Goal: Use online tool/utility: Utilize a website feature to perform a specific function

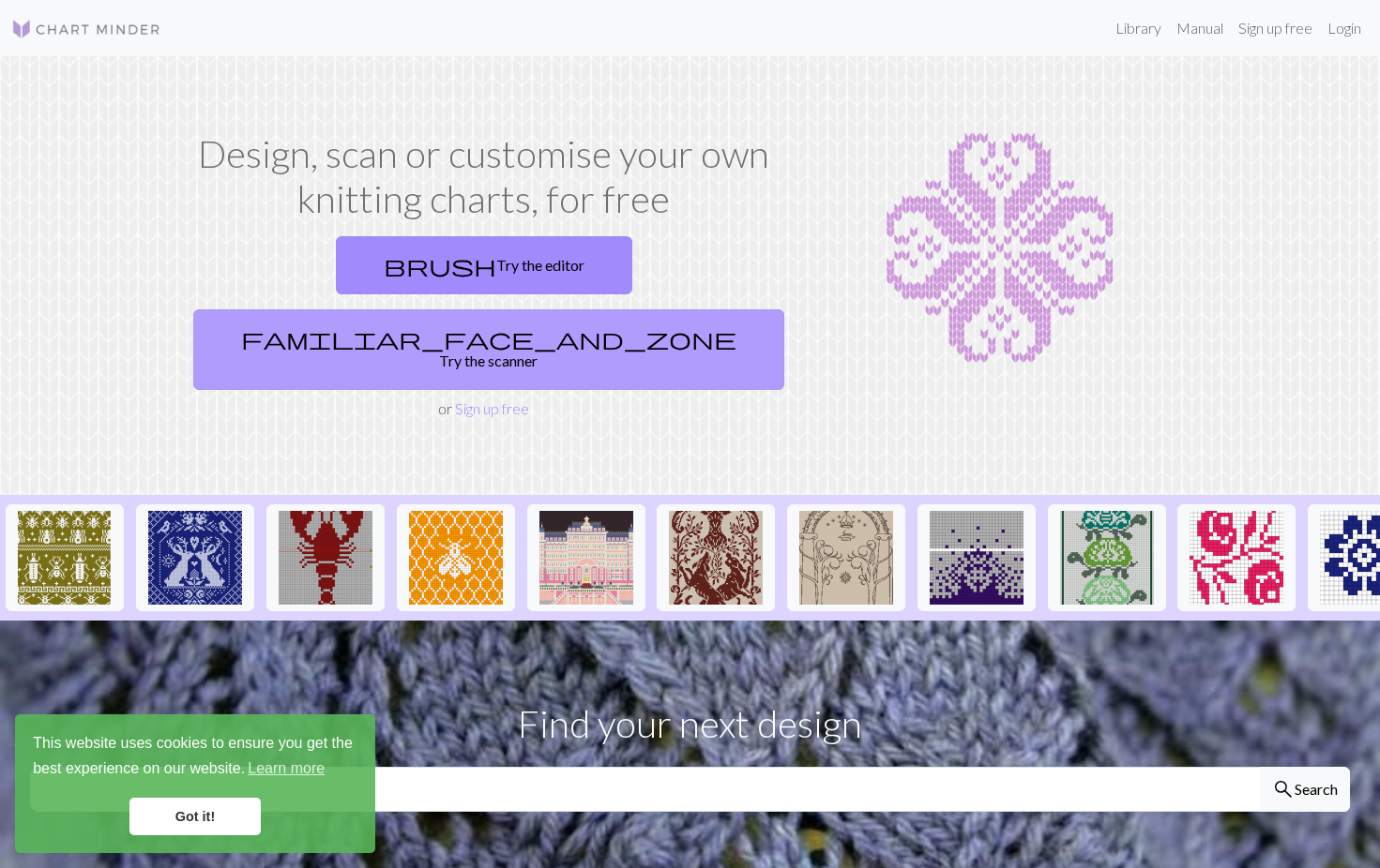
click at [616, 310] on link "familiar_face_and_zone Try the scanner" at bounding box center [488, 350] width 591 height 81
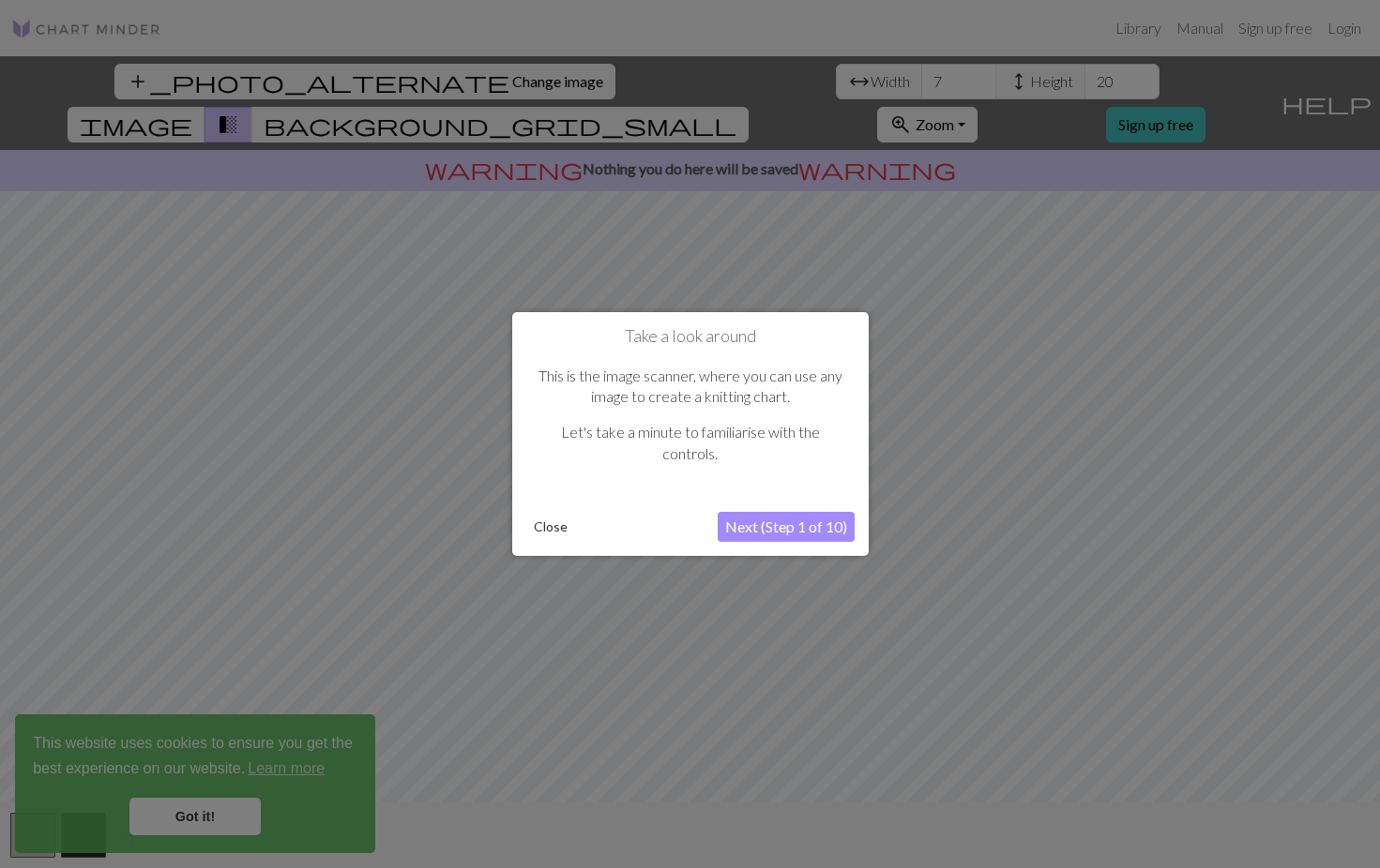
drag, startPoint x: 797, startPoint y: 180, endPoint x: 780, endPoint y: 219, distance: 42.5
click at [780, 219] on div at bounding box center [690, 434] width 1380 height 868
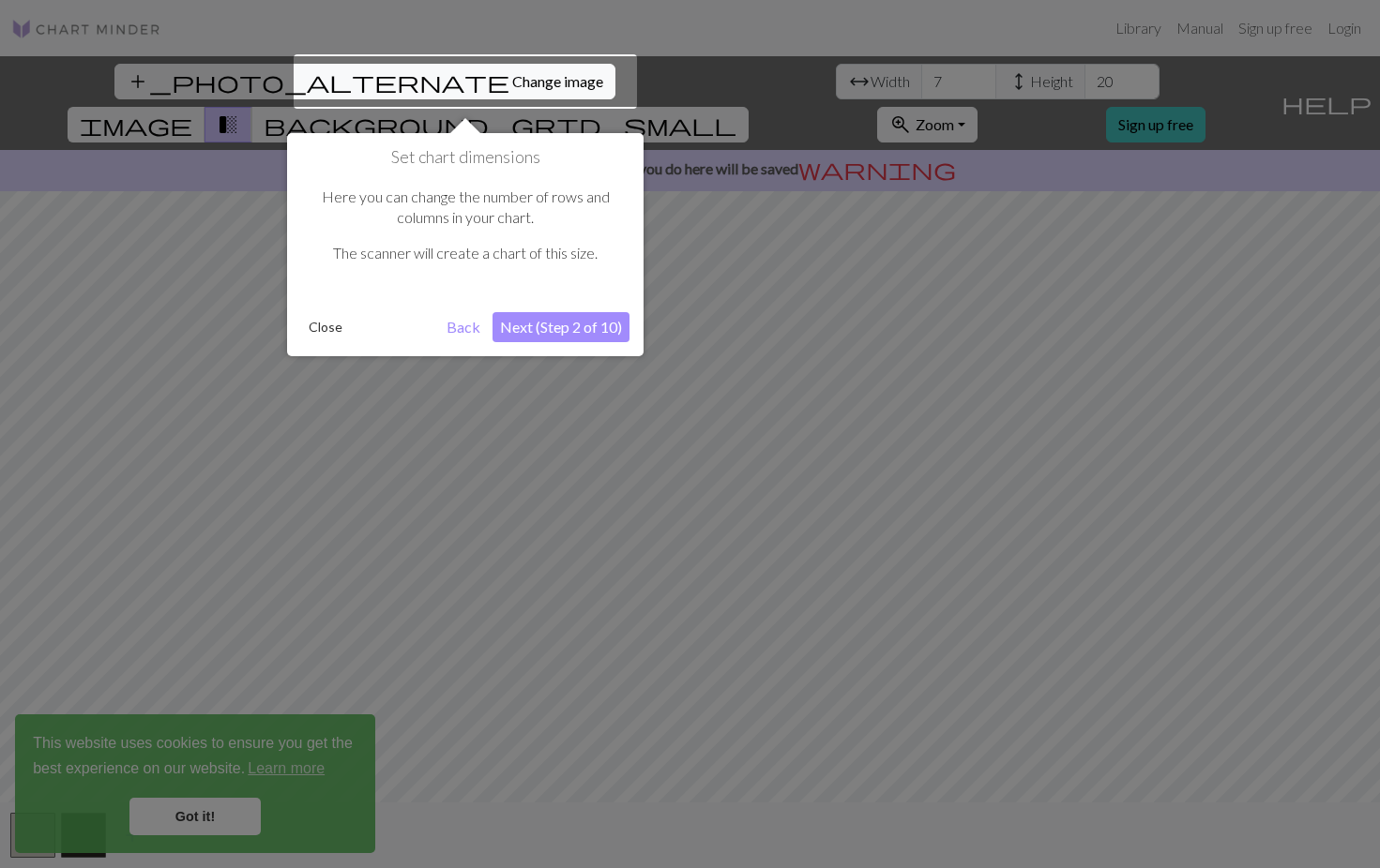
click at [444, 73] on div at bounding box center [466, 81] width 343 height 54
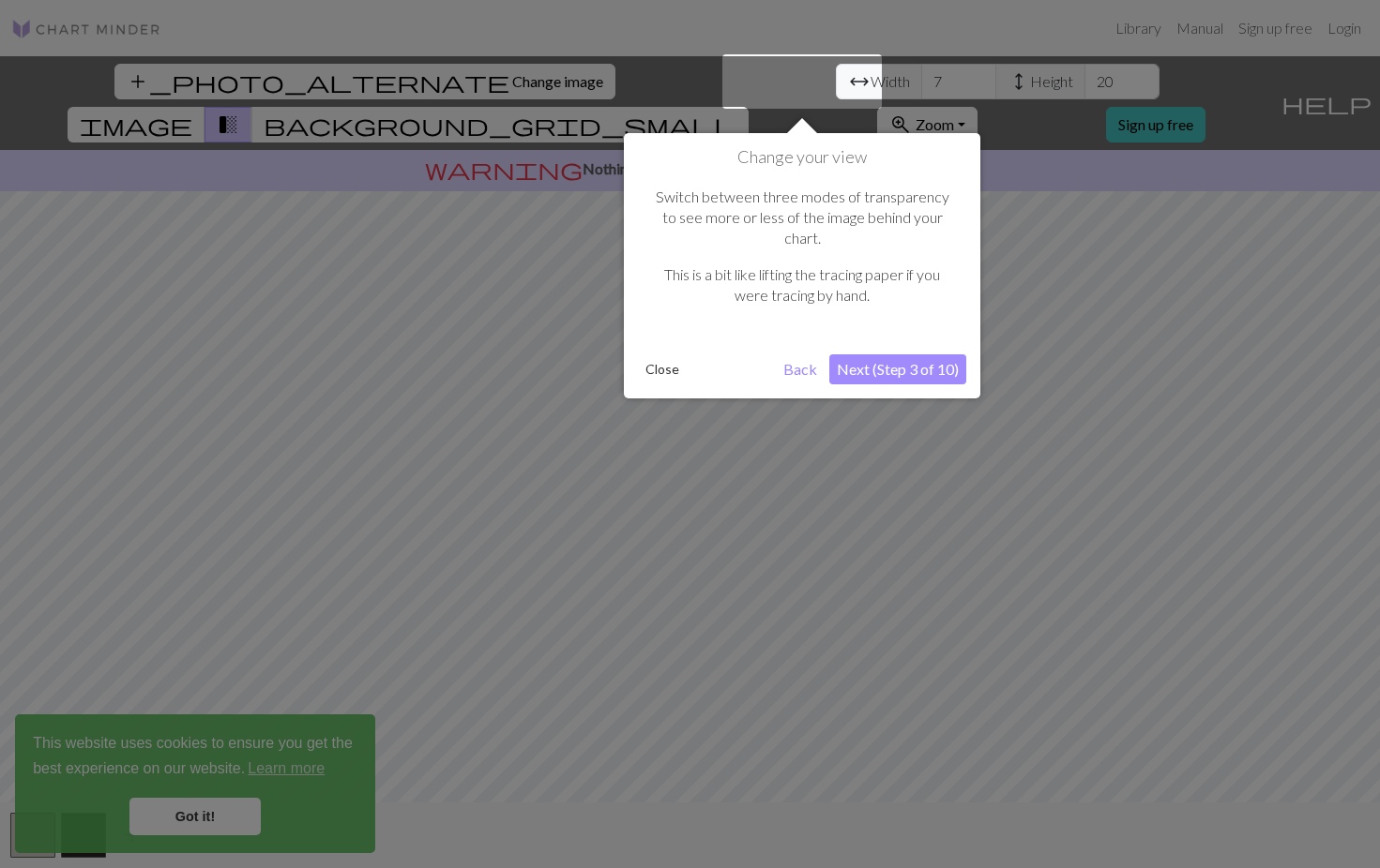
click at [896, 354] on button "Next (Step 3 of 10)" at bounding box center [898, 369] width 137 height 30
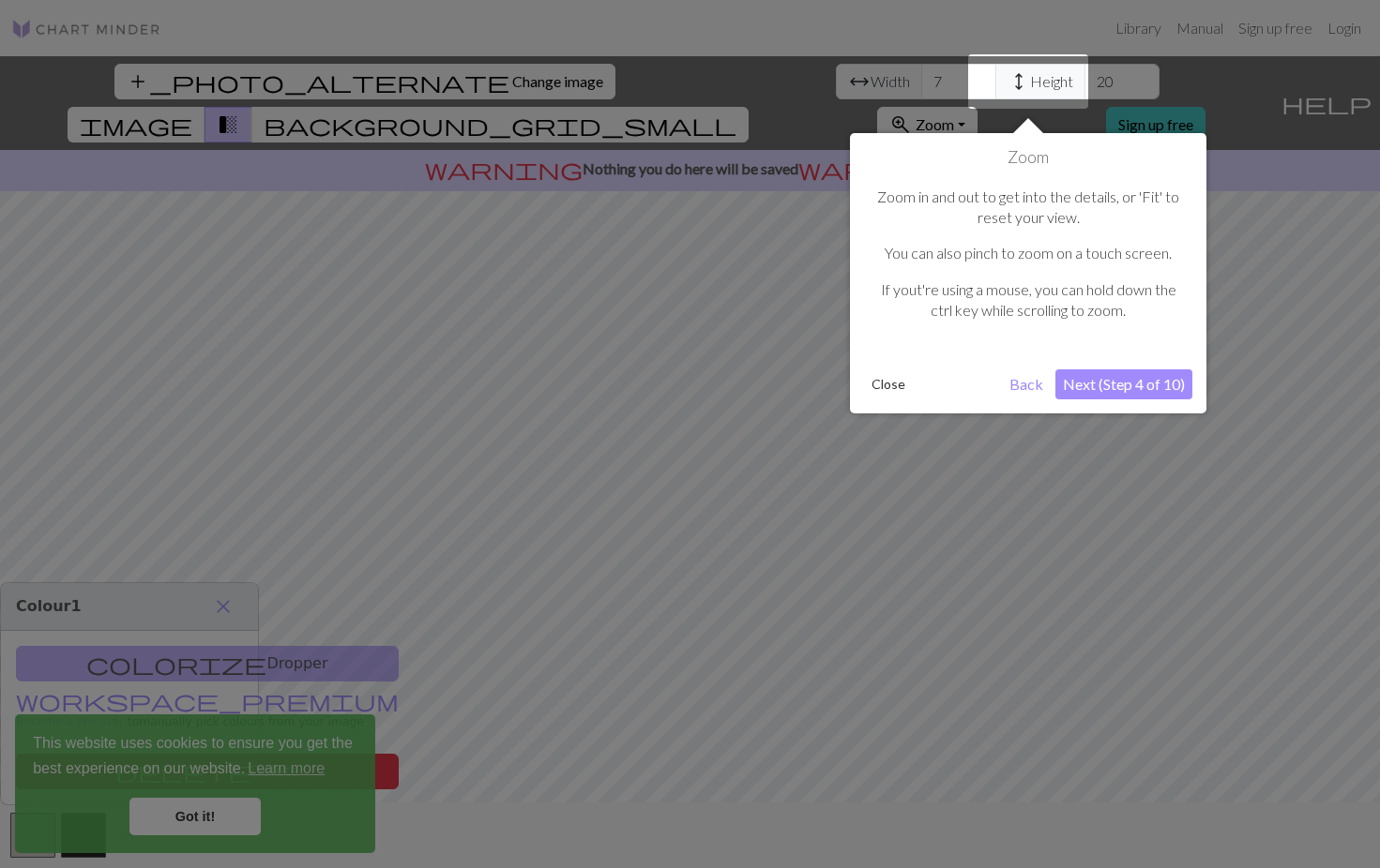
click at [1083, 388] on button "Next (Step 4 of 10)" at bounding box center [1124, 385] width 137 height 30
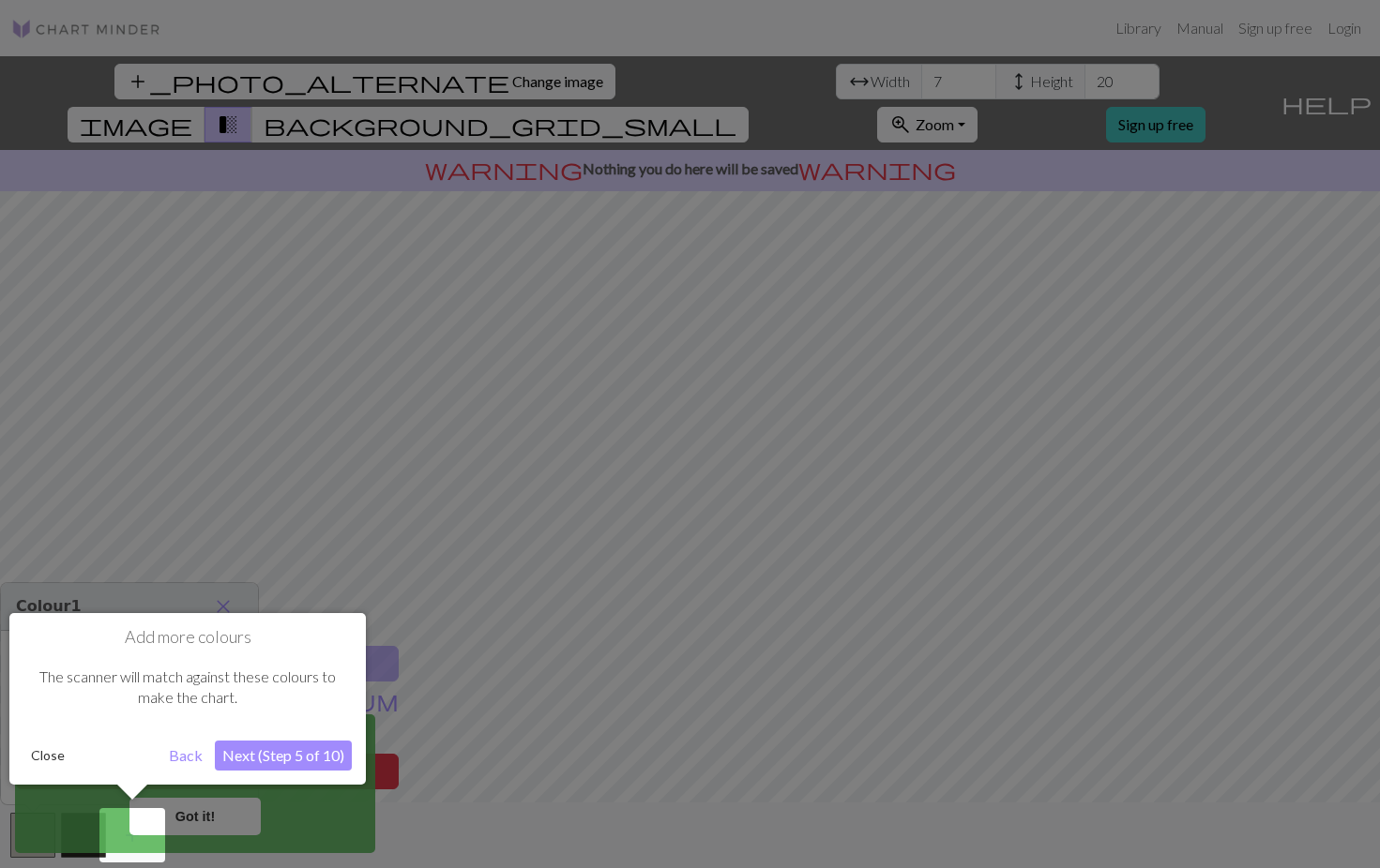
click at [270, 750] on button "Next (Step 5 of 10)" at bounding box center [283, 756] width 137 height 30
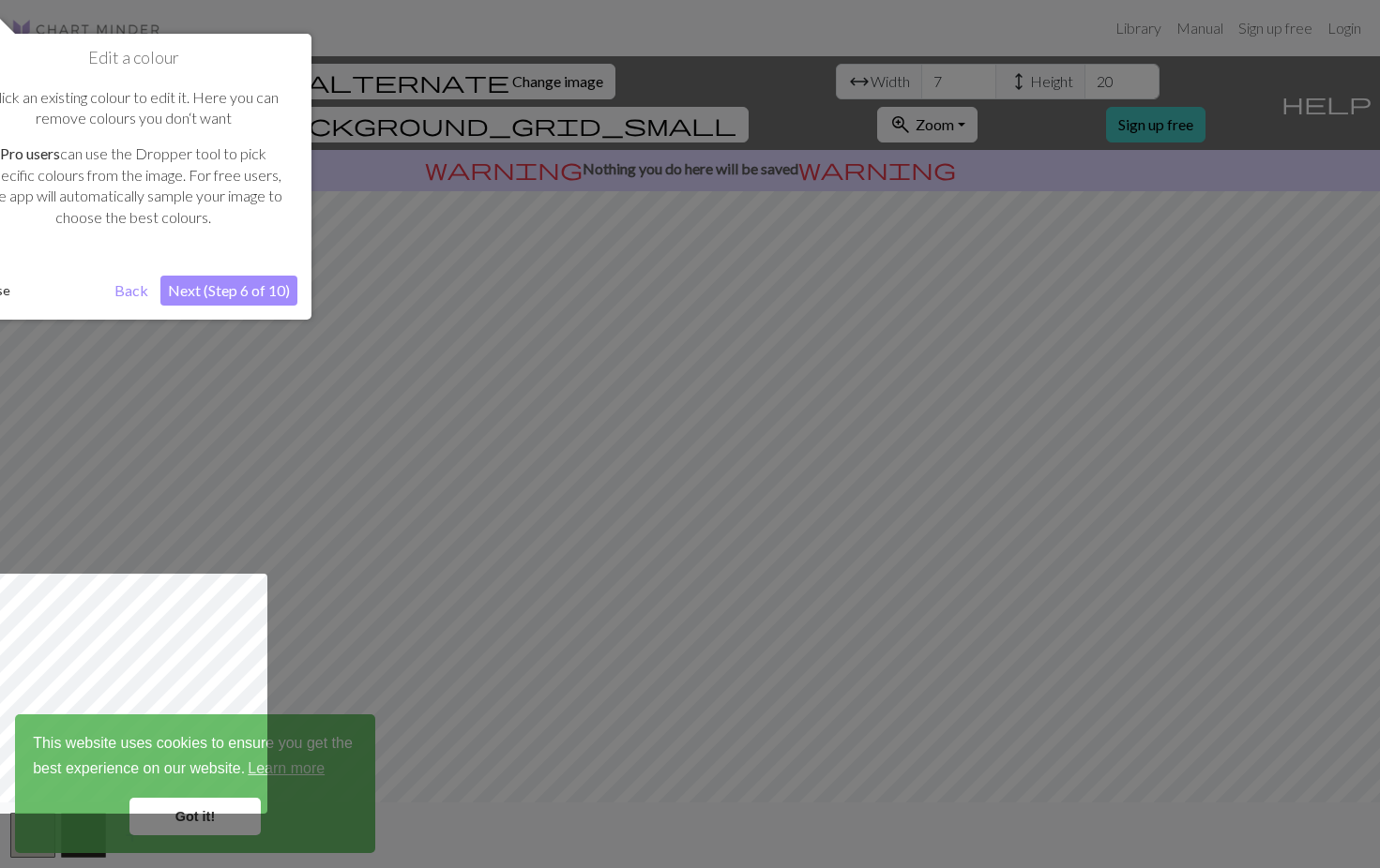
click at [257, 288] on button "Next (Step 6 of 10)" at bounding box center [229, 291] width 137 height 30
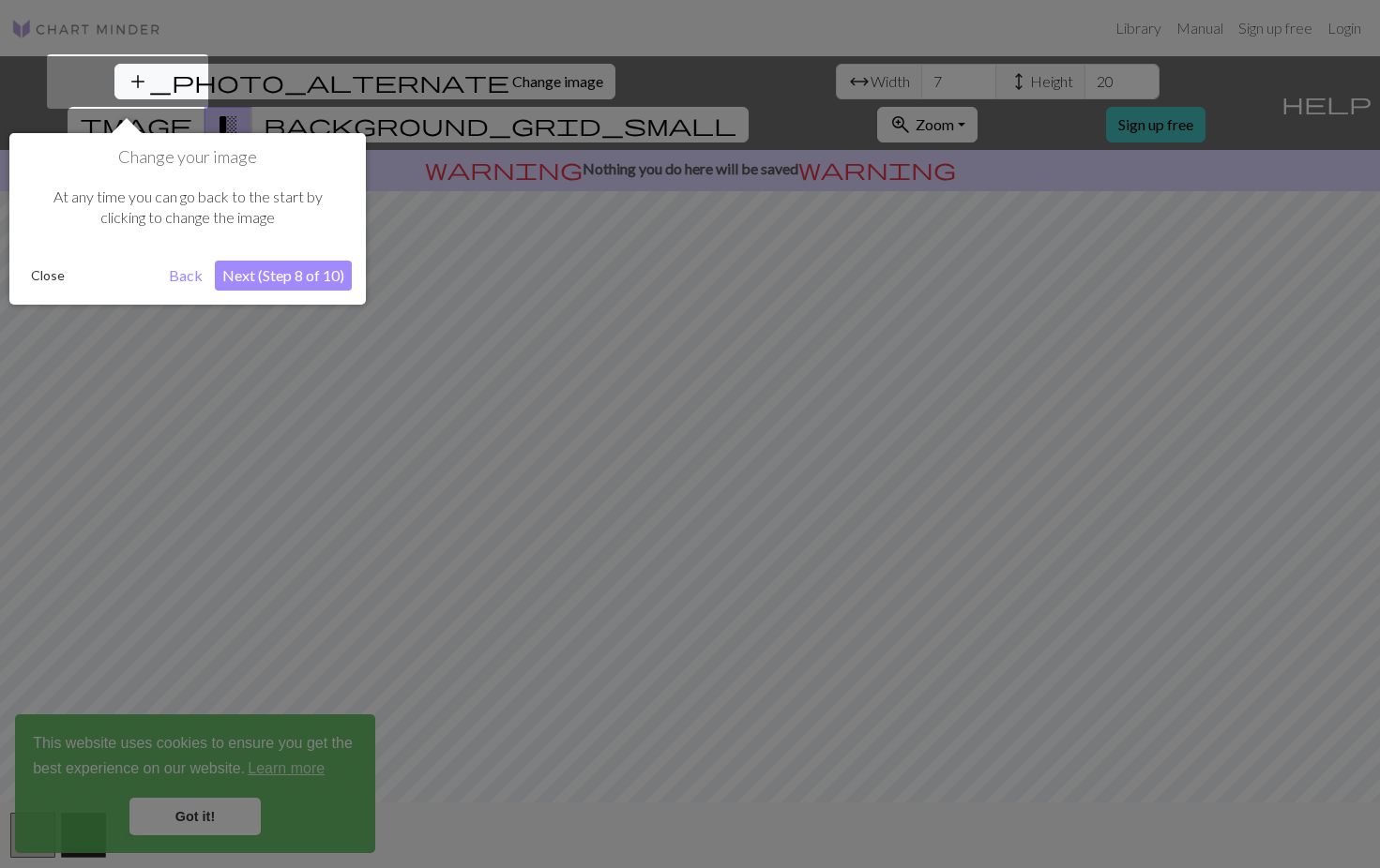
click at [257, 273] on button "Next (Step 8 of 10)" at bounding box center [283, 275] width 137 height 30
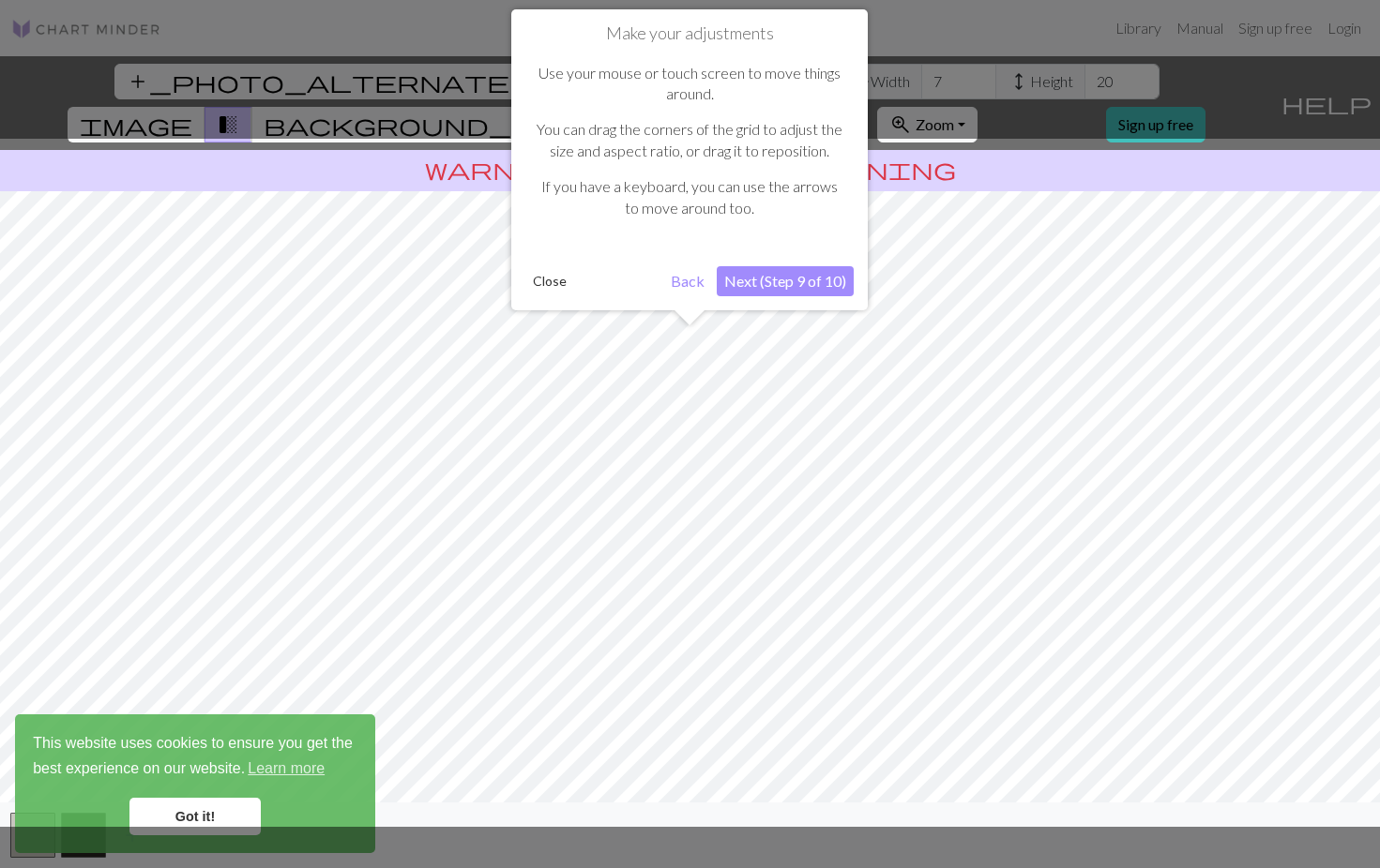
click at [770, 275] on button "Next (Step 9 of 10)" at bounding box center [784, 281] width 137 height 30
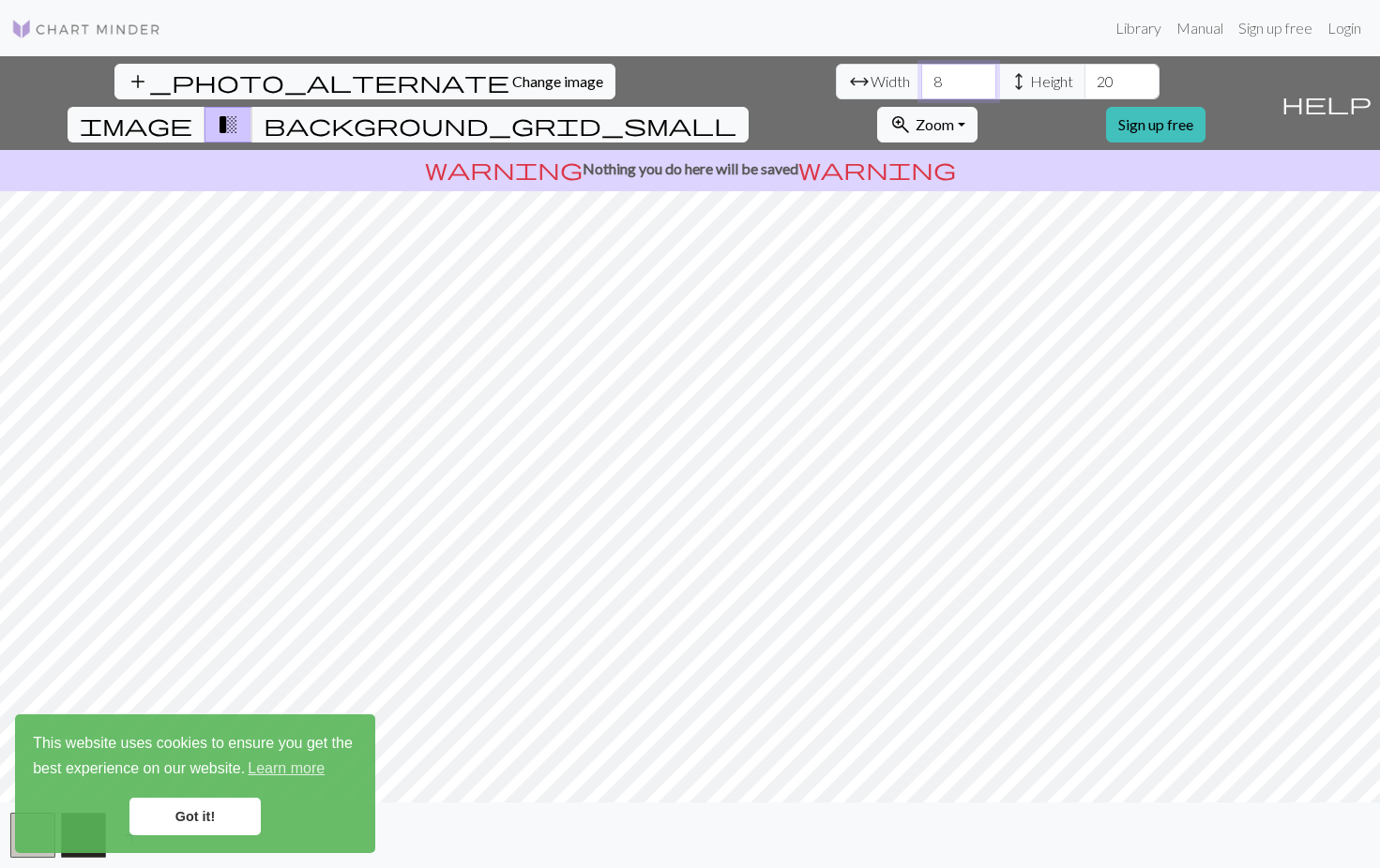
click at [921, 77] on input "8" at bounding box center [959, 82] width 75 height 36
click at [921, 77] on input "9" at bounding box center [959, 82] width 75 height 36
click at [921, 77] on input "10" at bounding box center [959, 82] width 75 height 36
click at [921, 77] on input "11" at bounding box center [959, 82] width 75 height 36
click at [921, 77] on input "12" at bounding box center [959, 82] width 75 height 36
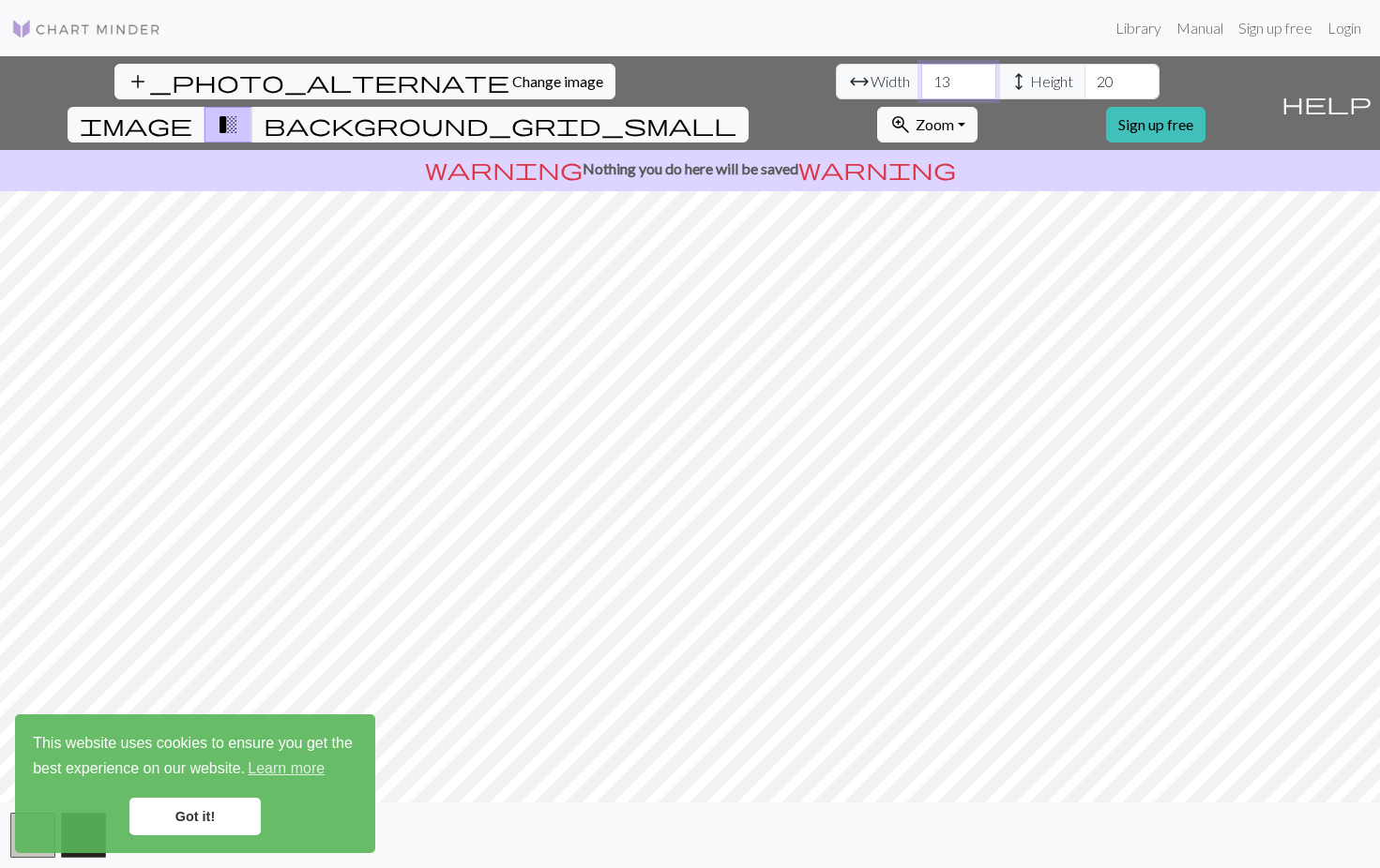
click at [921, 77] on input "13" at bounding box center [959, 82] width 75 height 36
click at [921, 77] on input "14" at bounding box center [959, 82] width 75 height 36
click at [921, 77] on input "15" at bounding box center [959, 82] width 75 height 36
type input "16"
click at [921, 77] on input "16" at bounding box center [959, 82] width 75 height 36
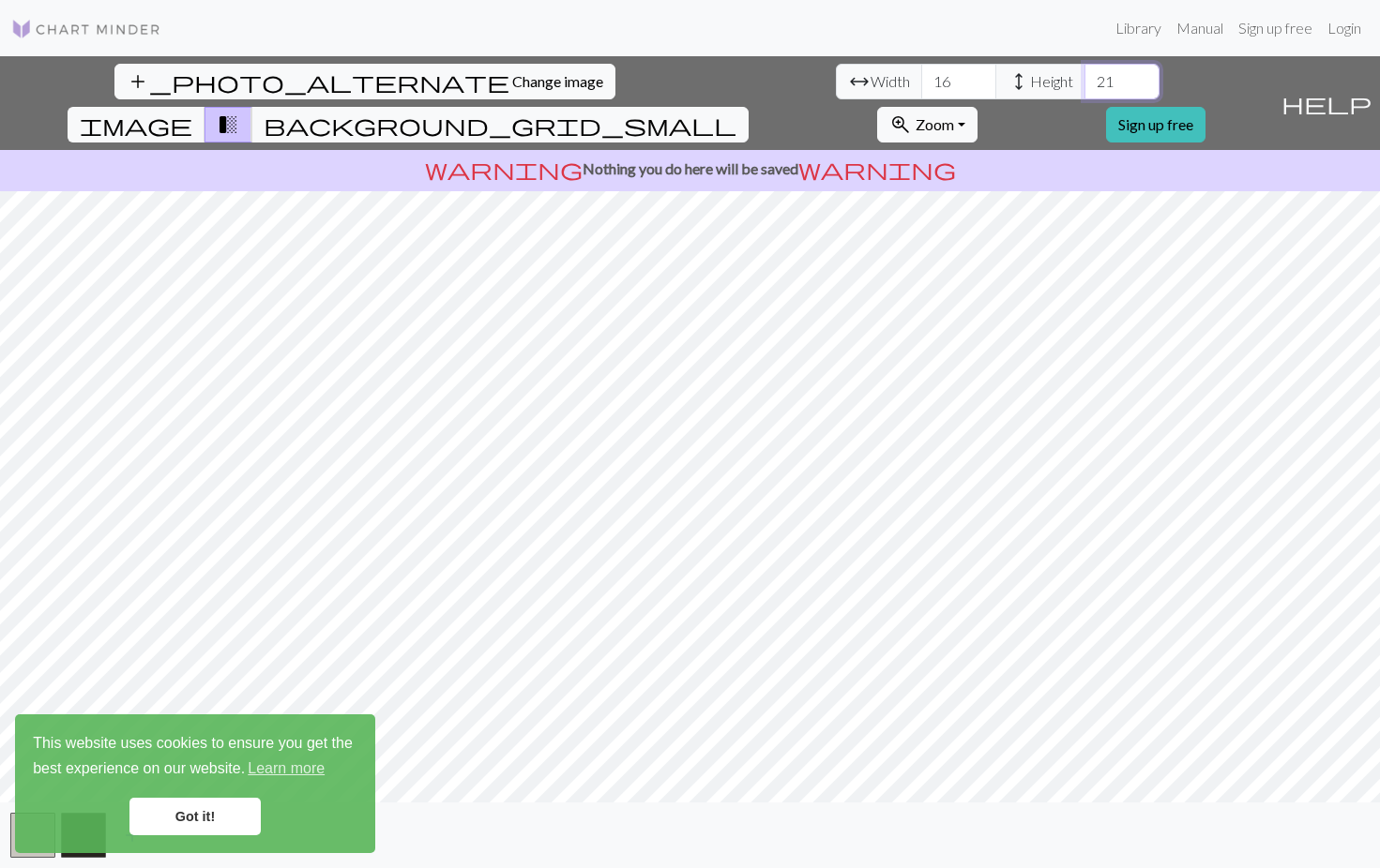
click at [1084, 81] on input "21" at bounding box center [1122, 82] width 75 height 36
click at [1084, 81] on input "22" at bounding box center [1122, 82] width 75 height 36
click at [1084, 81] on input "23" at bounding box center [1122, 82] width 75 height 36
click at [1084, 81] on input "24" at bounding box center [1122, 82] width 75 height 36
click at [1084, 81] on input "25" at bounding box center [1122, 82] width 75 height 36
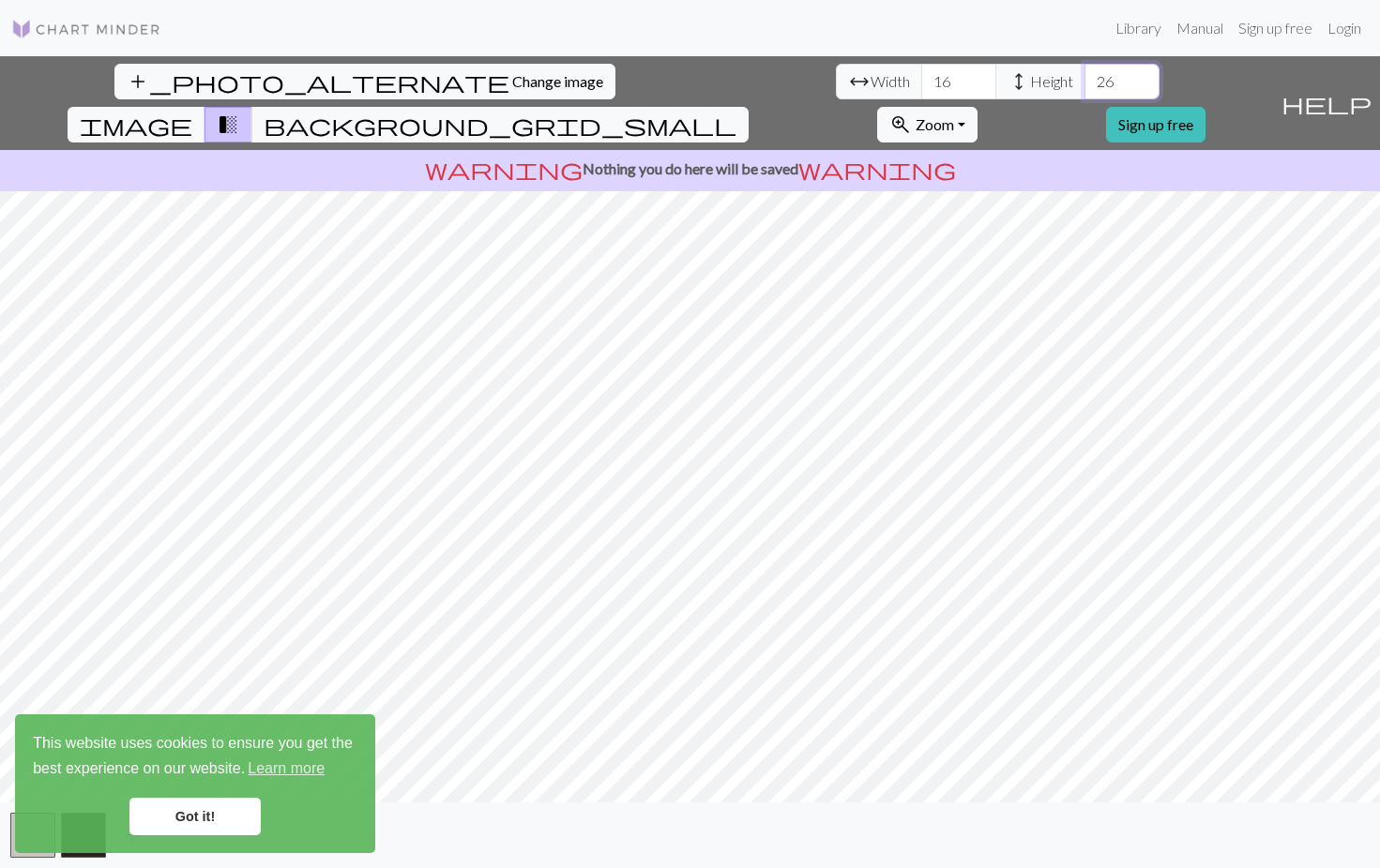
click at [1084, 81] on input "26" at bounding box center [1122, 82] width 75 height 36
click at [1084, 81] on input "27" at bounding box center [1122, 82] width 75 height 36
click at [1084, 81] on input "28" at bounding box center [1122, 82] width 75 height 36
click at [1084, 81] on input "29" at bounding box center [1122, 82] width 75 height 36
click at [1084, 81] on input "30" at bounding box center [1122, 82] width 75 height 36
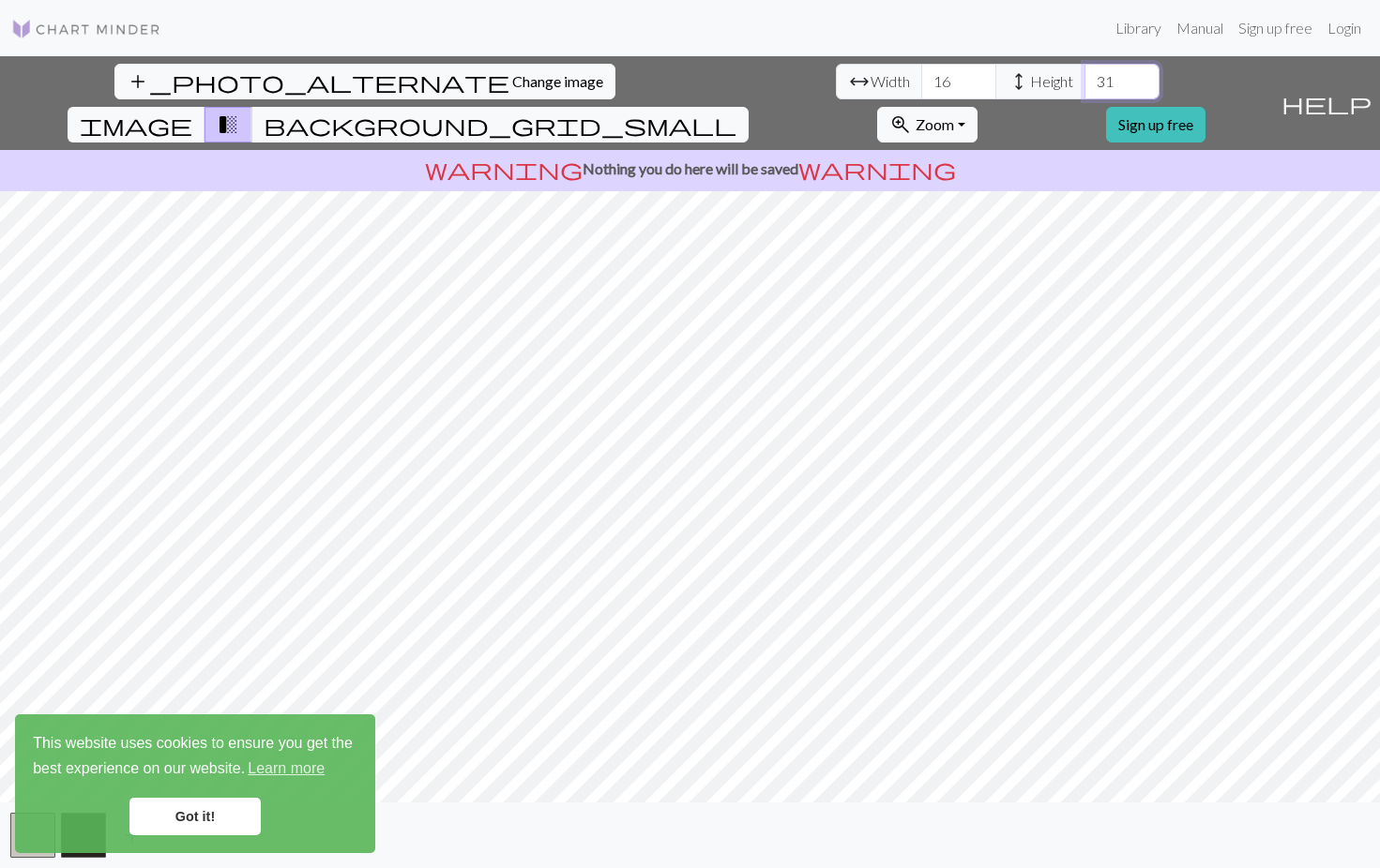
click at [1084, 81] on input "31" at bounding box center [1122, 82] width 75 height 36
click at [1084, 81] on input "32" at bounding box center [1122, 82] width 75 height 36
click at [1084, 81] on input "33" at bounding box center [1122, 82] width 75 height 36
click at [1084, 81] on input "34" at bounding box center [1122, 82] width 75 height 36
click at [1084, 81] on input "35" at bounding box center [1122, 82] width 75 height 36
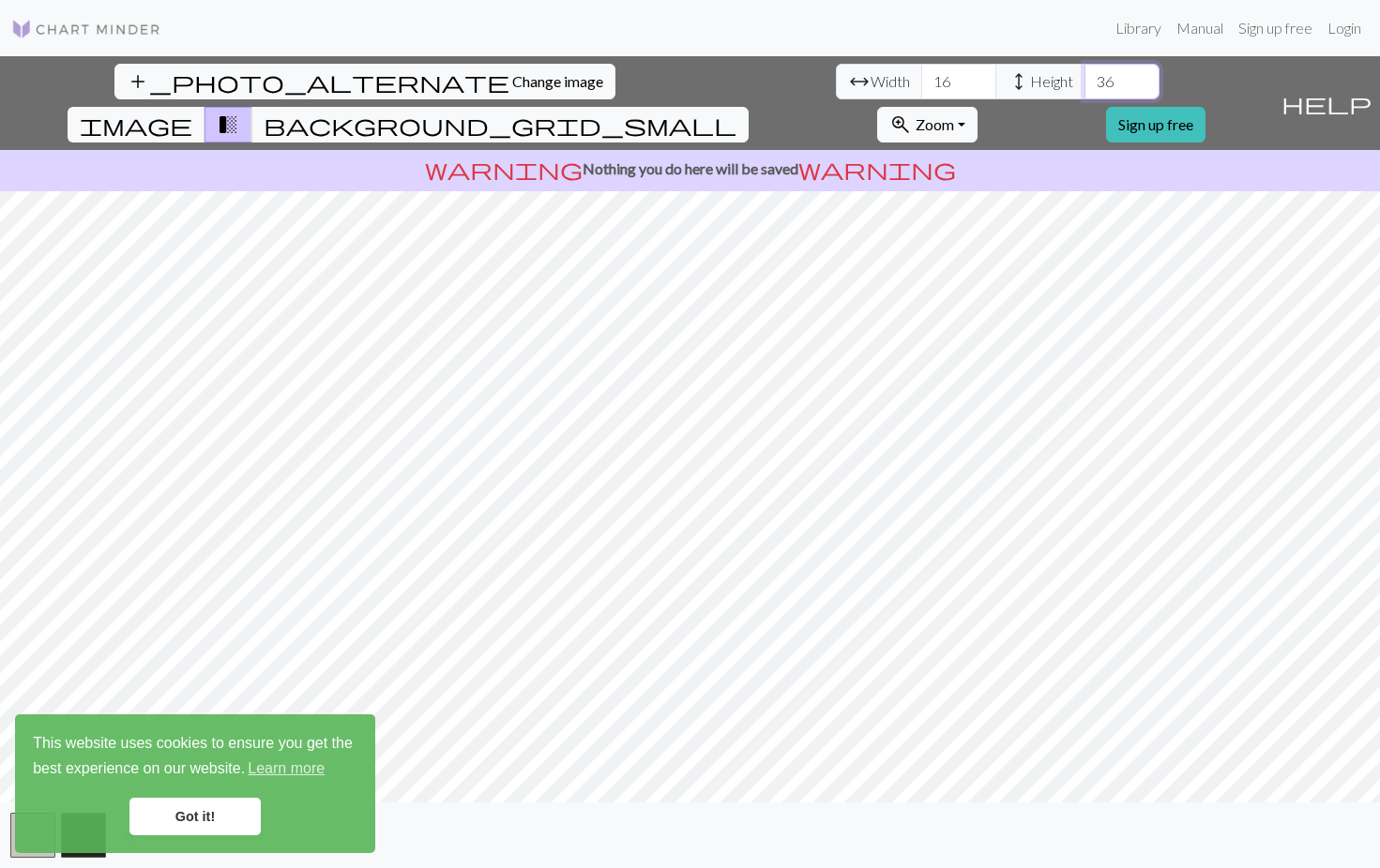
click at [1084, 81] on input "36" at bounding box center [1122, 82] width 75 height 36
click at [1084, 81] on input "37" at bounding box center [1122, 82] width 75 height 36
type input "38"
click at [1084, 81] on input "38" at bounding box center [1122, 82] width 75 height 36
click at [921, 89] on input "15" at bounding box center [959, 82] width 75 height 36
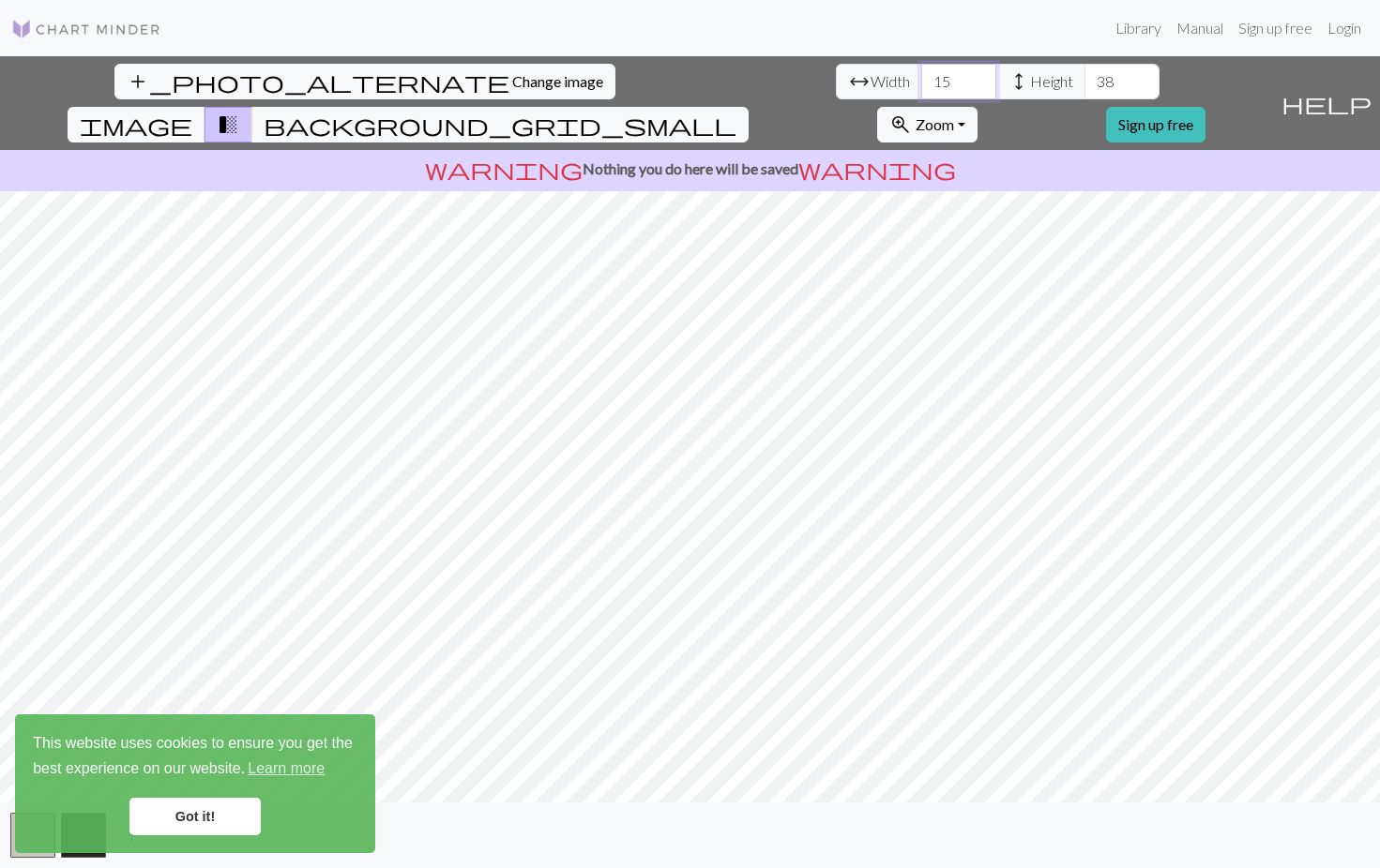
type input "14"
click at [921, 84] on input "14" at bounding box center [959, 82] width 75 height 36
click at [954, 115] on span "Zoom" at bounding box center [934, 124] width 38 height 18
click at [1016, 287] on button "100%" at bounding box center [952, 302] width 148 height 30
click at [131, 99] on button "add_photo_alternate Change image" at bounding box center [365, 82] width 501 height 36
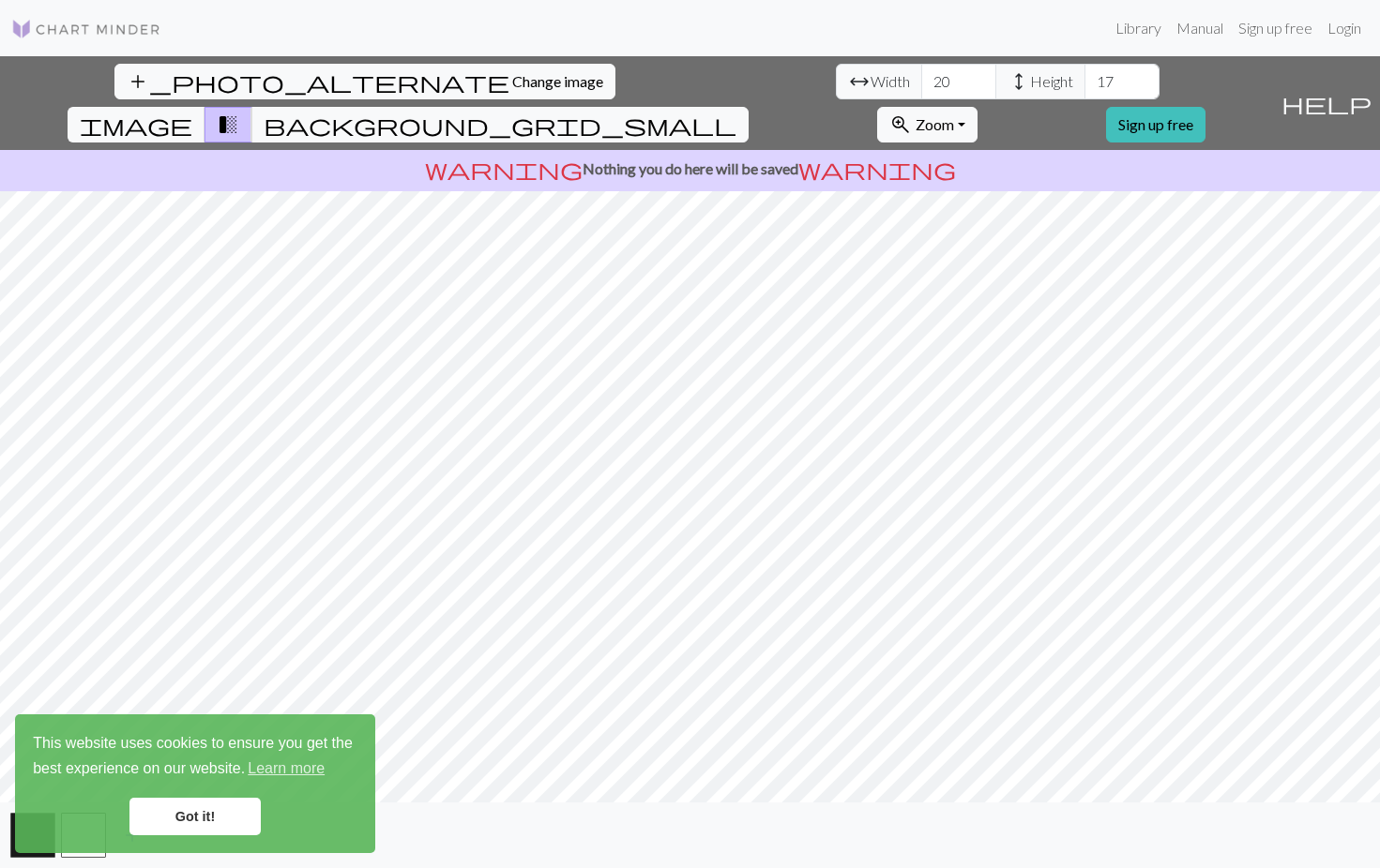
click at [218, 816] on link "Got it!" at bounding box center [194, 817] width 131 height 37
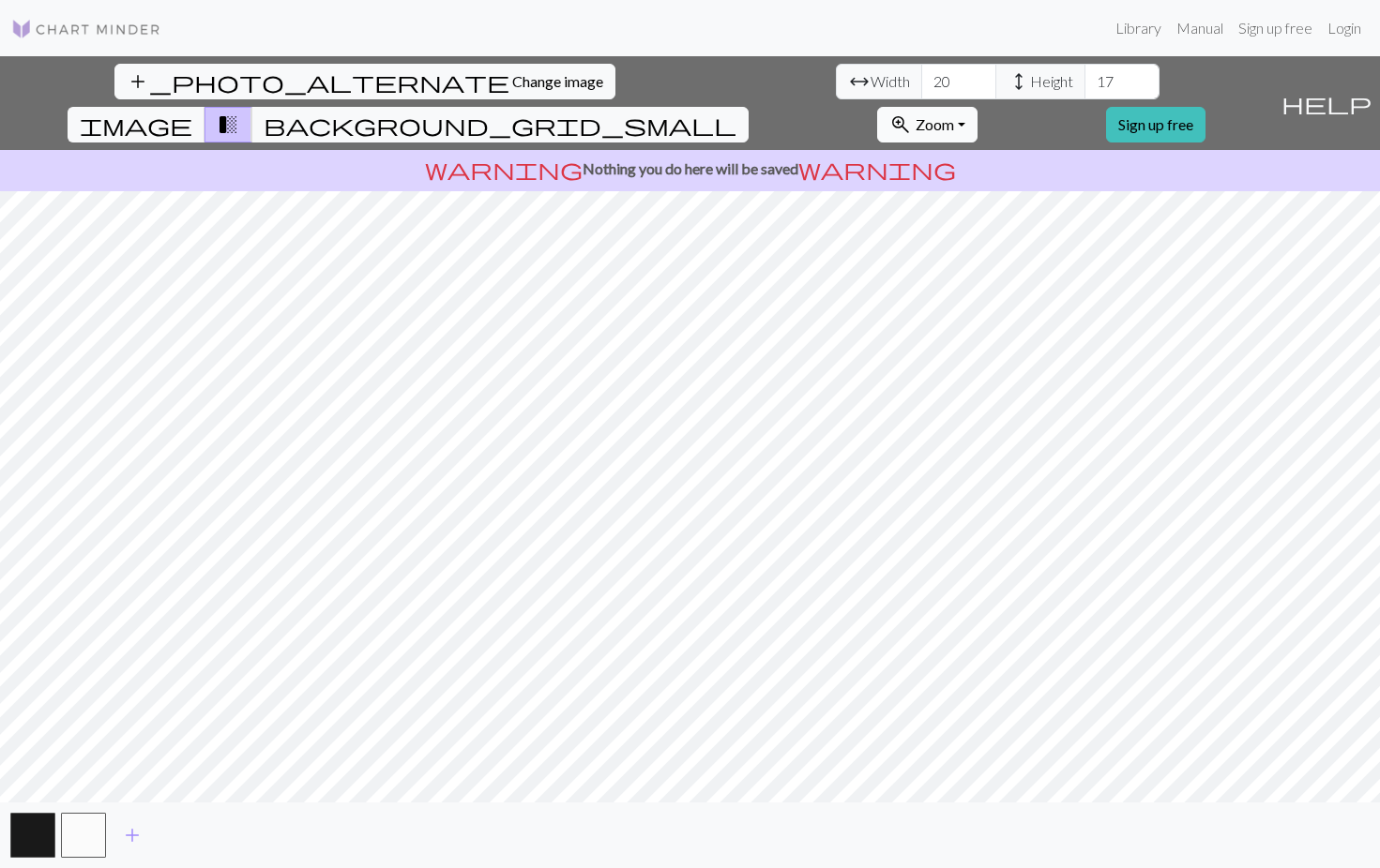
click at [978, 107] on button "zoom_in Zoom Zoom" at bounding box center [927, 124] width 101 height 36
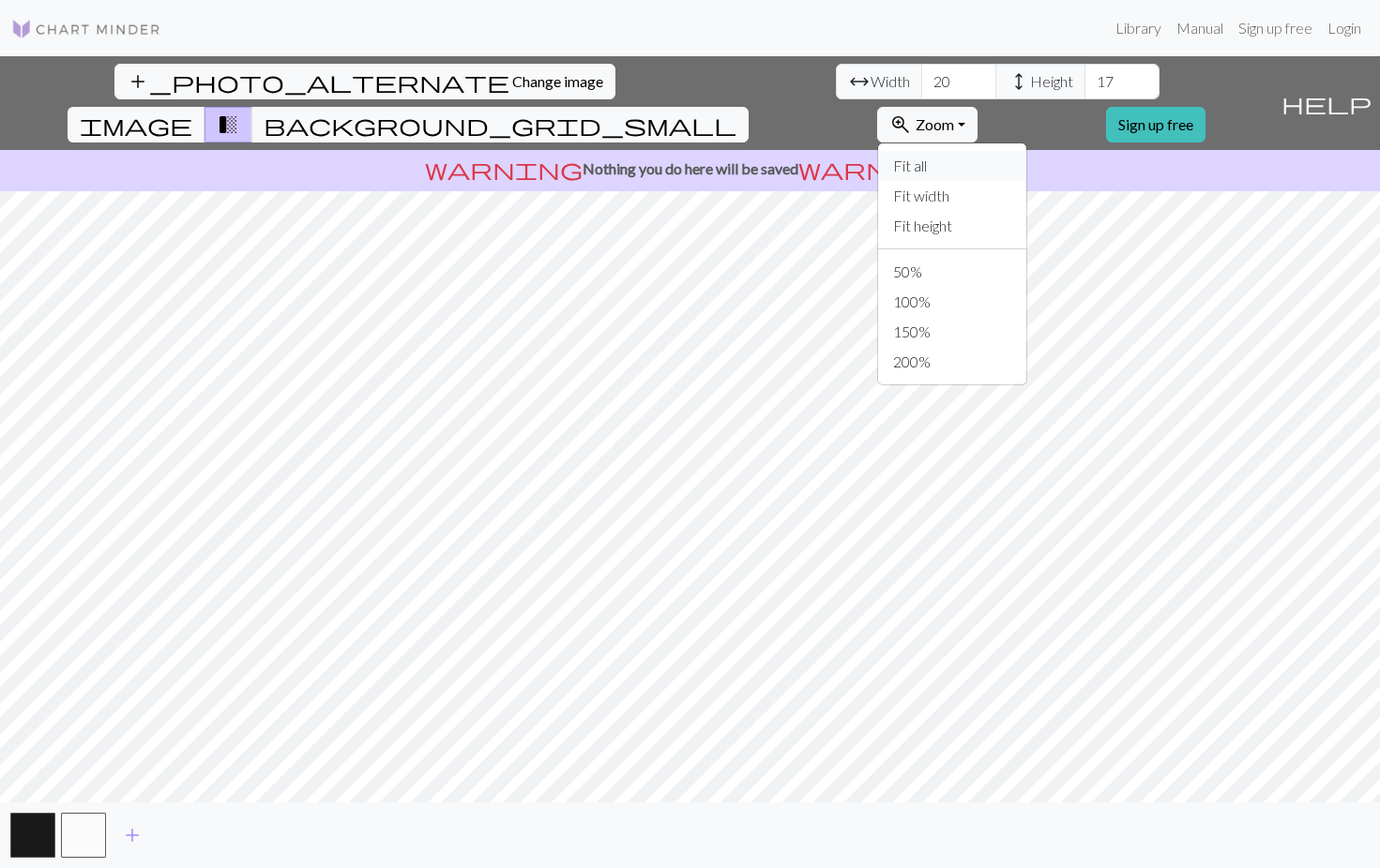
click at [1012, 151] on button "Fit all" at bounding box center [952, 166] width 148 height 30
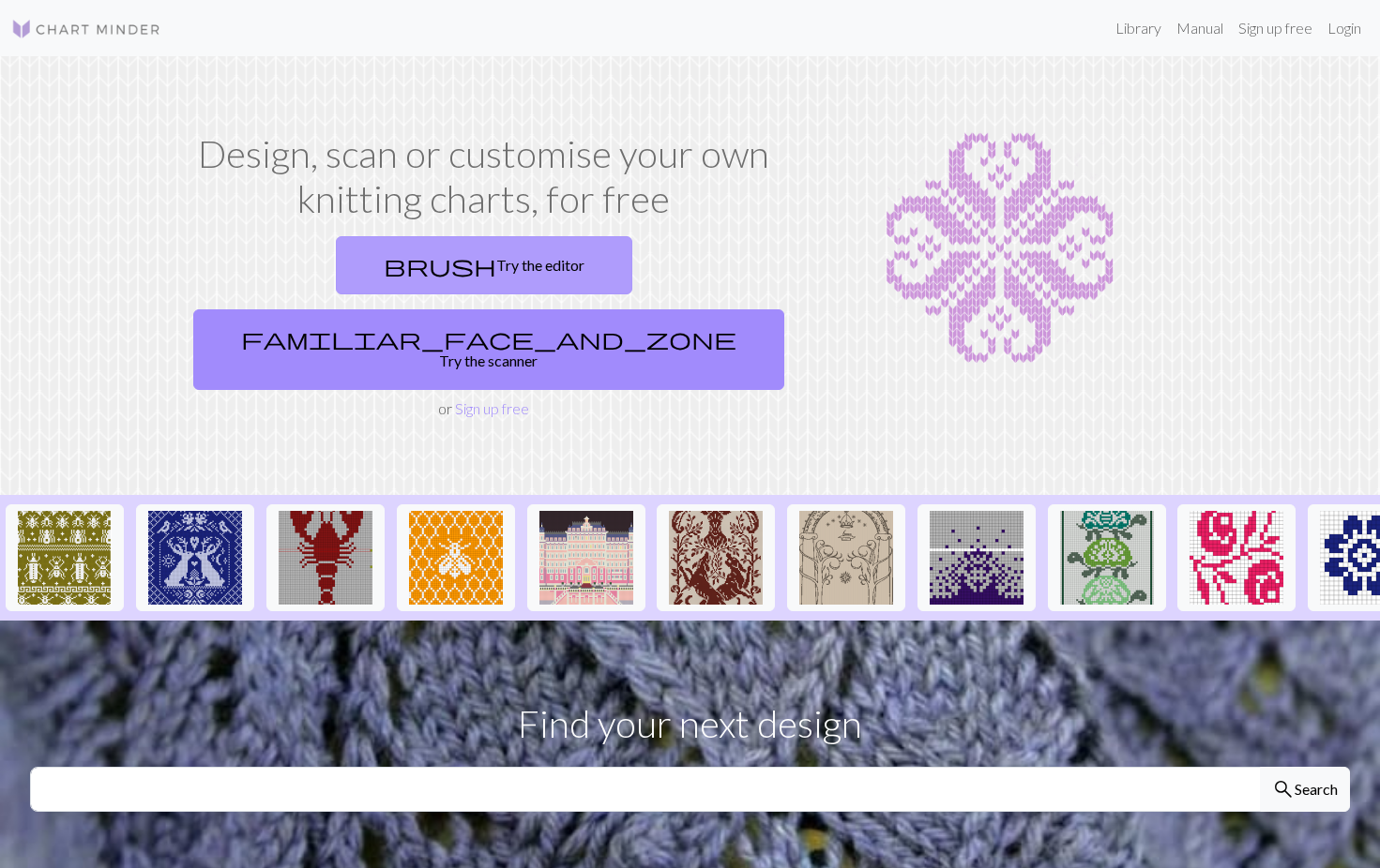
click at [374, 260] on link "brush Try the editor" at bounding box center [483, 265] width 296 height 58
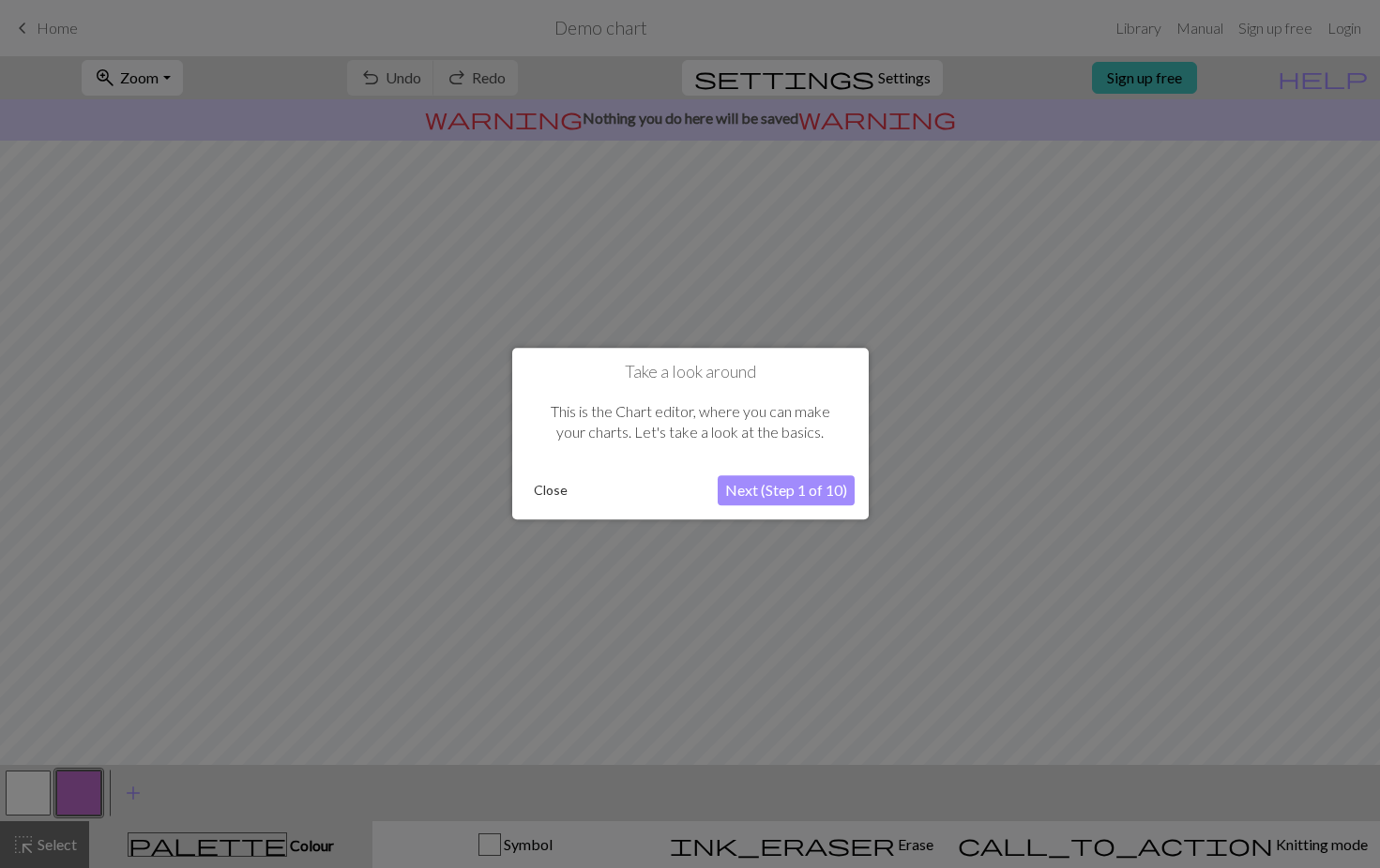
click at [783, 492] on button "Next (Step 1 of 10)" at bounding box center [785, 491] width 137 height 30
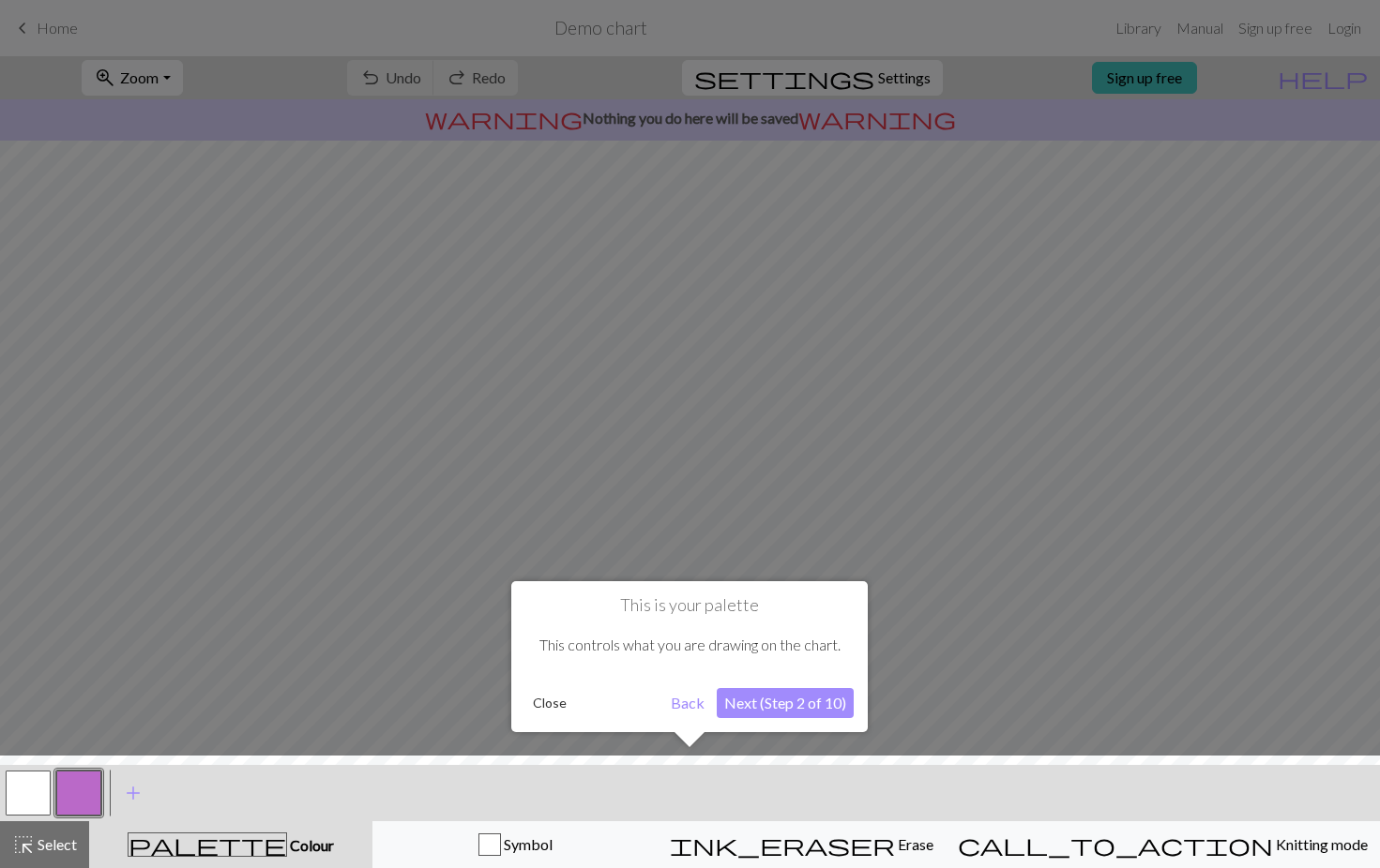
click at [791, 710] on button "Next (Step 2 of 10)" at bounding box center [784, 703] width 137 height 30
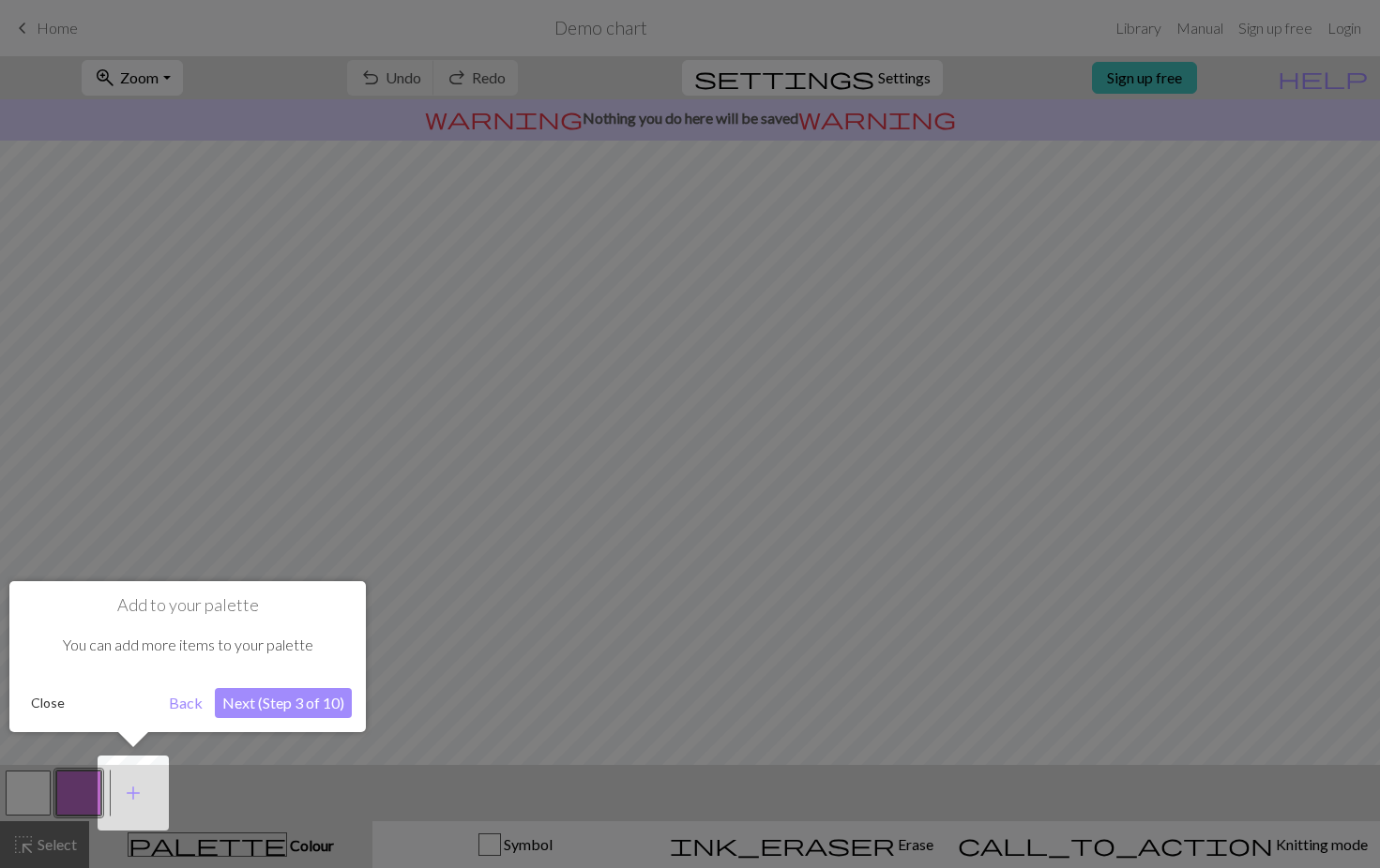
click at [287, 707] on button "Next (Step 3 of 10)" at bounding box center [283, 703] width 137 height 30
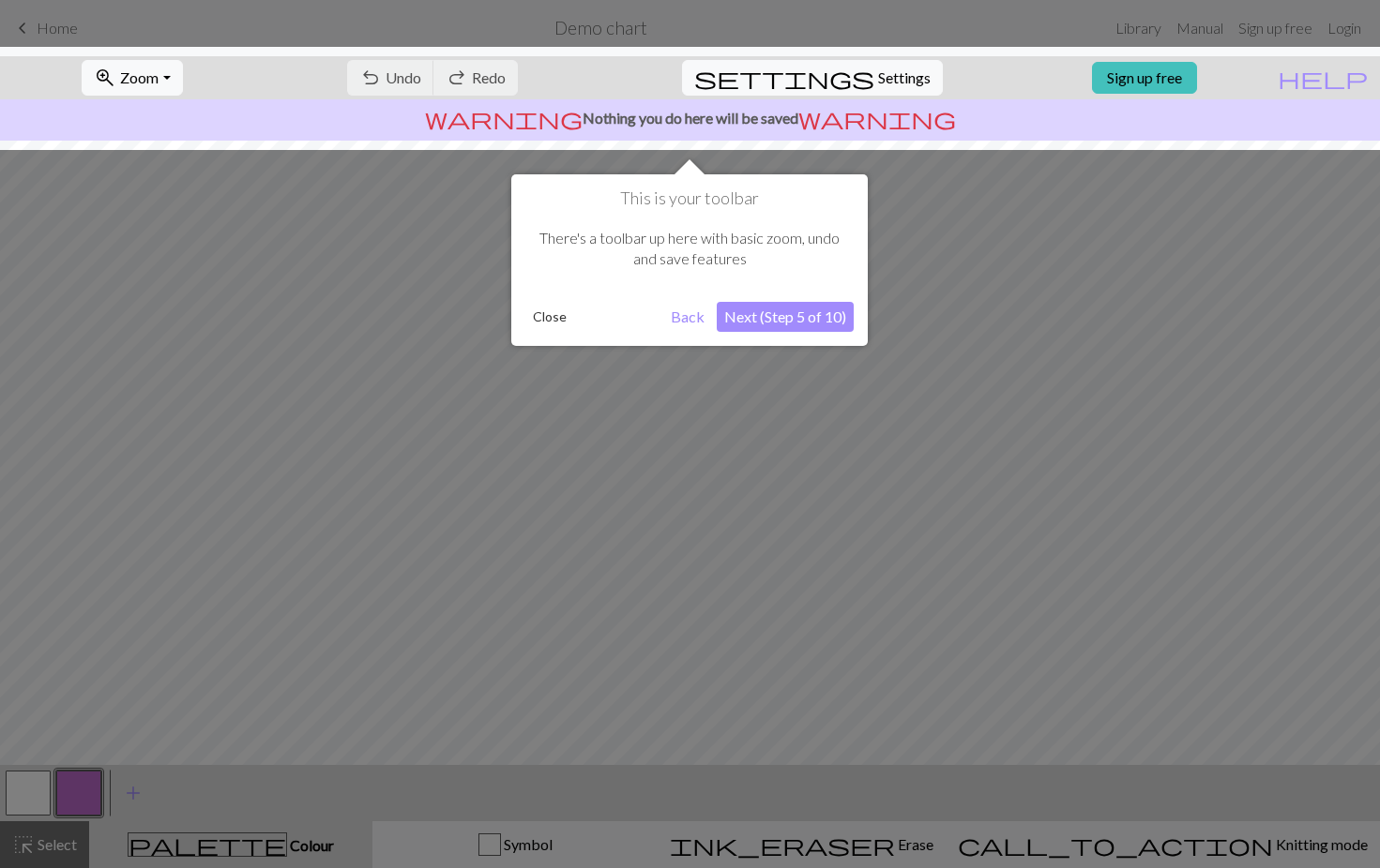
click at [763, 314] on button "Next (Step 5 of 10)" at bounding box center [784, 317] width 137 height 30
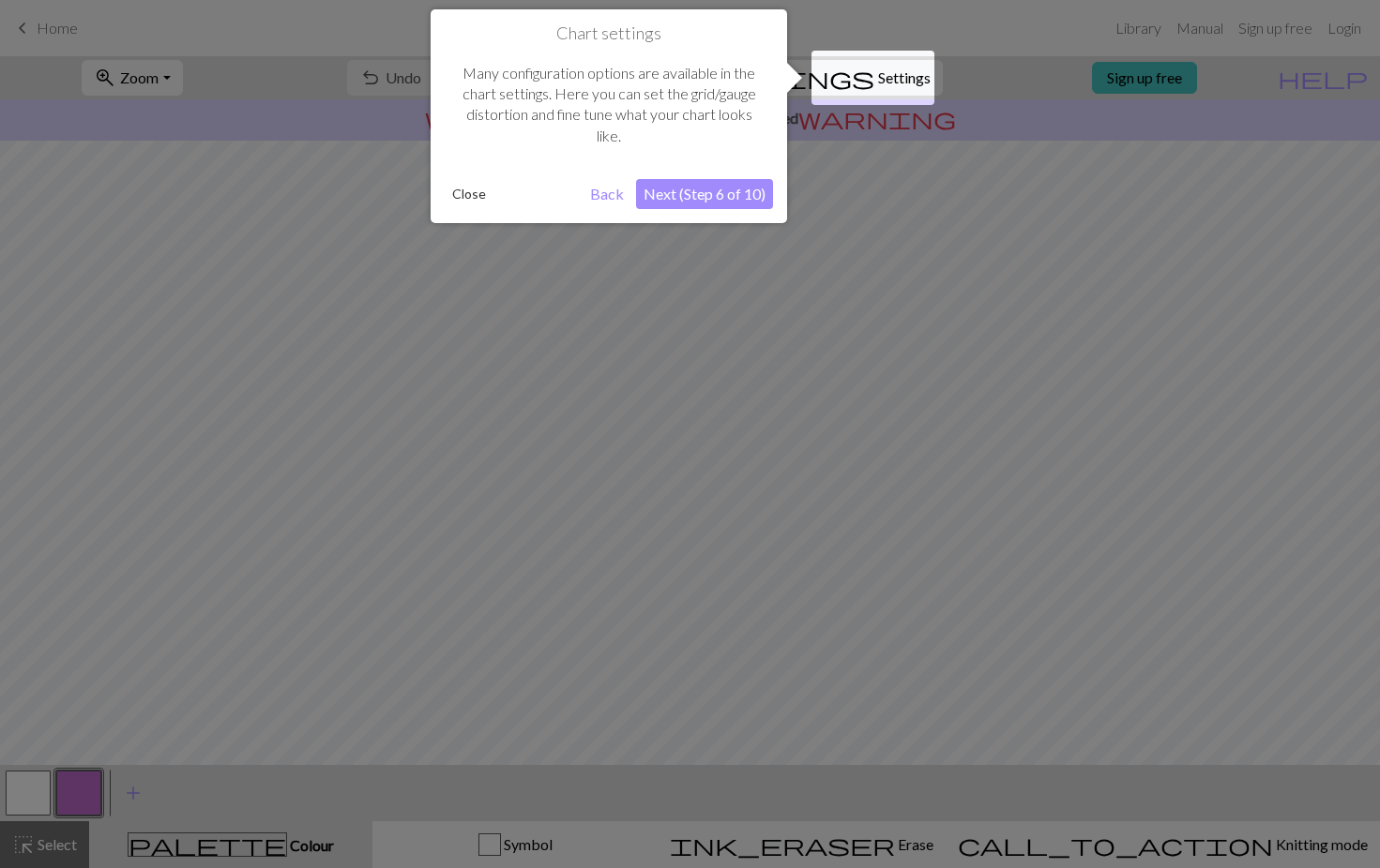
click at [721, 194] on button "Next (Step 6 of 10)" at bounding box center [704, 194] width 137 height 30
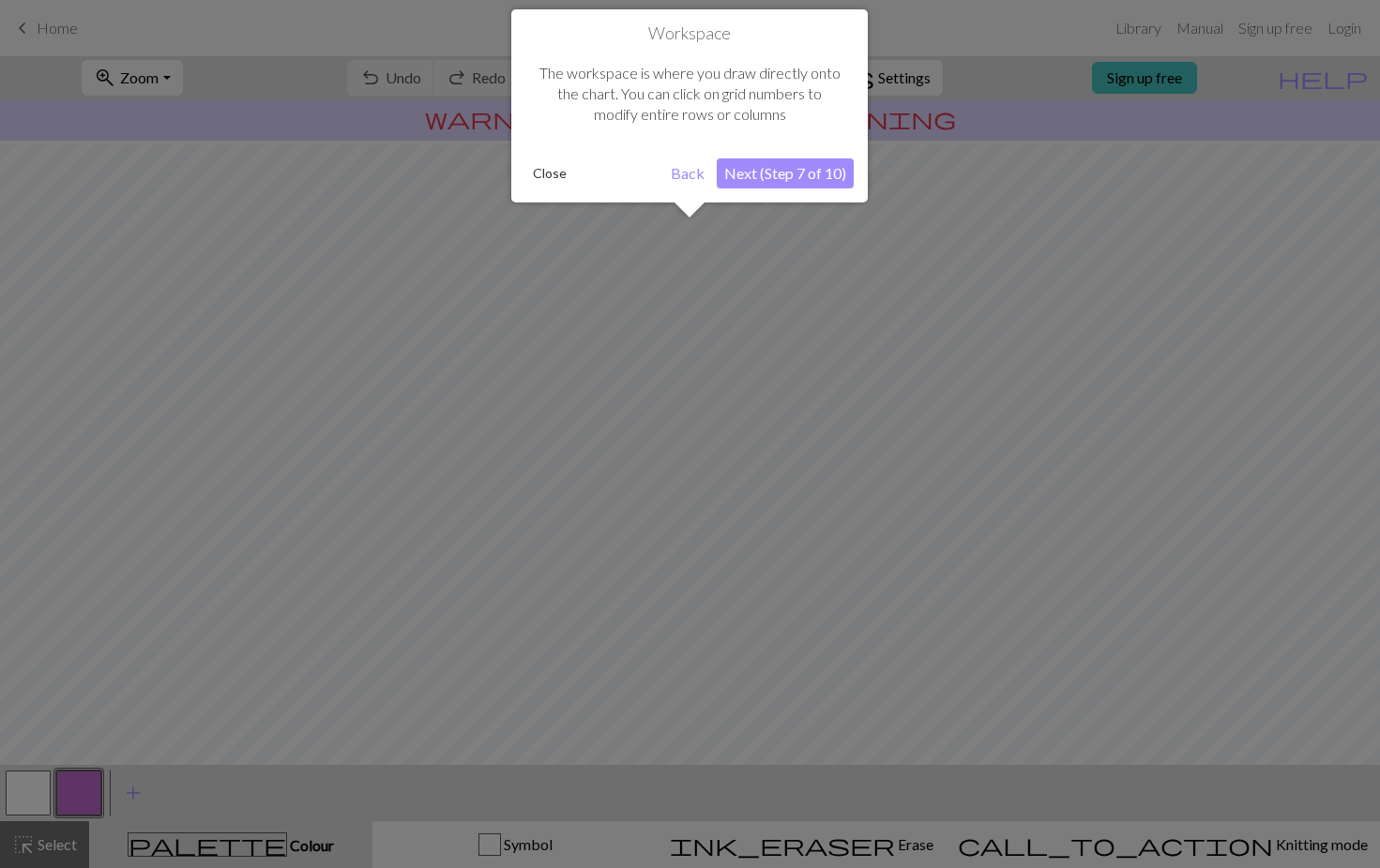
scroll to position [60, 0]
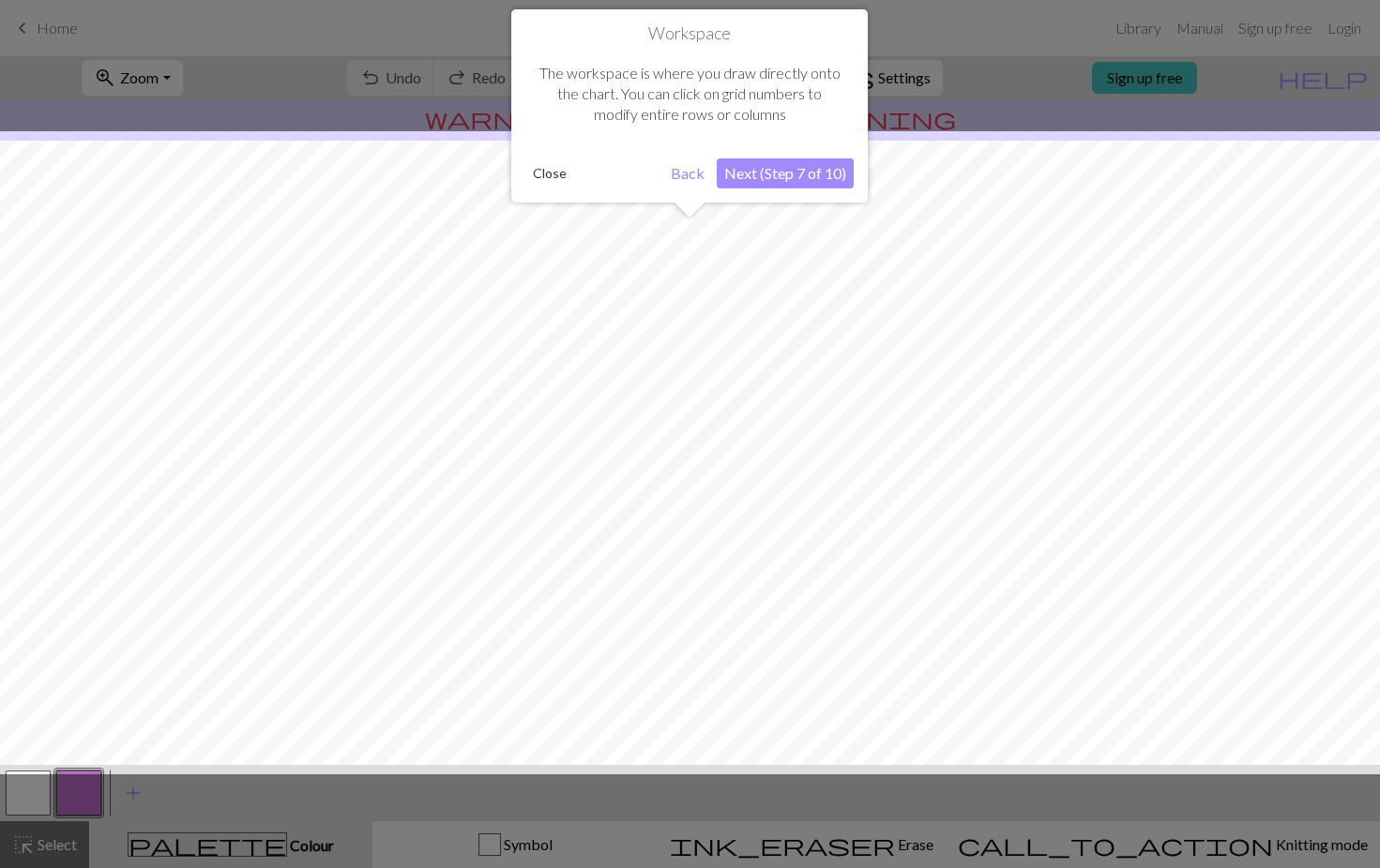
click at [728, 179] on button "Next (Step 7 of 10)" at bounding box center [784, 174] width 137 height 30
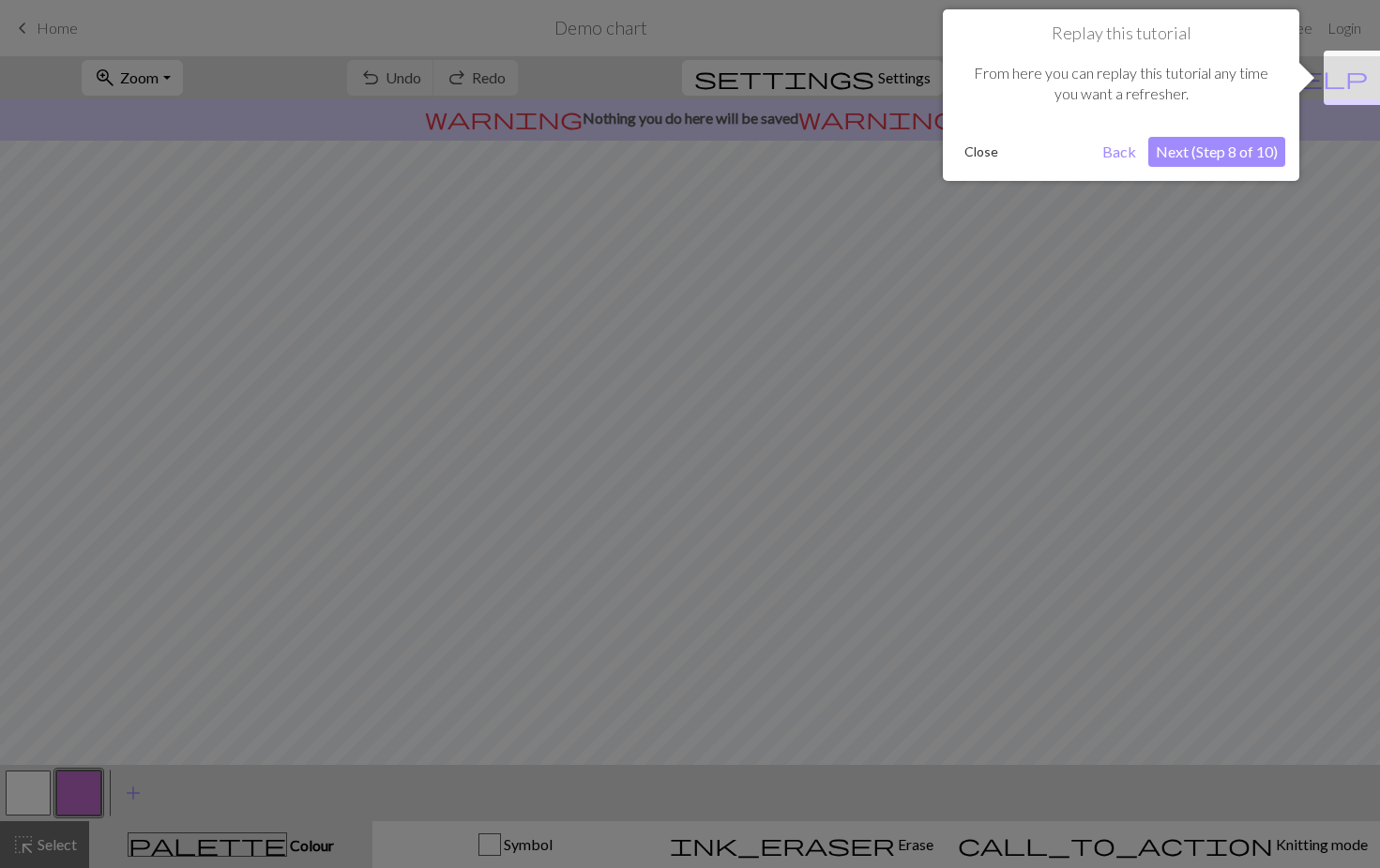
click at [1218, 159] on button "Next (Step 8 of 10)" at bounding box center [1216, 152] width 137 height 30
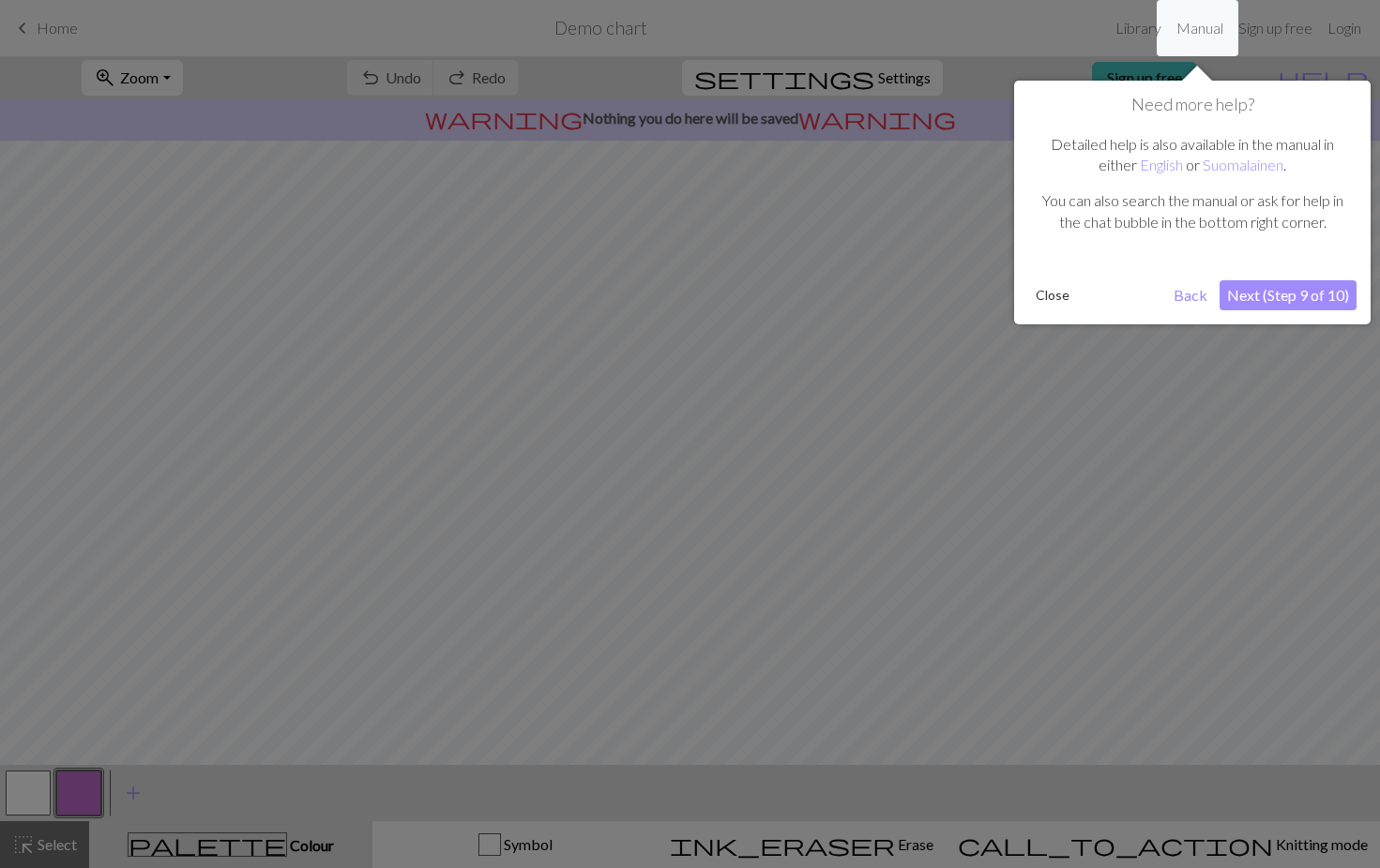
click at [1257, 287] on button "Next (Step 9 of 10)" at bounding box center [1287, 295] width 137 height 30
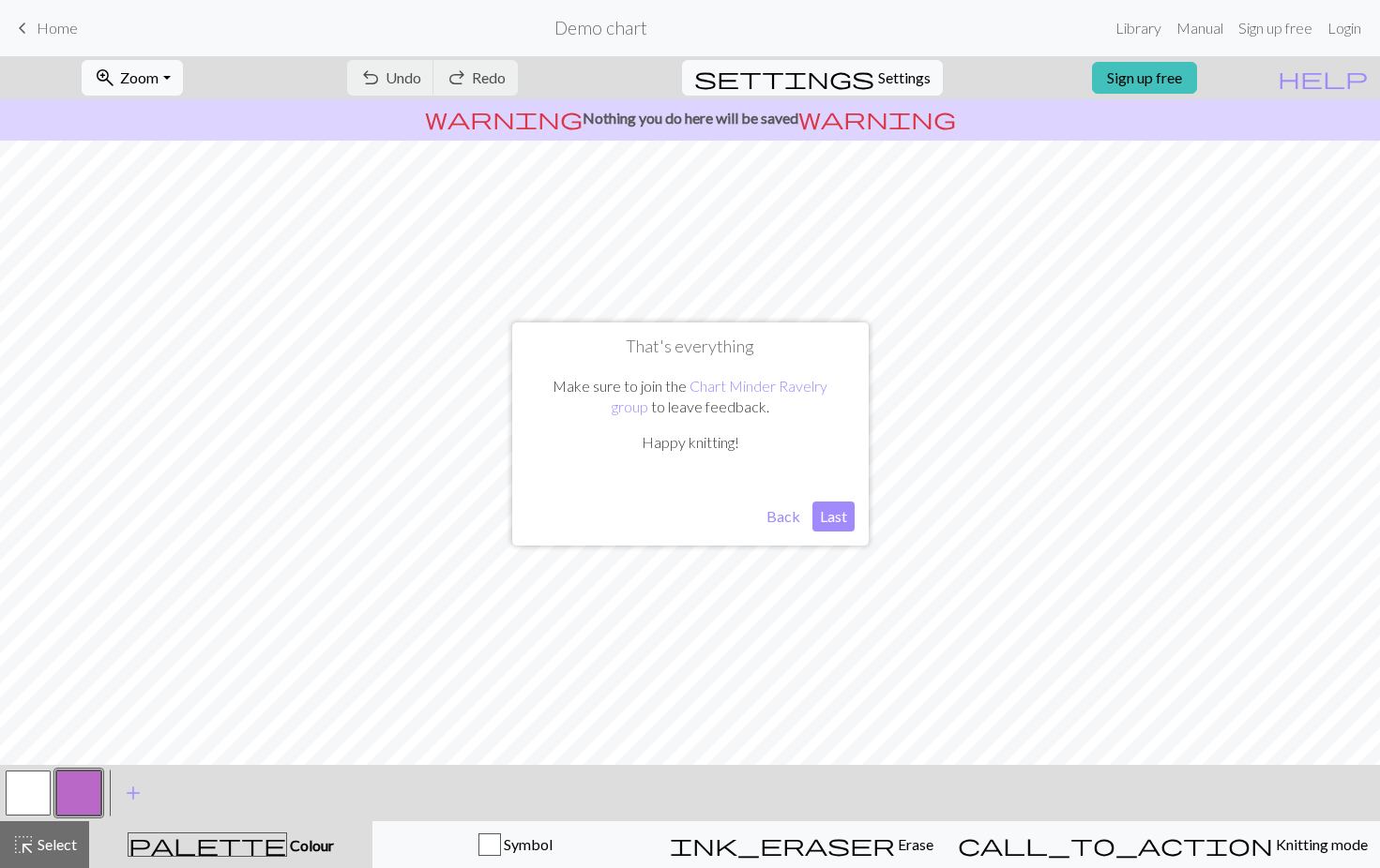
click at [830, 515] on button "Last" at bounding box center [833, 517] width 42 height 30
click at [79, 794] on button "button" at bounding box center [79, 794] width 45 height 45
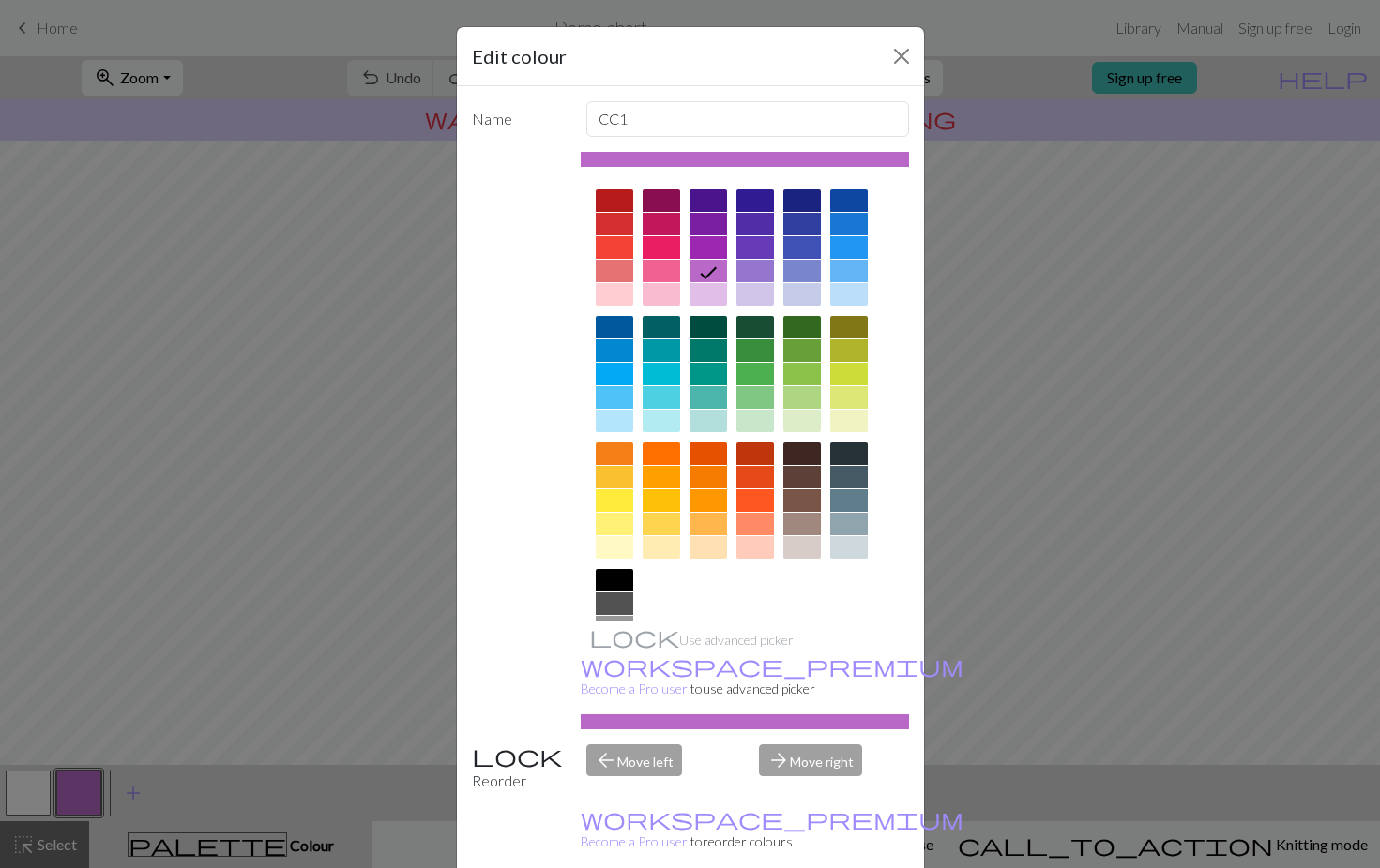
click at [608, 575] on div at bounding box center [615, 580] width 37 height 23
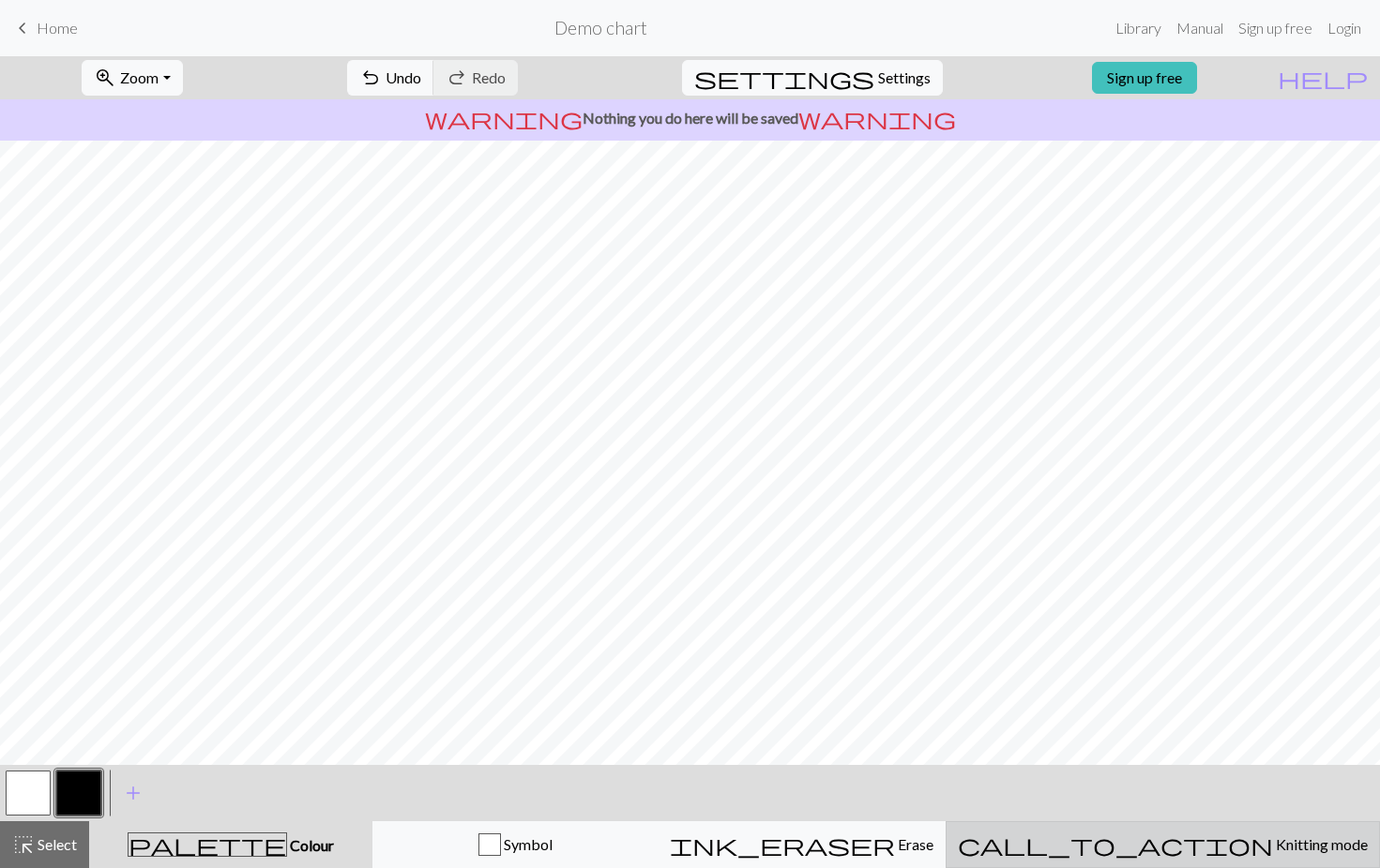
click at [1167, 845] on span "call_to_action" at bounding box center [1115, 844] width 315 height 27
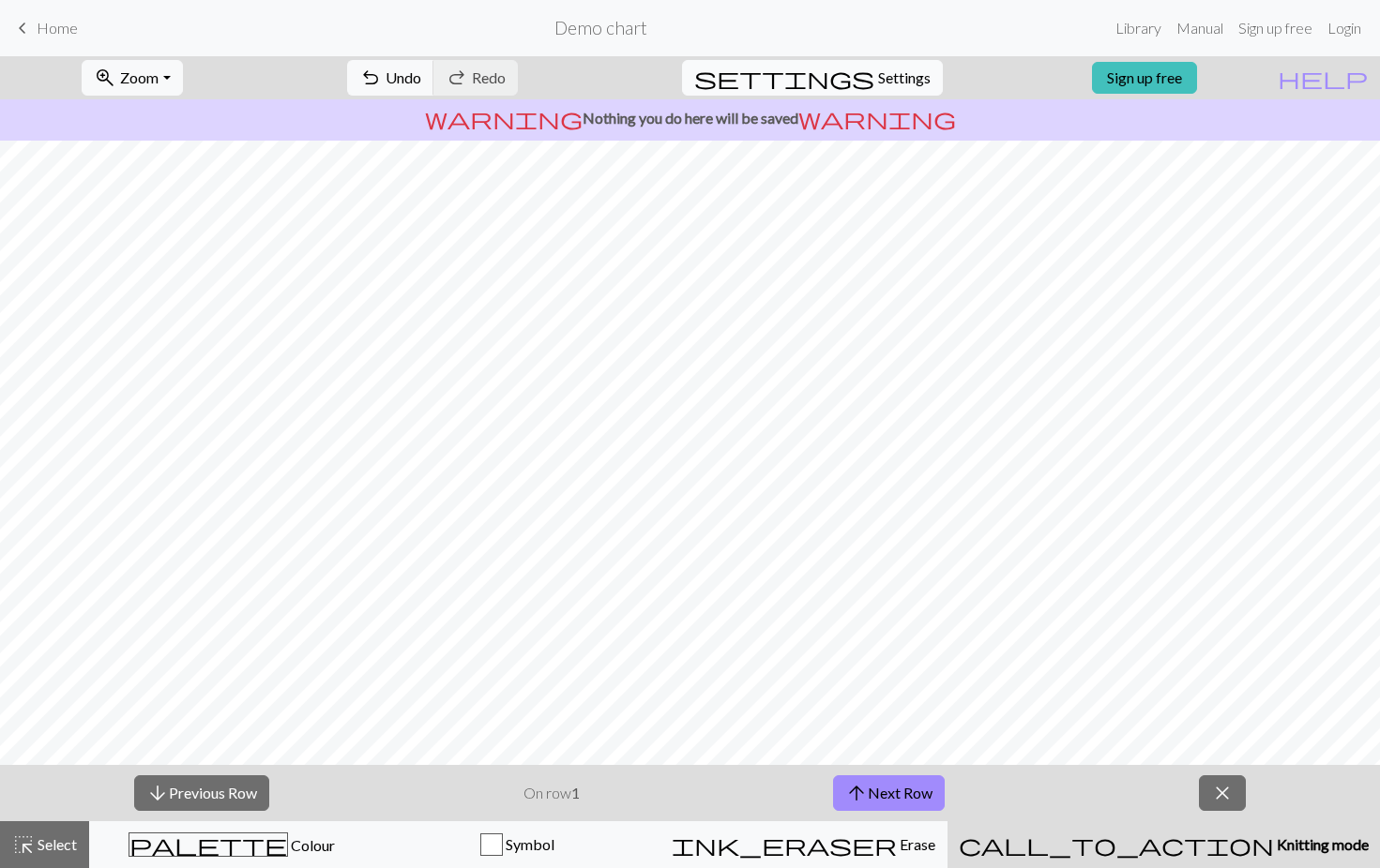
click at [878, 86] on span "Settings" at bounding box center [904, 78] width 52 height 23
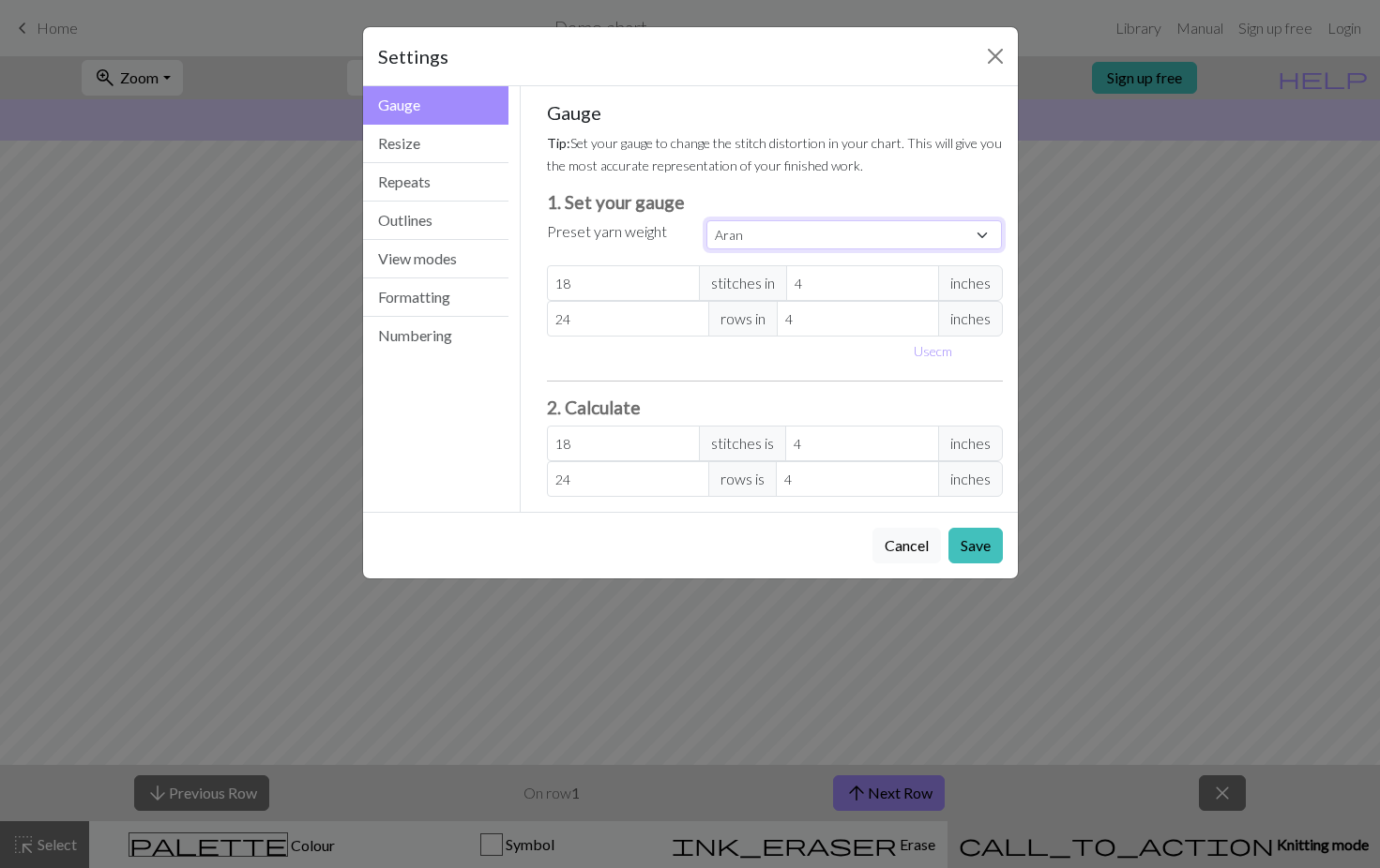
select select "dk"
type input "22"
type input "30"
type input "22"
type input "30"
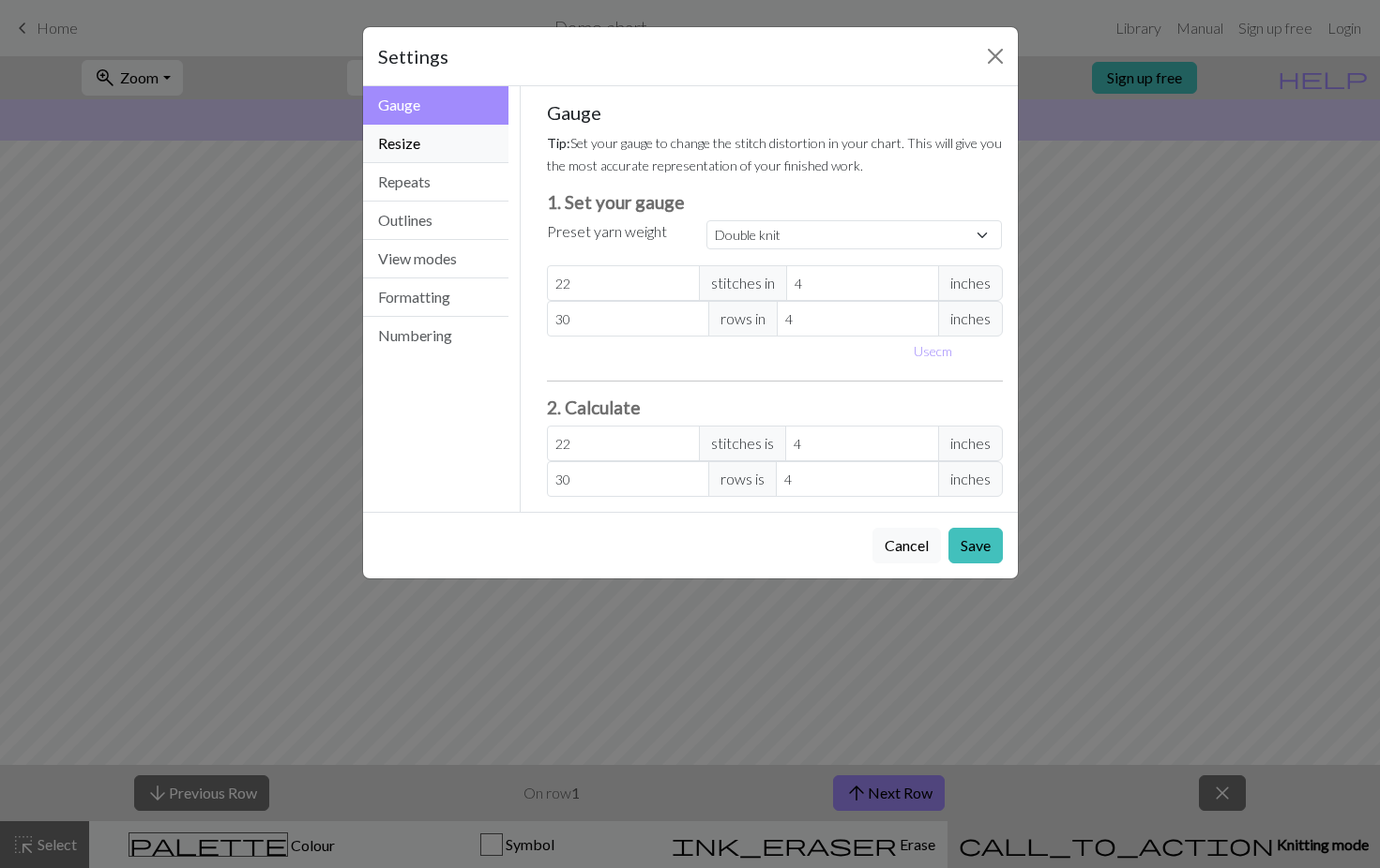
click at [440, 148] on button "Resize" at bounding box center [436, 143] width 146 height 38
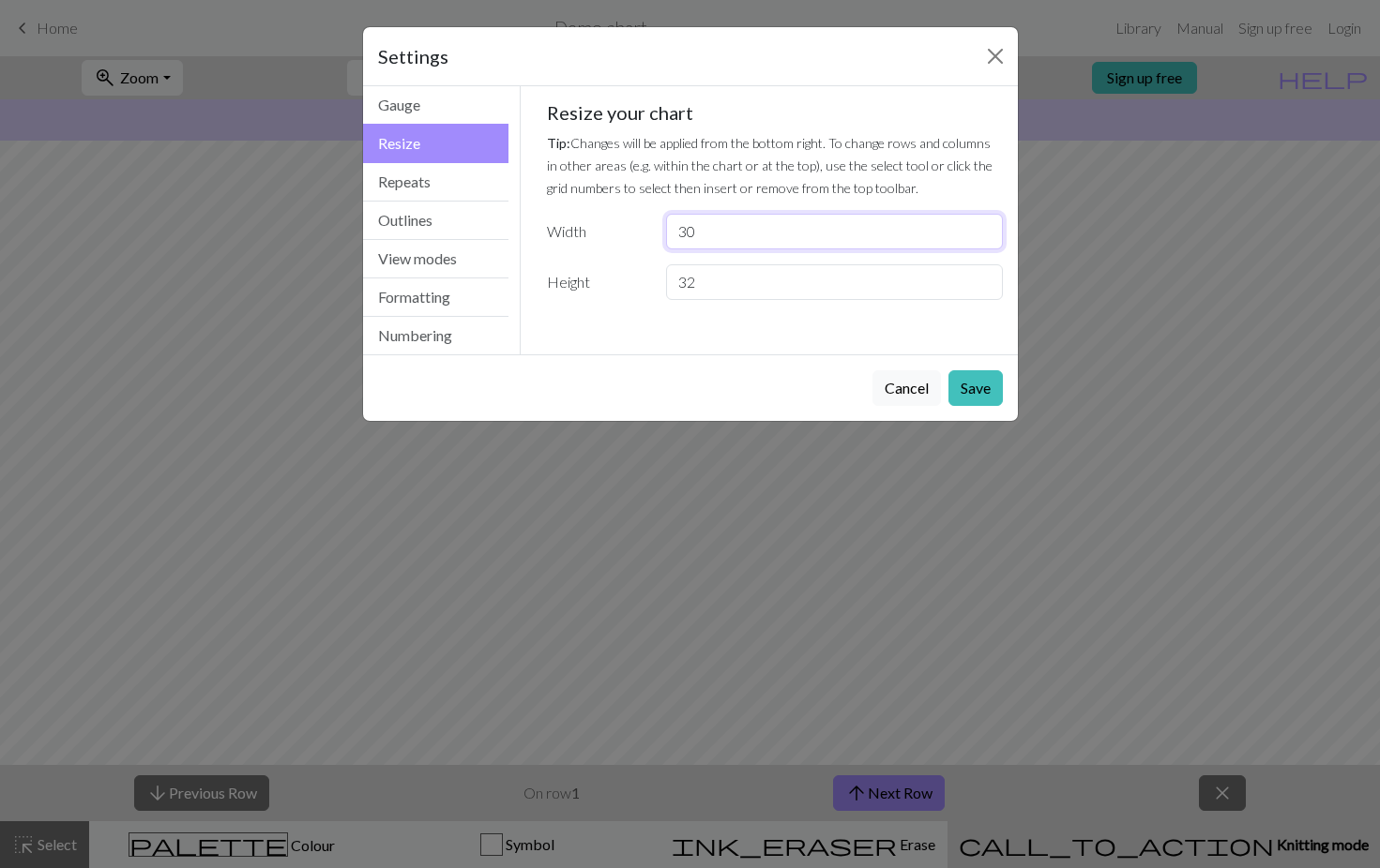
click at [705, 229] on input "30" at bounding box center [834, 232] width 335 height 36
click at [982, 237] on input "29" at bounding box center [834, 232] width 335 height 36
click at [982, 237] on input "28" at bounding box center [834, 232] width 335 height 36
click at [982, 237] on input "27" at bounding box center [834, 232] width 335 height 36
click at [982, 237] on input "26" at bounding box center [834, 232] width 335 height 36
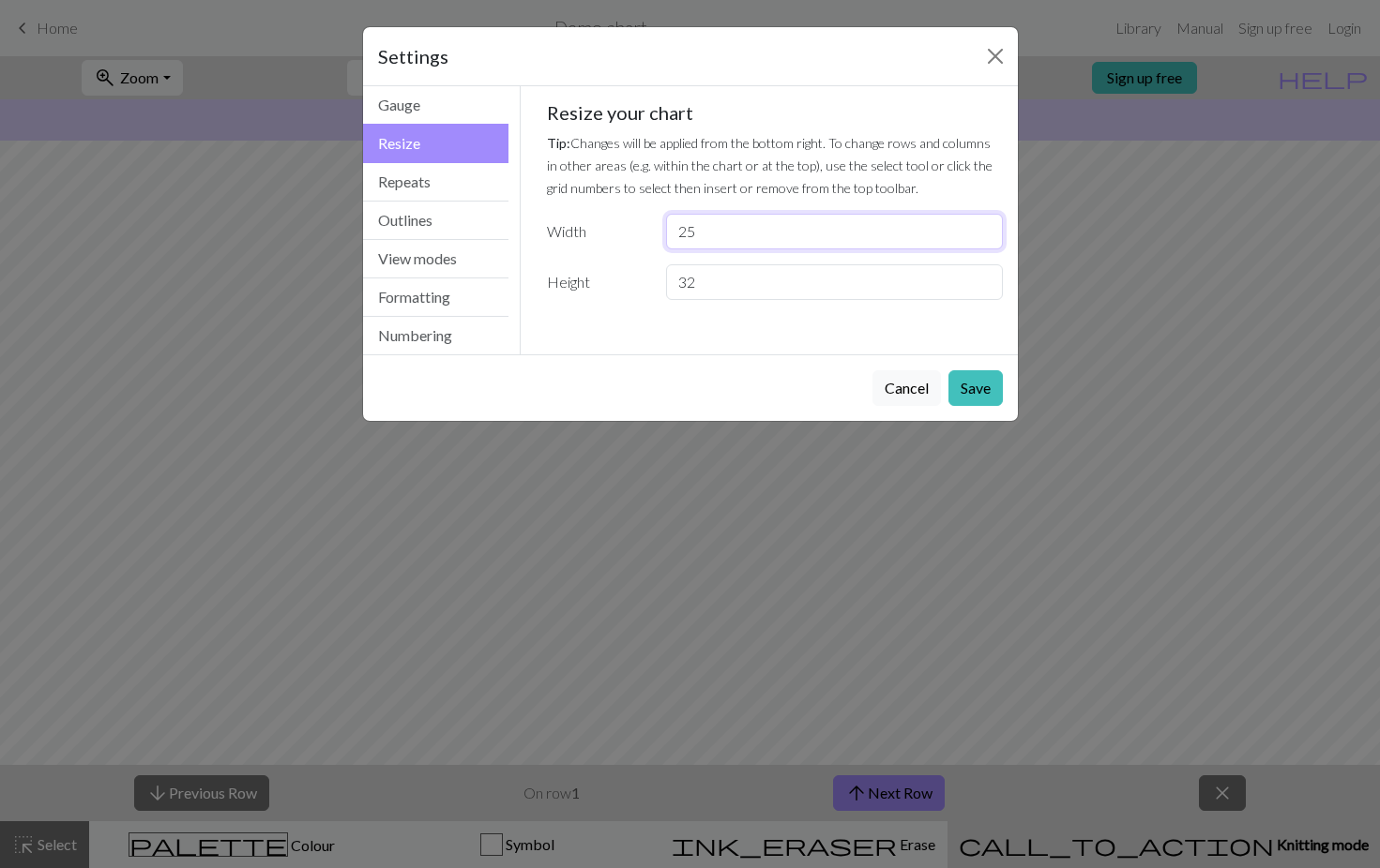
click at [982, 237] on input "25" at bounding box center [834, 232] width 335 height 36
click at [982, 237] on input "24" at bounding box center [834, 232] width 335 height 36
click at [982, 237] on input "23" at bounding box center [834, 232] width 335 height 36
click at [982, 237] on input "22" at bounding box center [834, 232] width 335 height 36
click at [982, 237] on input "21" at bounding box center [834, 232] width 335 height 36
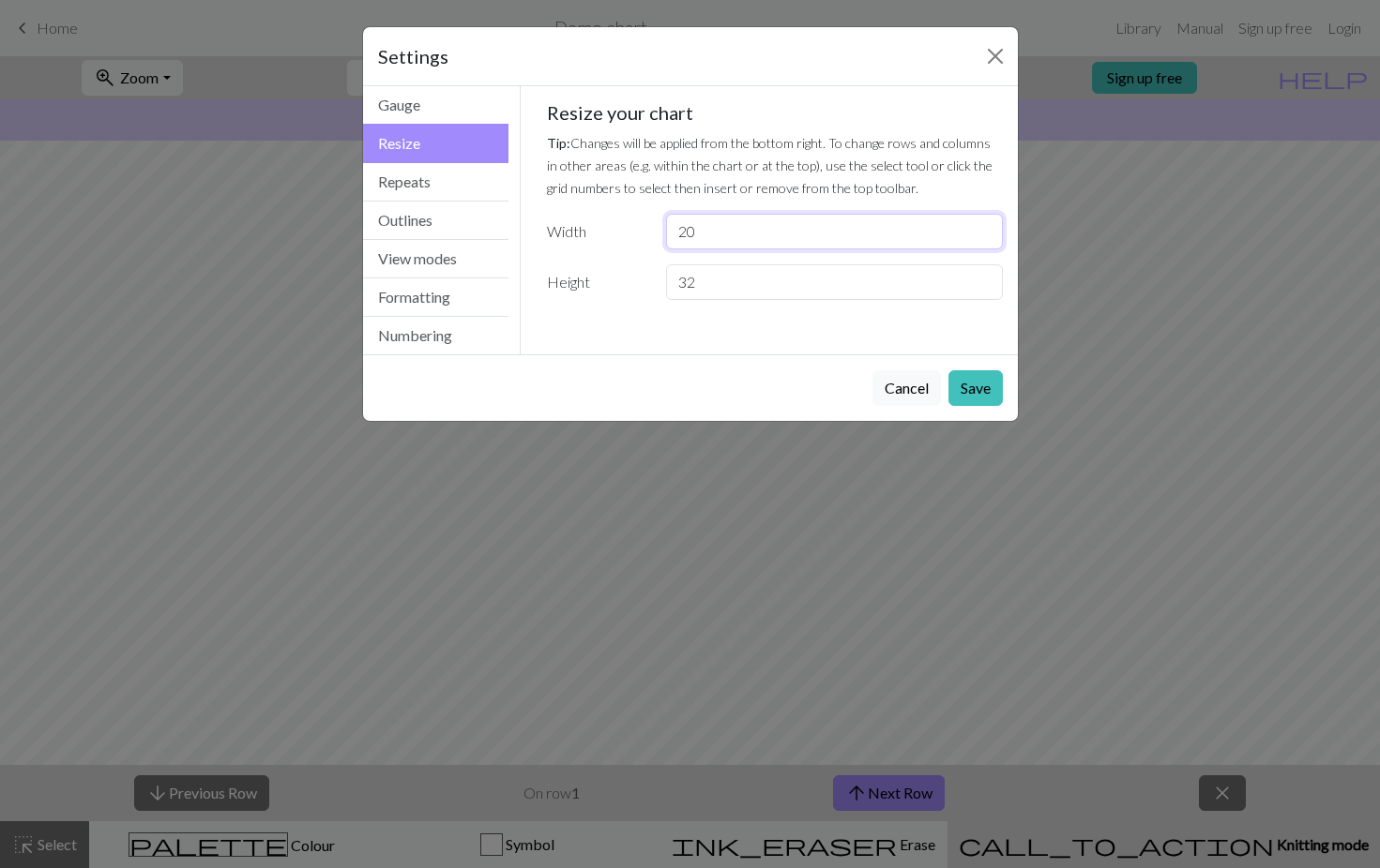
click at [982, 237] on input "20" at bounding box center [834, 232] width 335 height 36
click at [982, 237] on input "19" at bounding box center [834, 232] width 335 height 36
click at [982, 237] on input "18" at bounding box center [834, 232] width 335 height 36
click at [982, 237] on input "17" at bounding box center [834, 232] width 335 height 36
type input "16"
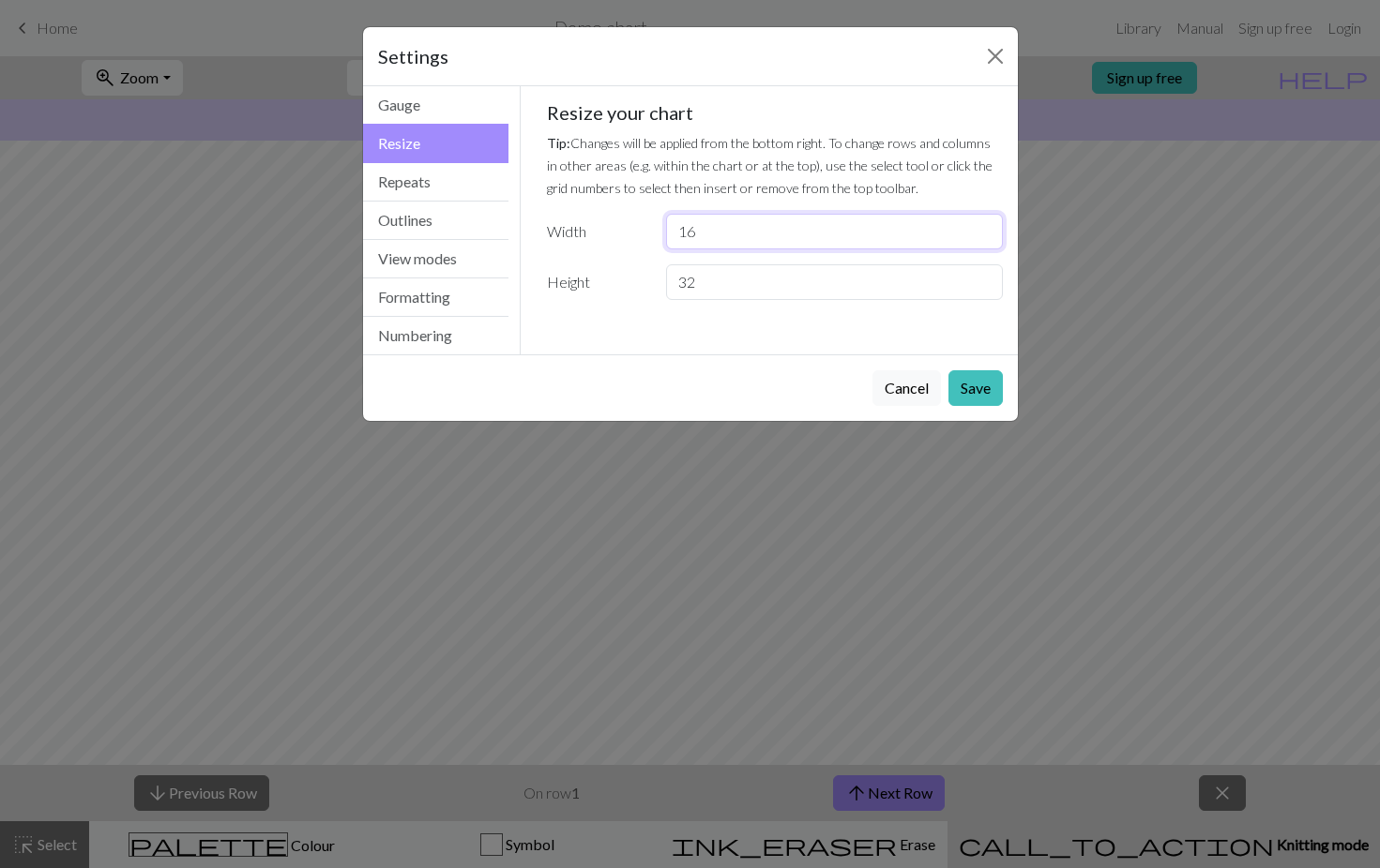
click at [982, 237] on input "16" at bounding box center [834, 232] width 335 height 36
click at [984, 276] on input "33" at bounding box center [834, 282] width 335 height 36
click at [984, 278] on input "34" at bounding box center [834, 282] width 335 height 36
click at [984, 278] on input "35" at bounding box center [834, 282] width 335 height 36
click at [984, 278] on input "36" at bounding box center [834, 282] width 335 height 36
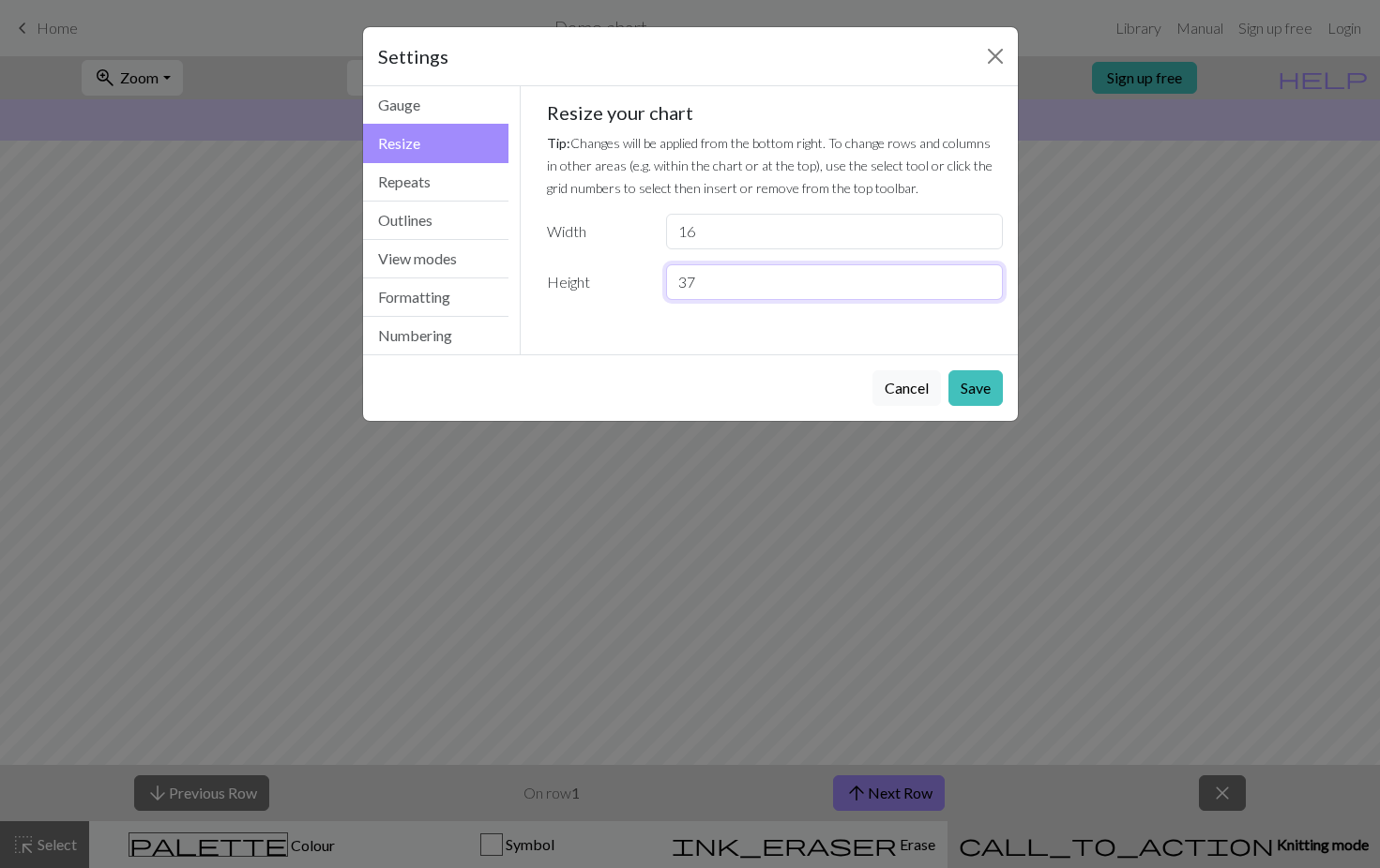
click at [984, 278] on input "37" at bounding box center [834, 282] width 335 height 36
type input "38"
click at [984, 278] on input "38" at bounding box center [834, 282] width 335 height 36
click at [963, 391] on button "Save" at bounding box center [975, 389] width 54 height 36
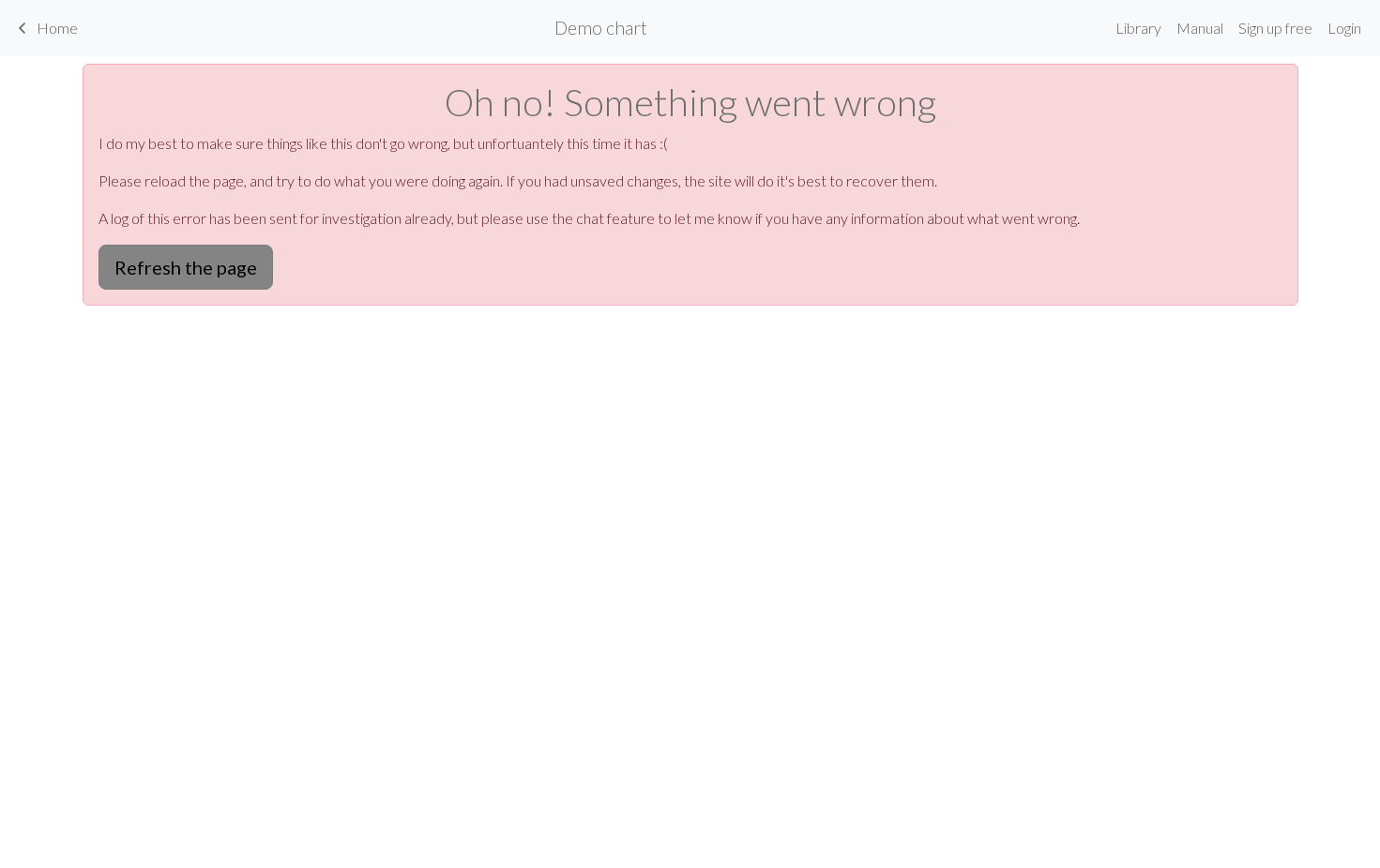
click at [244, 266] on button "Refresh the page" at bounding box center [185, 267] width 175 height 45
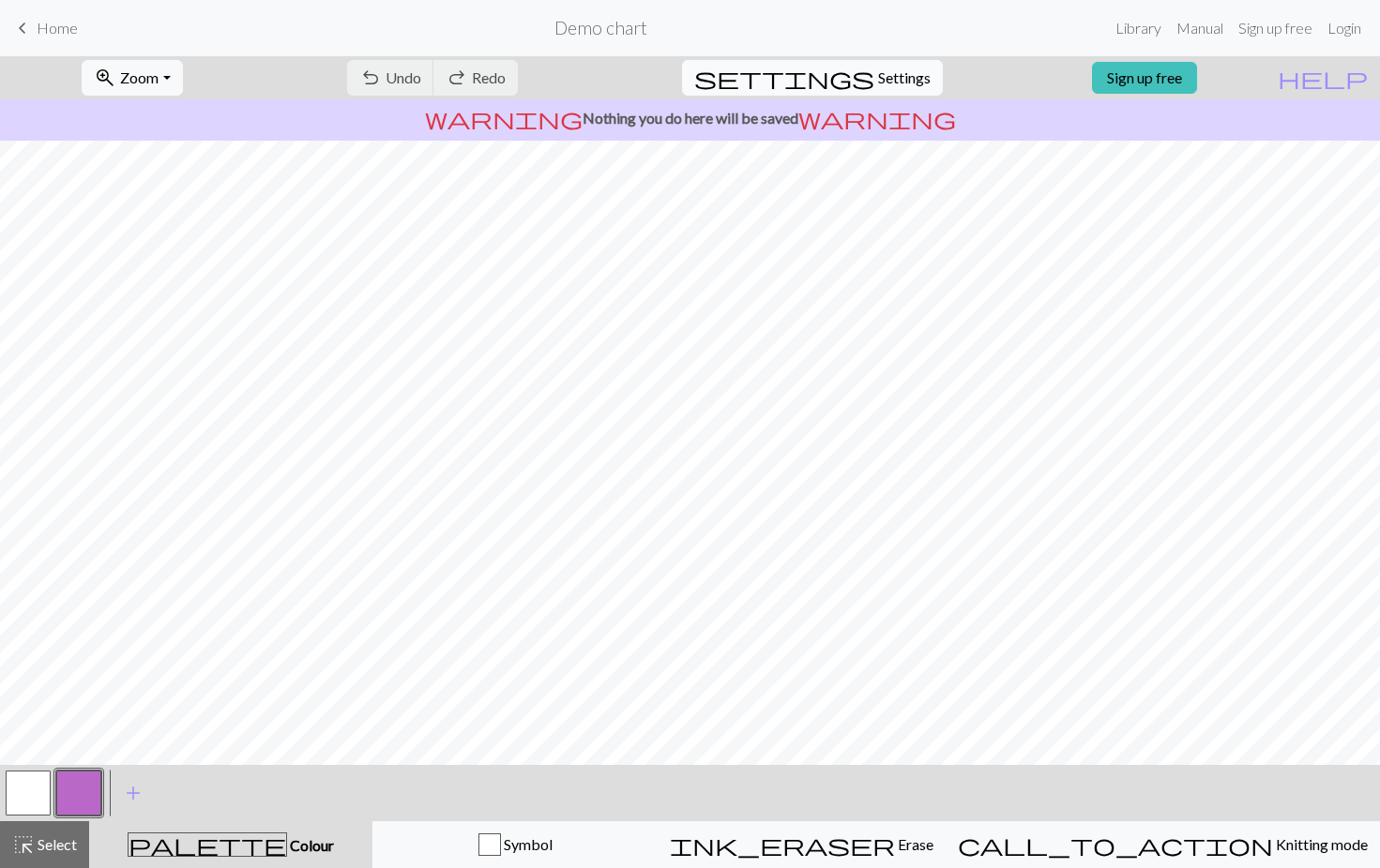
click at [878, 86] on span "Settings" at bounding box center [904, 78] width 52 height 23
select select "aran"
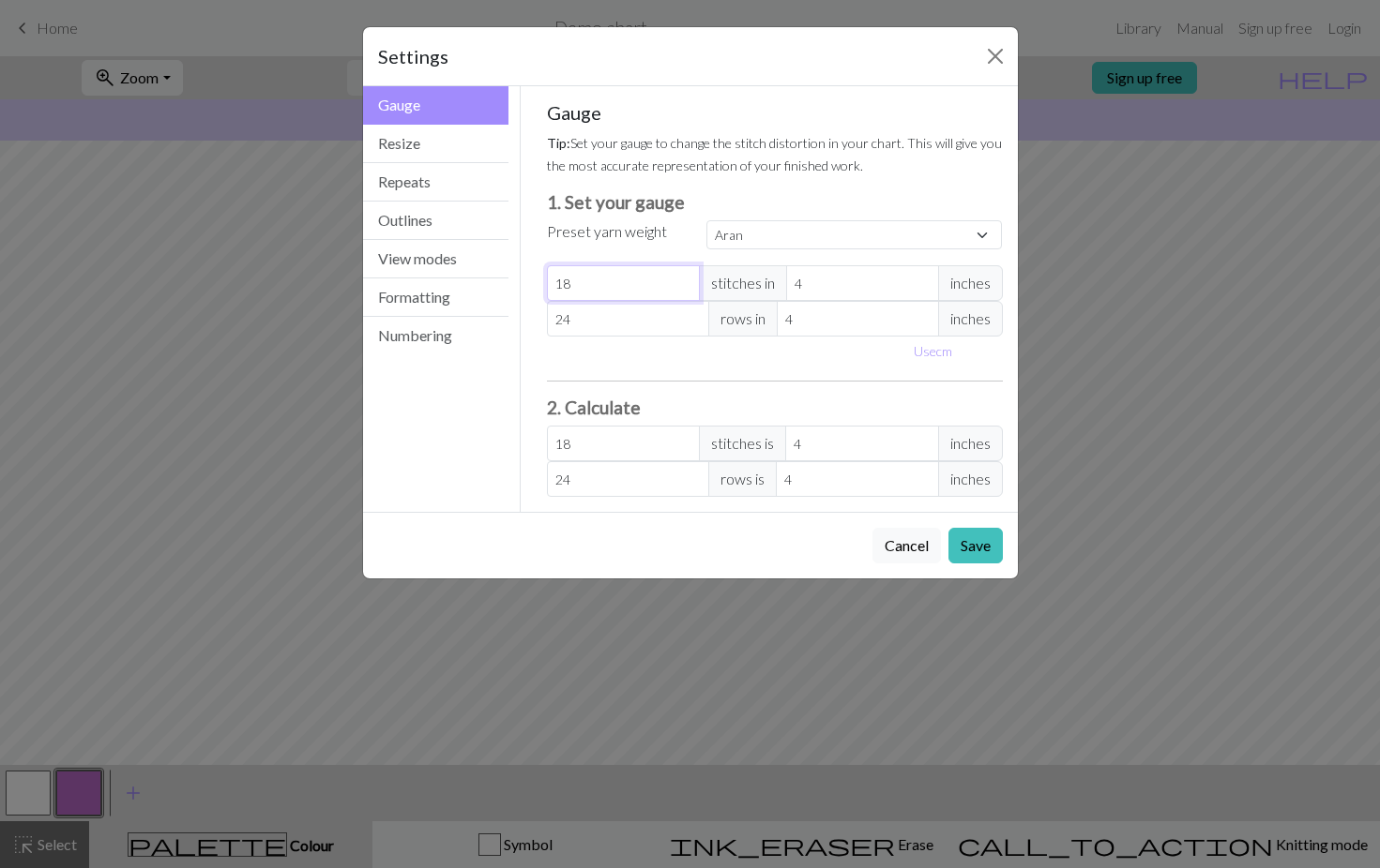
type input "17"
select select "custom"
type input "17"
click at [683, 292] on input "17" at bounding box center [622, 283] width 153 height 36
type input "16"
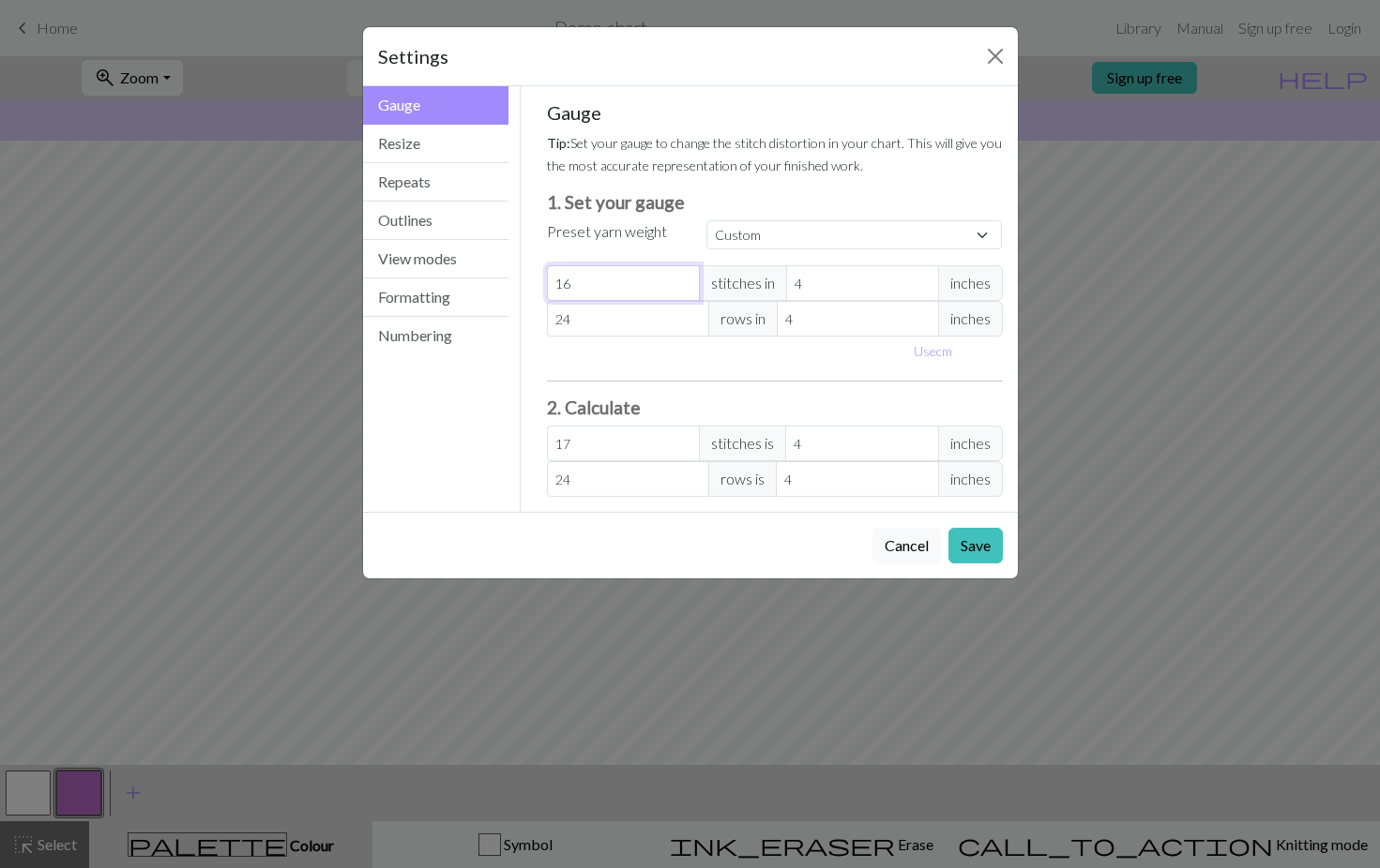
type input "16"
click at [683, 292] on input "16" at bounding box center [622, 283] width 153 height 36
type input "25"
click at [695, 314] on input "25" at bounding box center [627, 319] width 162 height 36
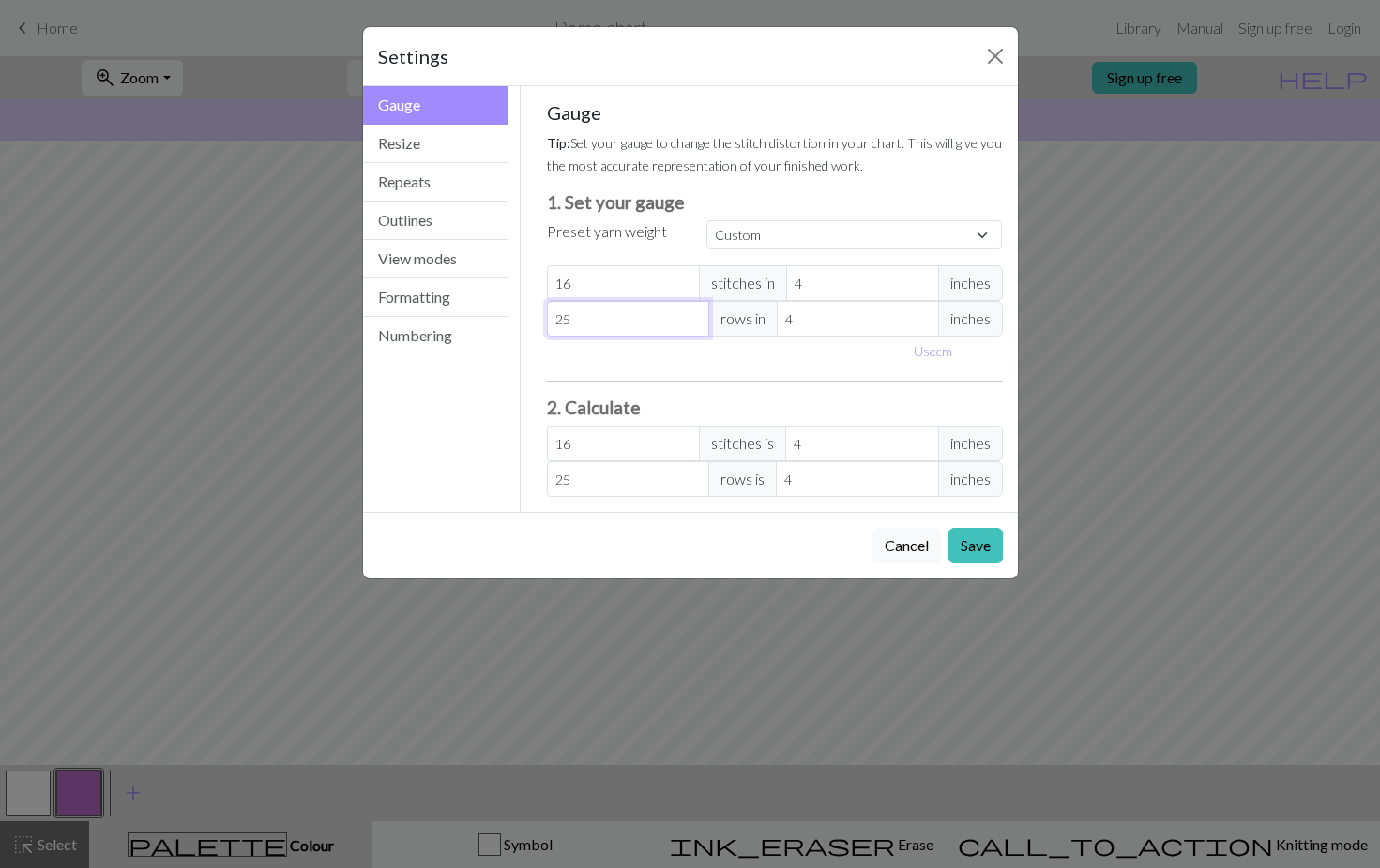
type input "26"
click at [694, 314] on input "26" at bounding box center [627, 319] width 162 height 36
type input "27"
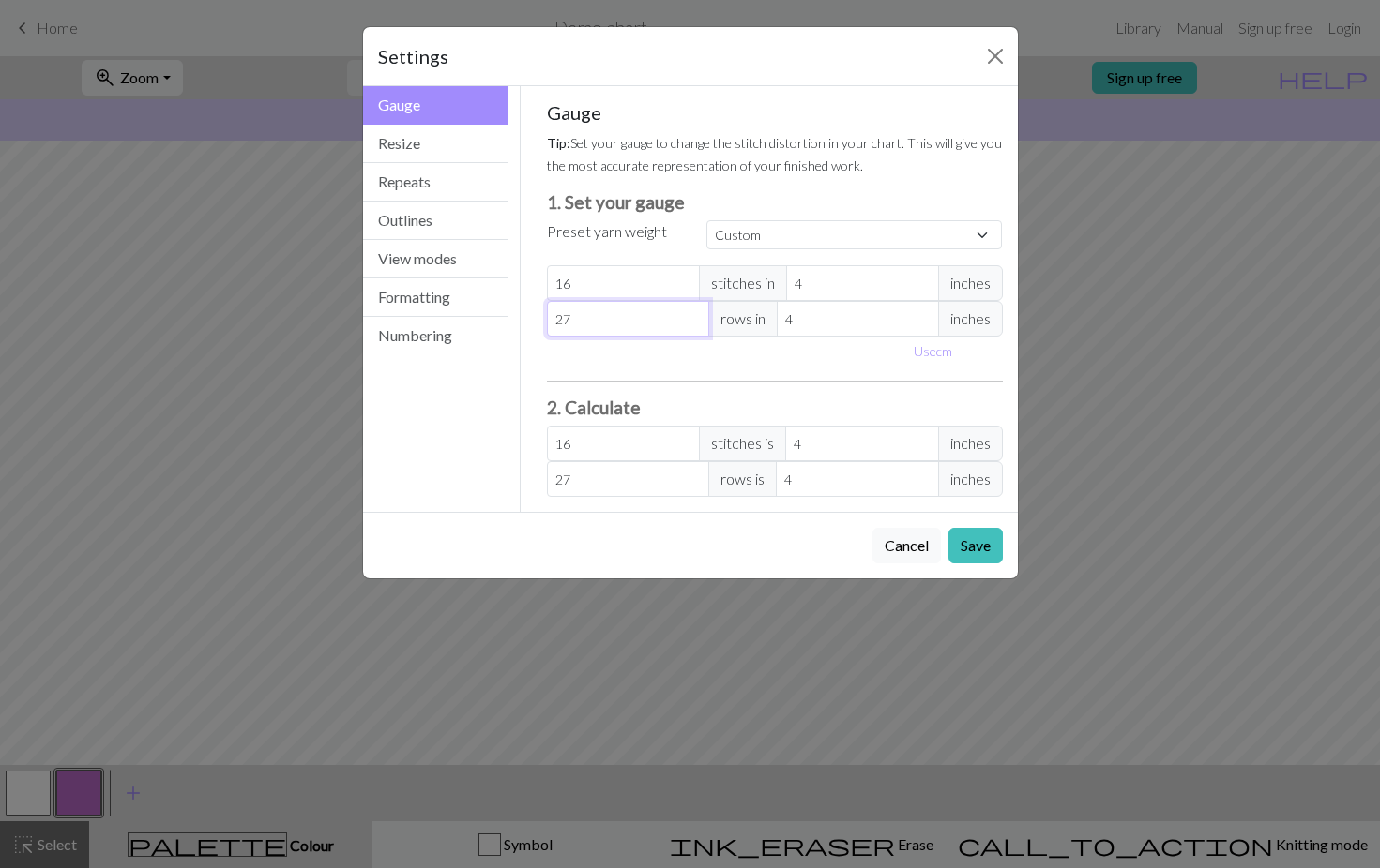
click at [694, 314] on input "27" at bounding box center [627, 319] width 162 height 36
type input "28"
click at [694, 314] on input "28" at bounding box center [627, 319] width 162 height 36
type input "29"
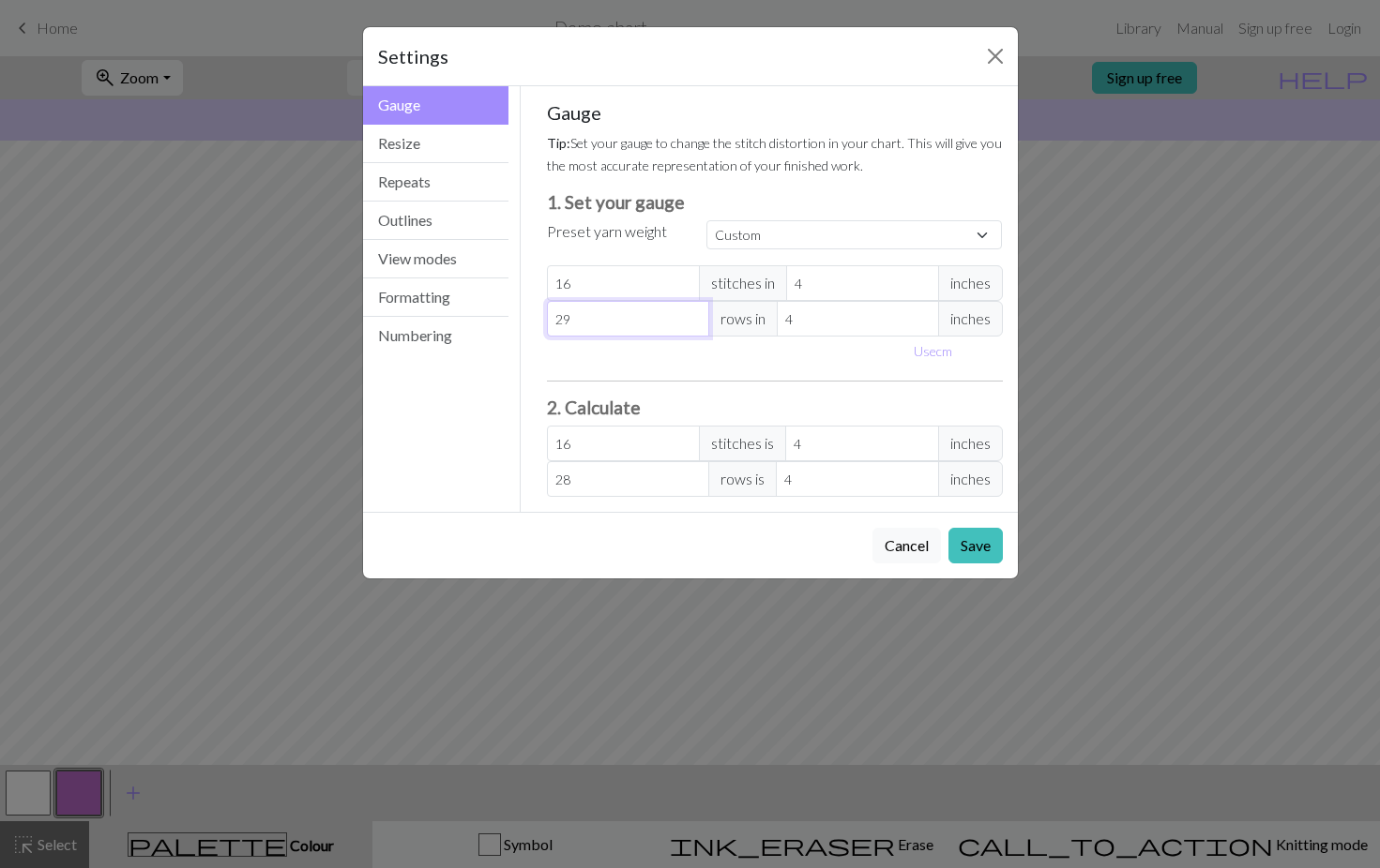
type input "29"
click at [694, 314] on input "29" at bounding box center [627, 319] width 162 height 36
type input "30"
click at [694, 314] on input "30" at bounding box center [627, 319] width 162 height 36
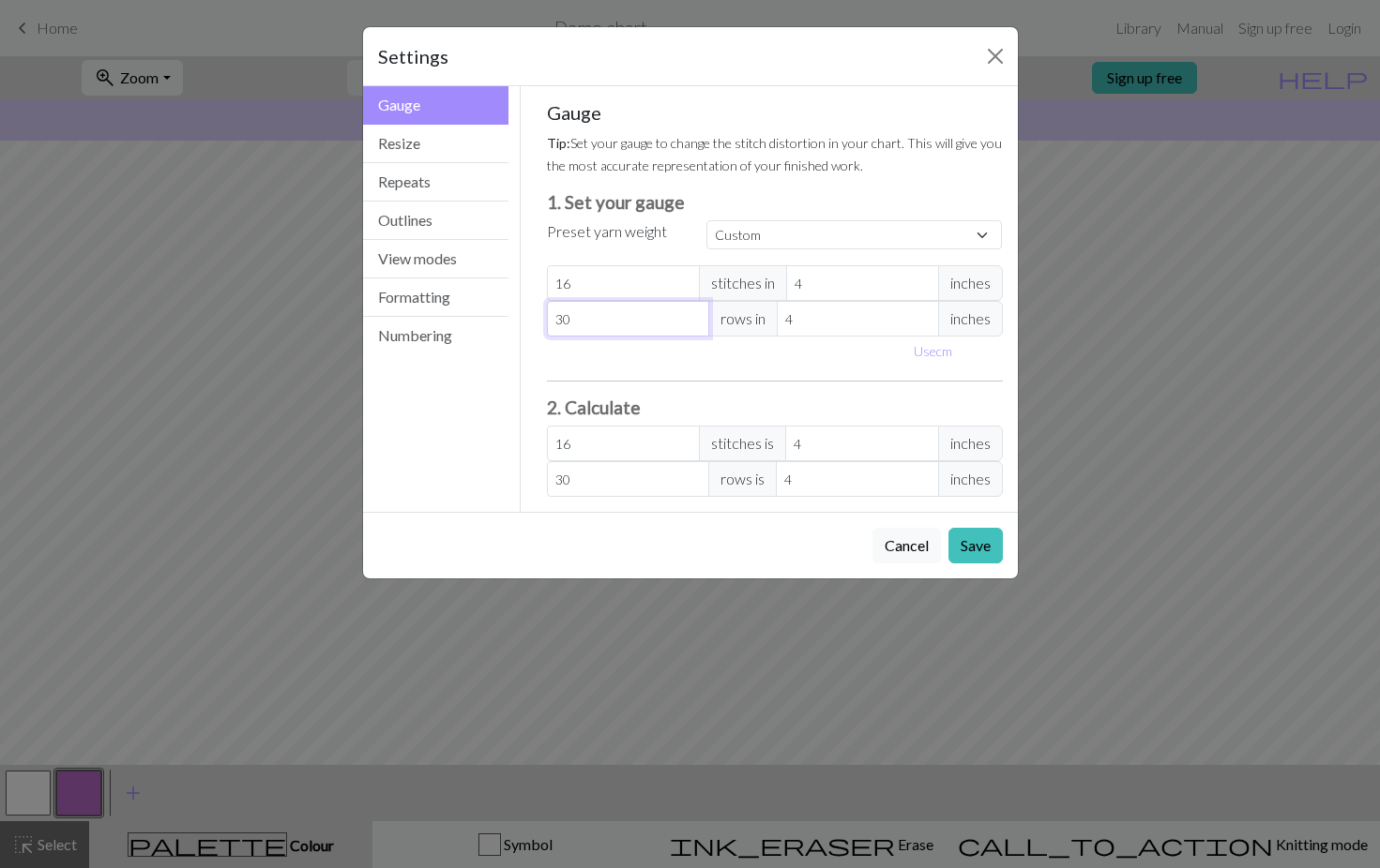
type input "31"
click at [694, 314] on input "31" at bounding box center [627, 319] width 162 height 36
type input "32"
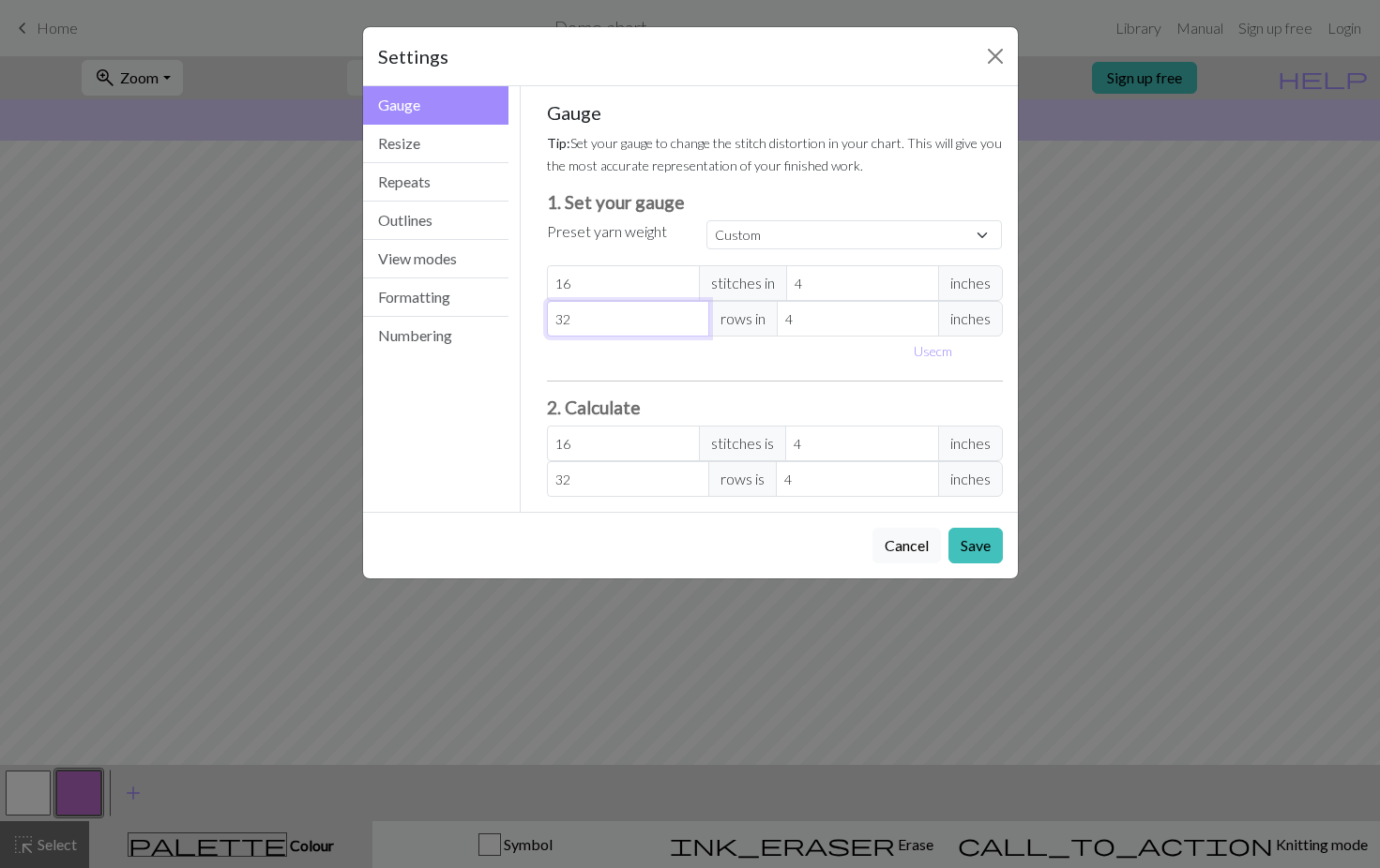
click at [694, 314] on input "32" at bounding box center [627, 319] width 162 height 36
type input "33"
click at [694, 314] on input "33" at bounding box center [627, 319] width 162 height 36
type input "34"
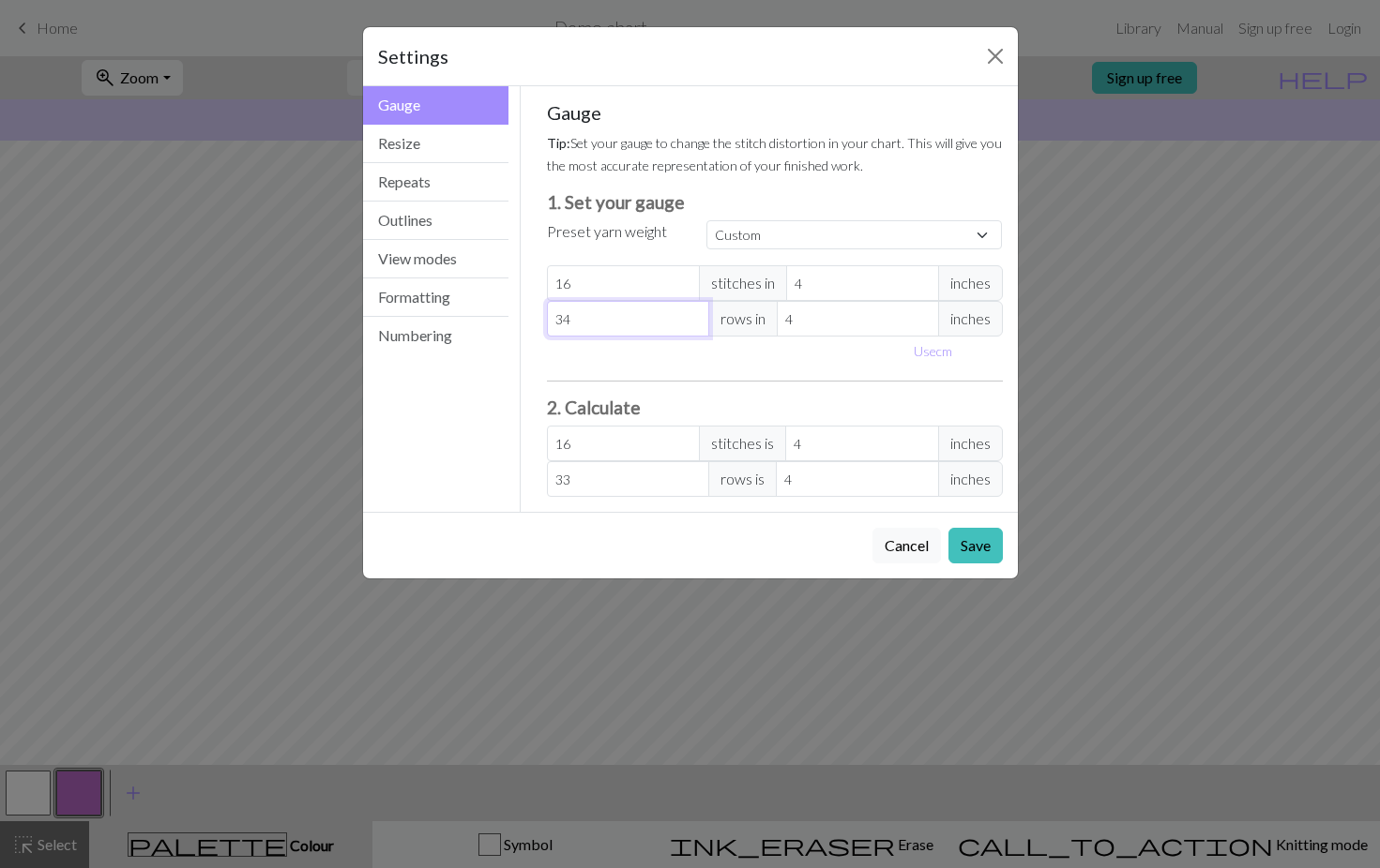
type input "34"
click at [694, 314] on input "34" at bounding box center [627, 319] width 162 height 36
type input "35"
click at [694, 314] on input "35" at bounding box center [627, 319] width 162 height 36
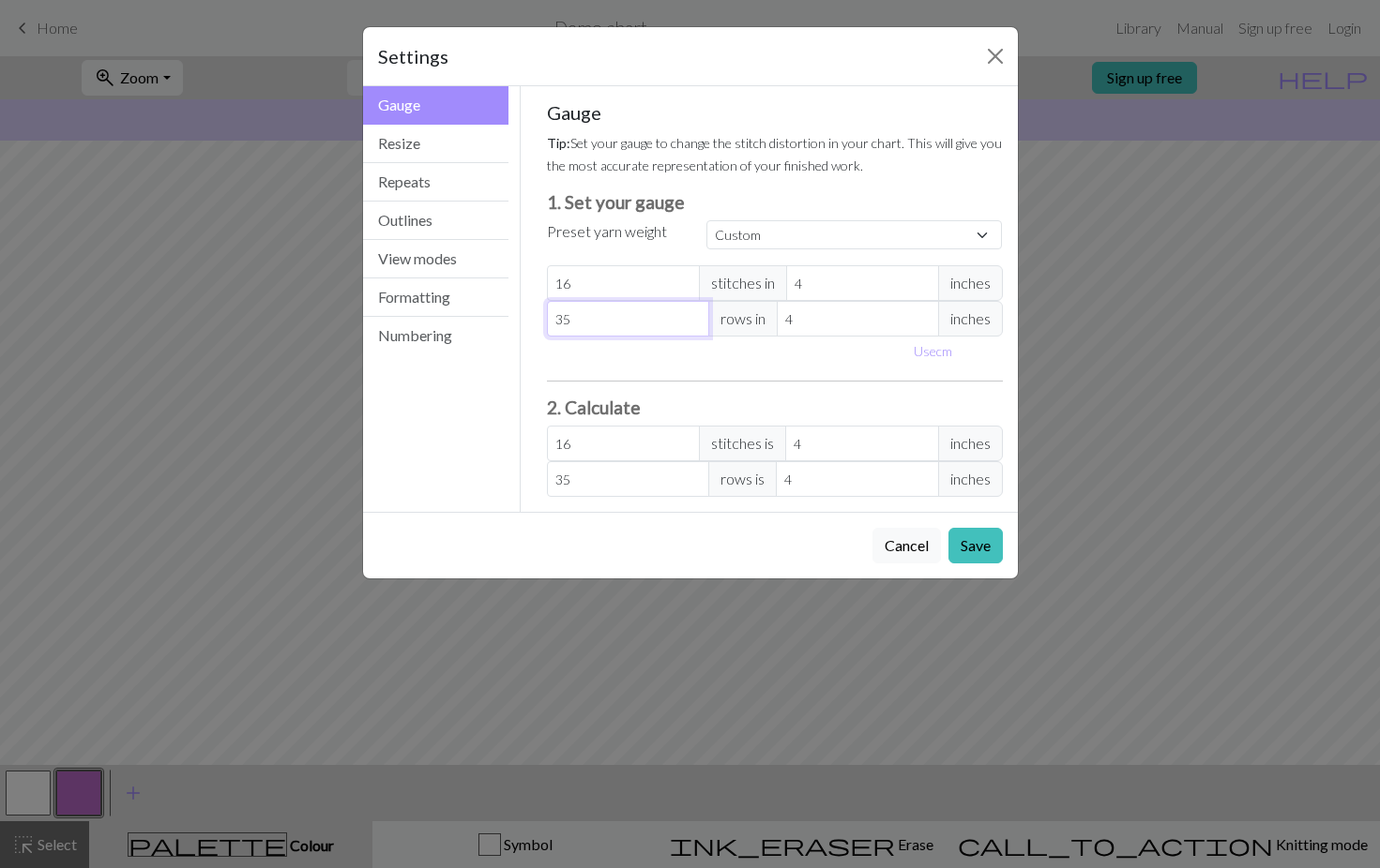
type input "36"
click at [694, 314] on input "36" at bounding box center [627, 319] width 162 height 36
type input "37"
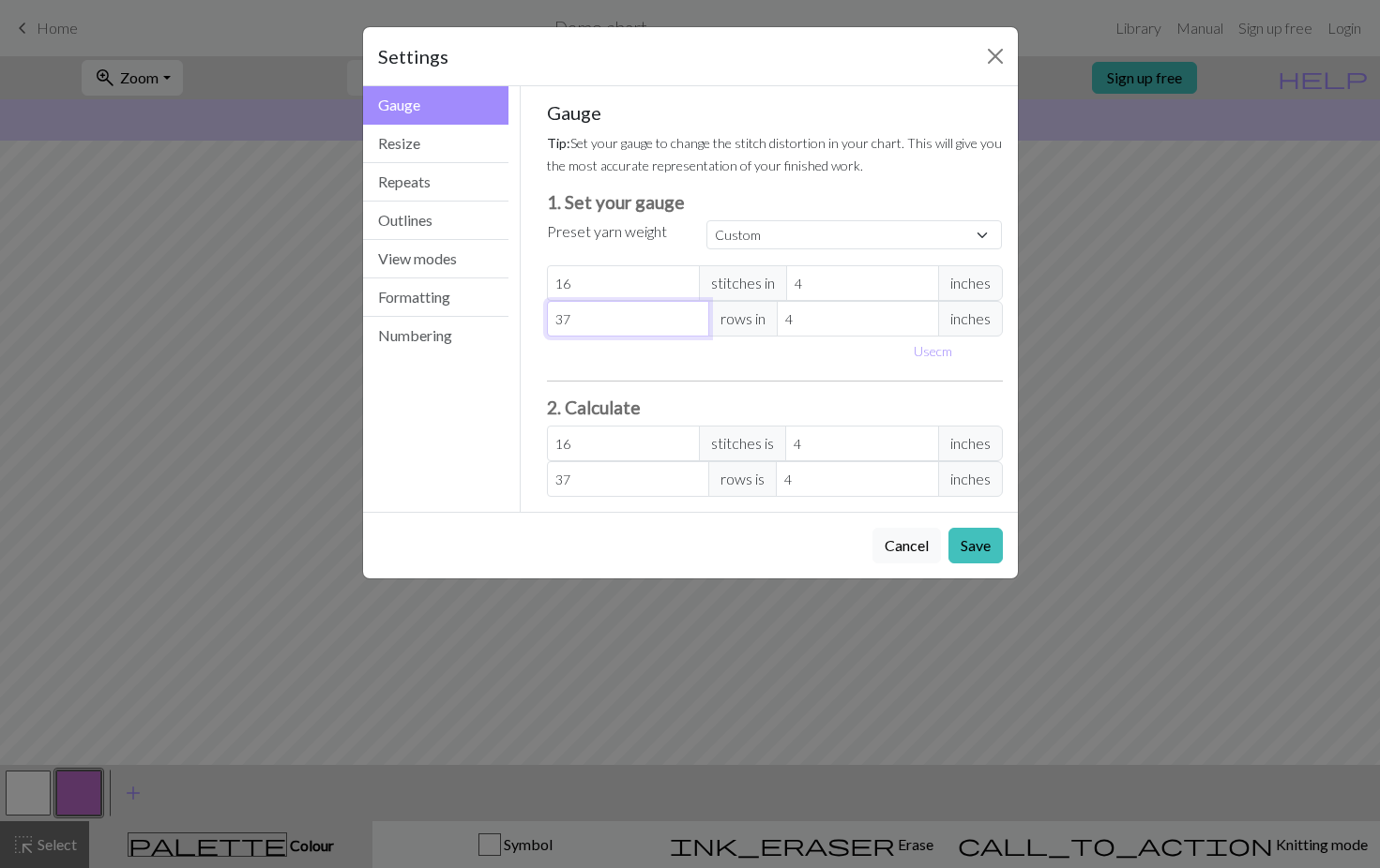
click at [694, 314] on input "37" at bounding box center [627, 319] width 162 height 36
type input "38"
click at [694, 314] on input "38" at bounding box center [627, 319] width 162 height 36
click at [963, 548] on button "Save" at bounding box center [975, 545] width 54 height 36
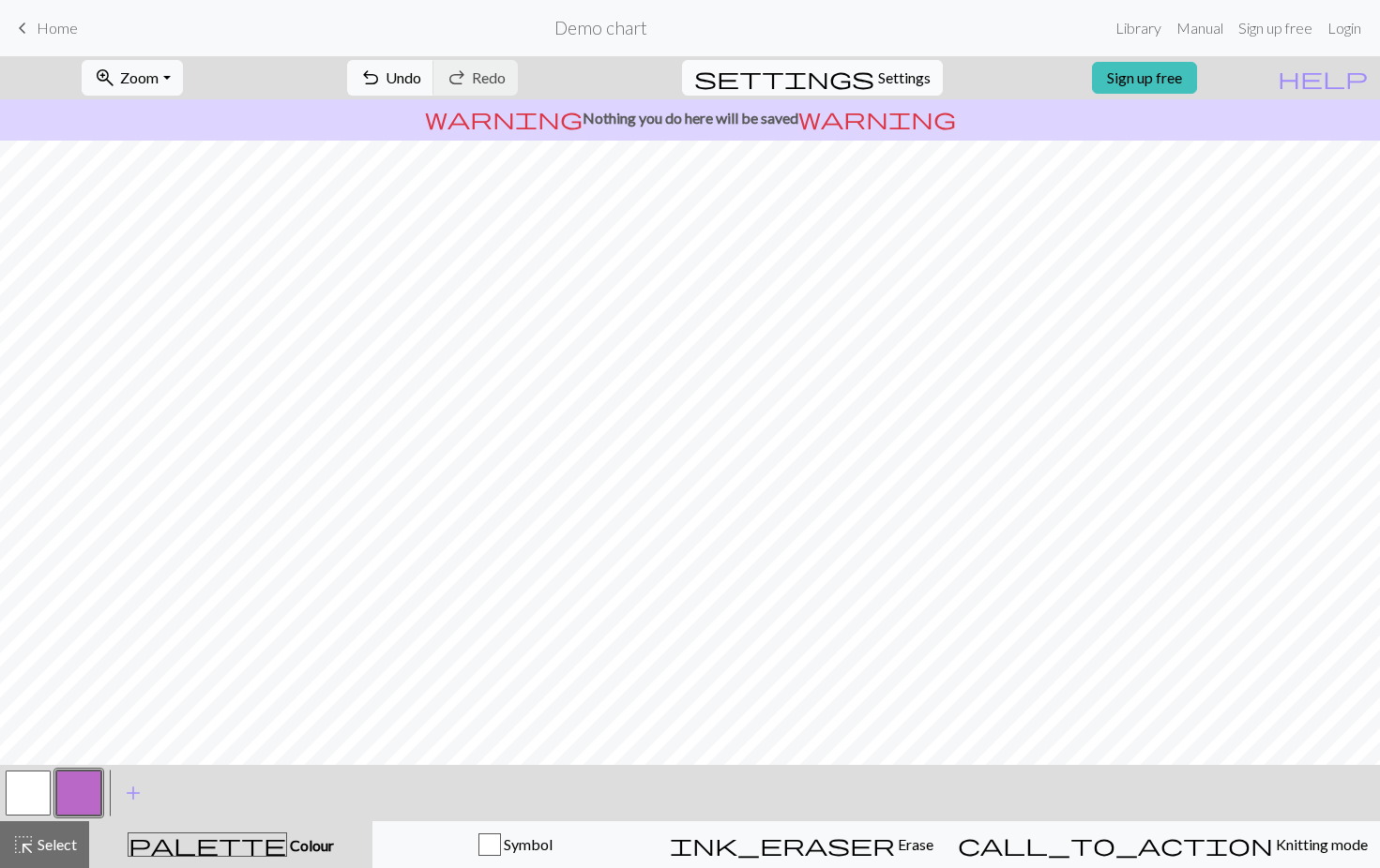
click at [846, 74] on span "settings" at bounding box center [784, 78] width 181 height 27
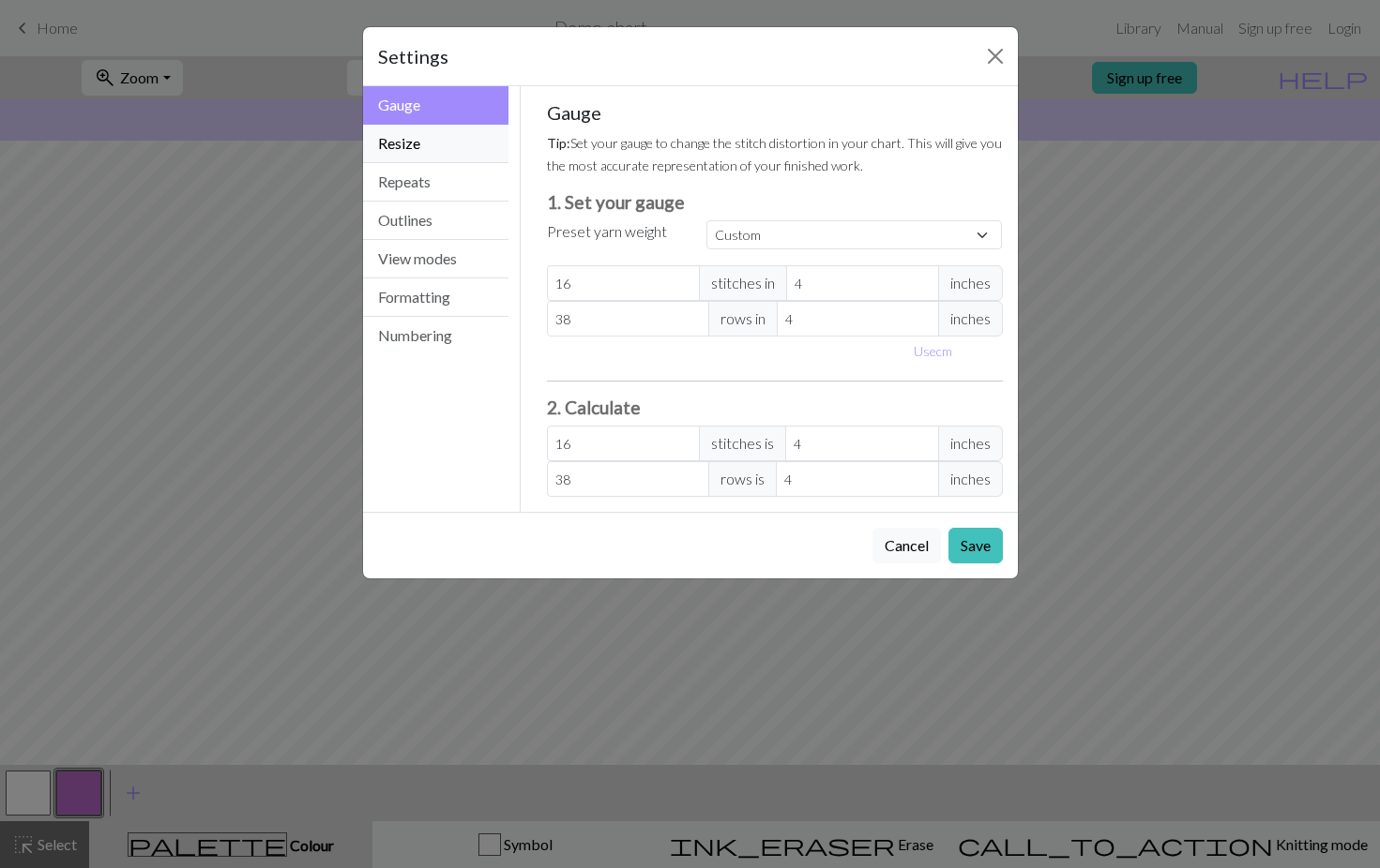
click at [421, 150] on button "Resize" at bounding box center [436, 143] width 146 height 38
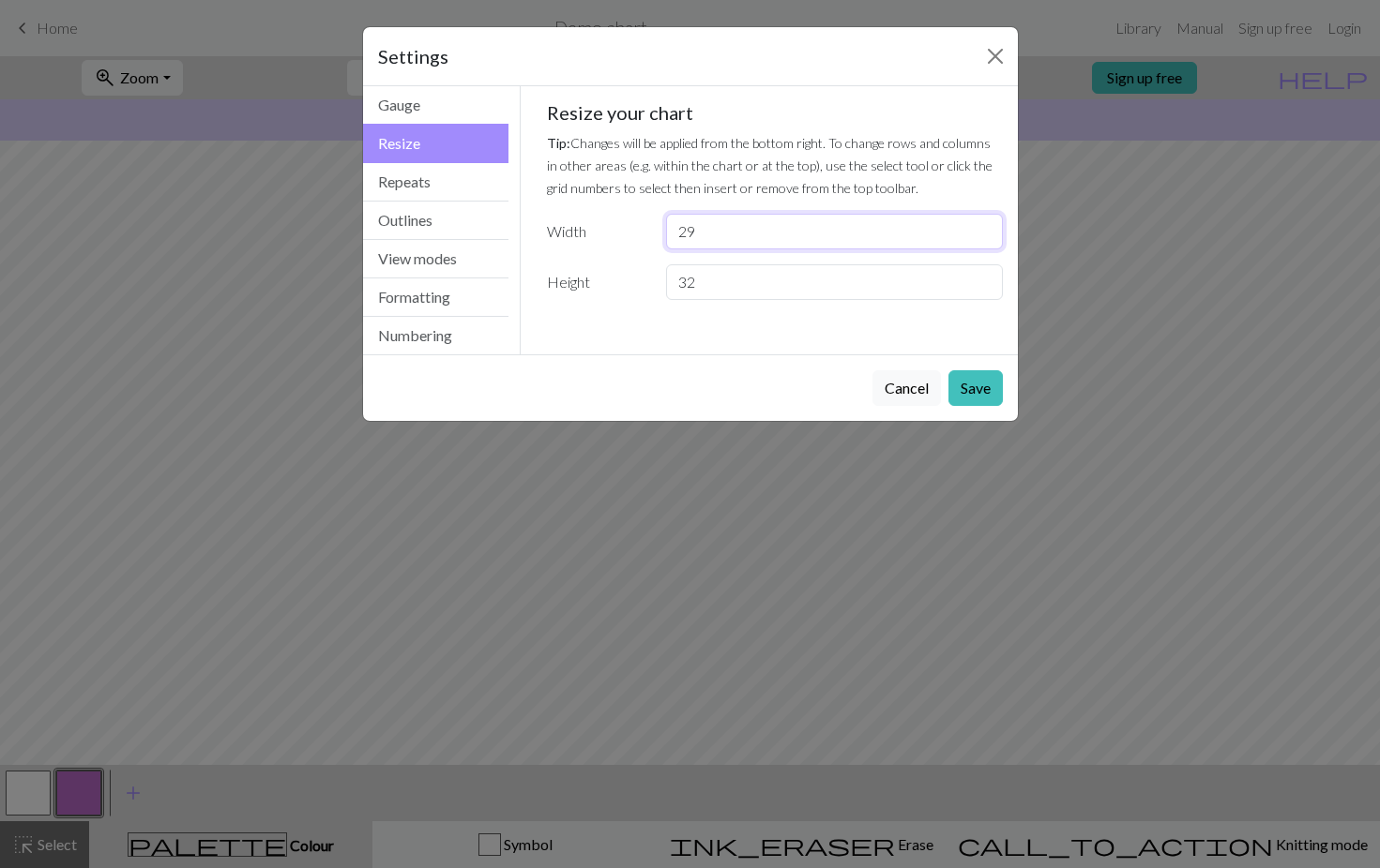
click at [985, 239] on input "29" at bounding box center [834, 232] width 335 height 36
click at [985, 239] on input "28" at bounding box center [834, 232] width 335 height 36
click at [985, 239] on input "27" at bounding box center [834, 232] width 335 height 36
click at [985, 239] on input "26" at bounding box center [834, 232] width 335 height 36
click at [985, 239] on input "25" at bounding box center [834, 232] width 335 height 36
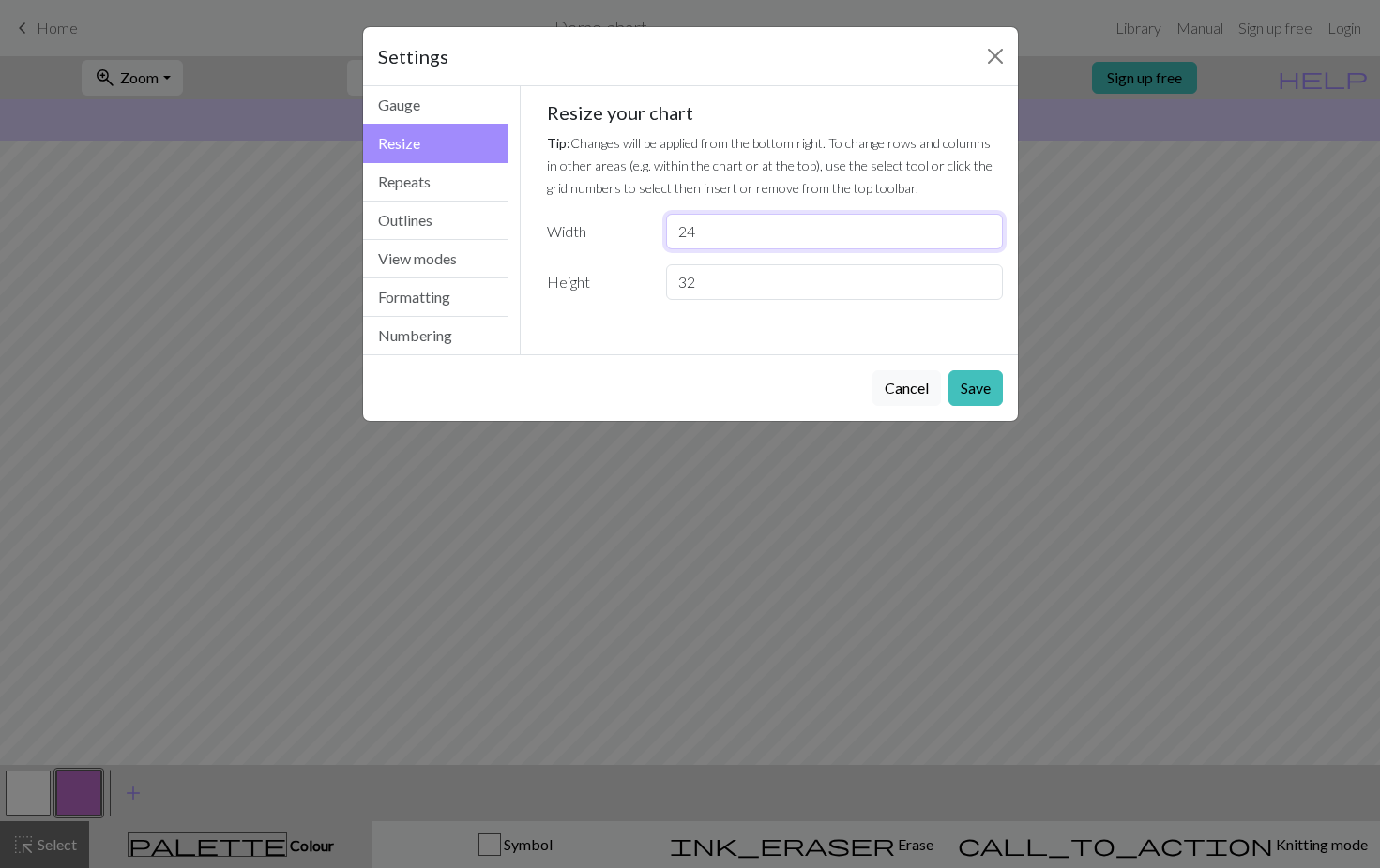
click at [985, 239] on input "24" at bounding box center [834, 232] width 335 height 36
click at [985, 239] on input "23" at bounding box center [834, 232] width 335 height 36
click at [985, 239] on input "22" at bounding box center [834, 232] width 335 height 36
click at [985, 239] on input "21" at bounding box center [834, 232] width 335 height 36
click at [985, 239] on input "20" at bounding box center [834, 232] width 335 height 36
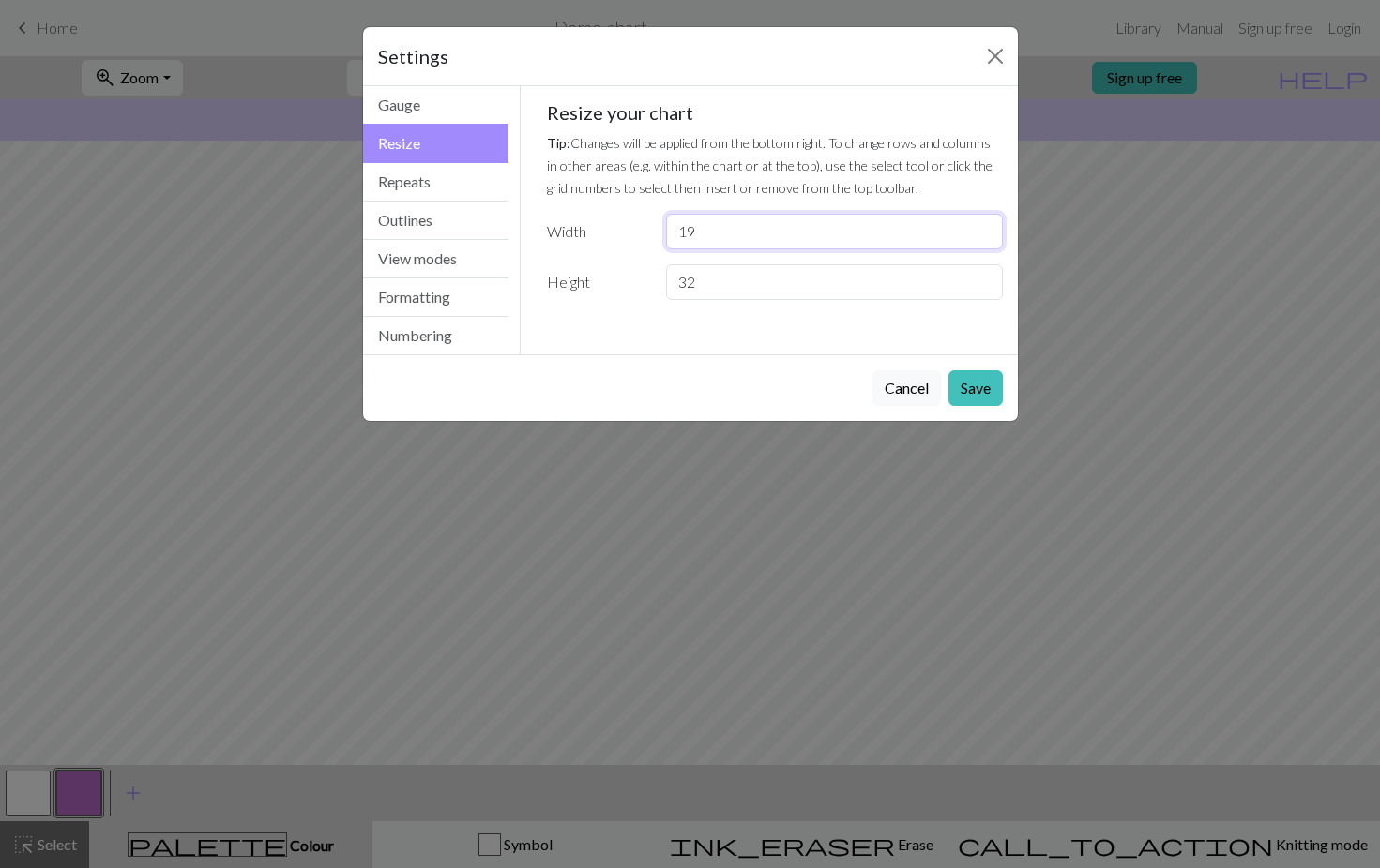
click at [985, 239] on input "19" at bounding box center [834, 232] width 335 height 36
click at [985, 239] on input "18" at bounding box center [834, 232] width 335 height 36
click at [985, 239] on input "17" at bounding box center [834, 232] width 335 height 36
type input "16"
click at [985, 239] on input "16" at bounding box center [834, 232] width 335 height 36
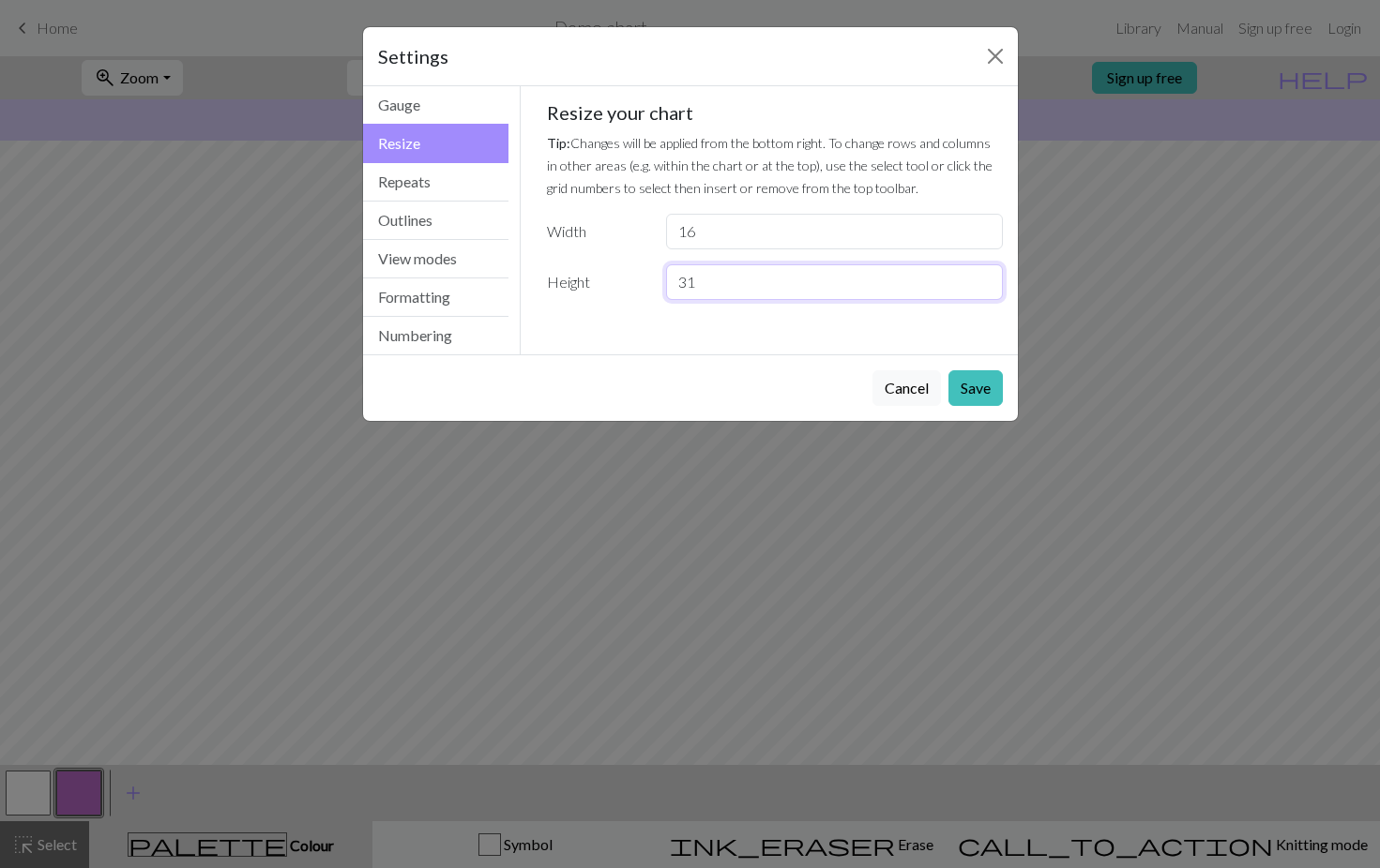
click at [982, 285] on input "31" at bounding box center [834, 282] width 335 height 36
click at [982, 277] on input "32" at bounding box center [834, 282] width 335 height 36
click at [982, 277] on input "33" at bounding box center [834, 282] width 335 height 36
click at [982, 277] on input "34" at bounding box center [834, 282] width 335 height 36
click at [982, 277] on input "35" at bounding box center [834, 282] width 335 height 36
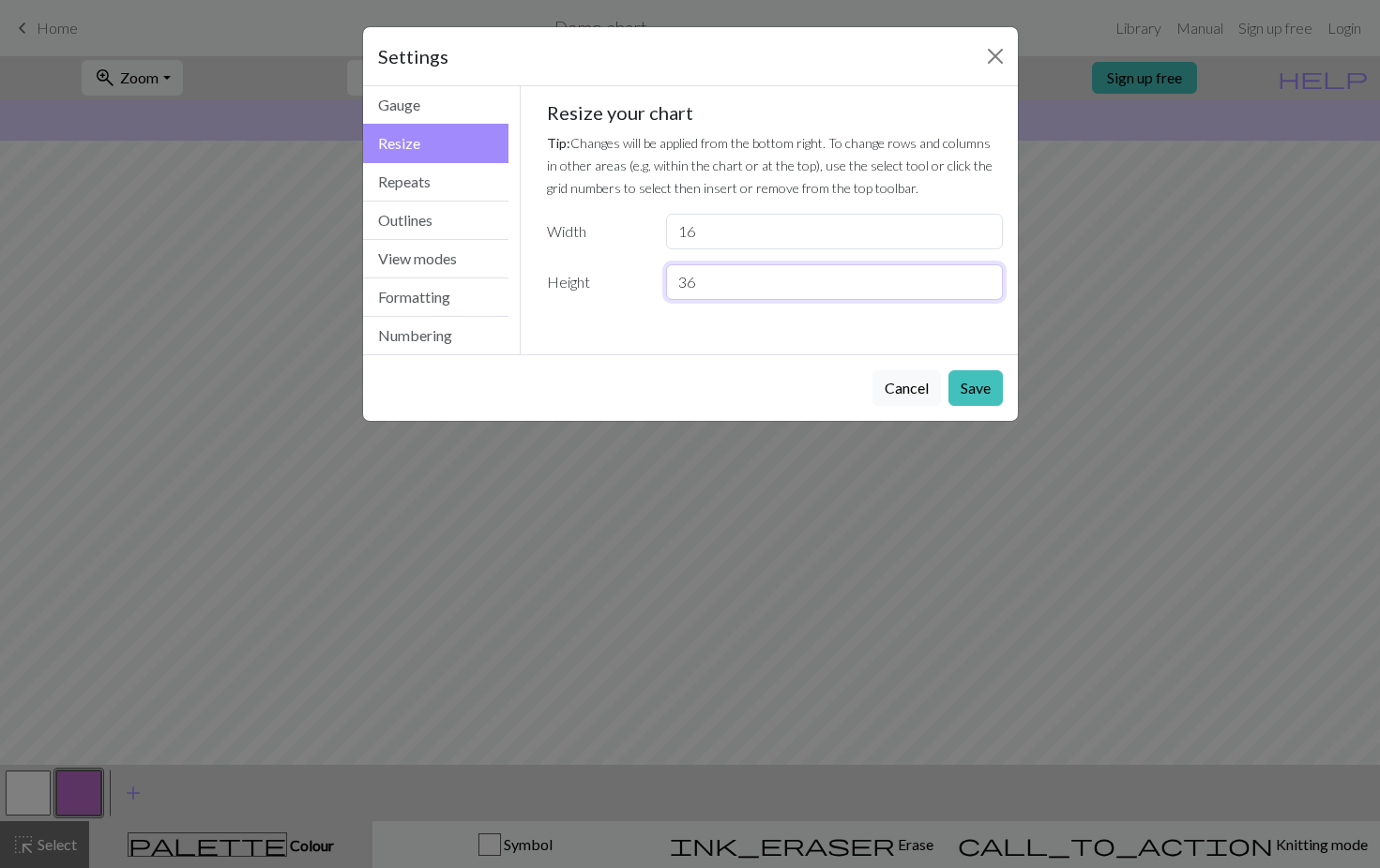
click at [982, 277] on input "36" at bounding box center [834, 282] width 335 height 36
click at [982, 277] on input "37" at bounding box center [834, 282] width 335 height 36
type input "38"
click at [982, 277] on input "38" at bounding box center [834, 282] width 335 height 36
click at [981, 392] on button "Save" at bounding box center [975, 389] width 54 height 36
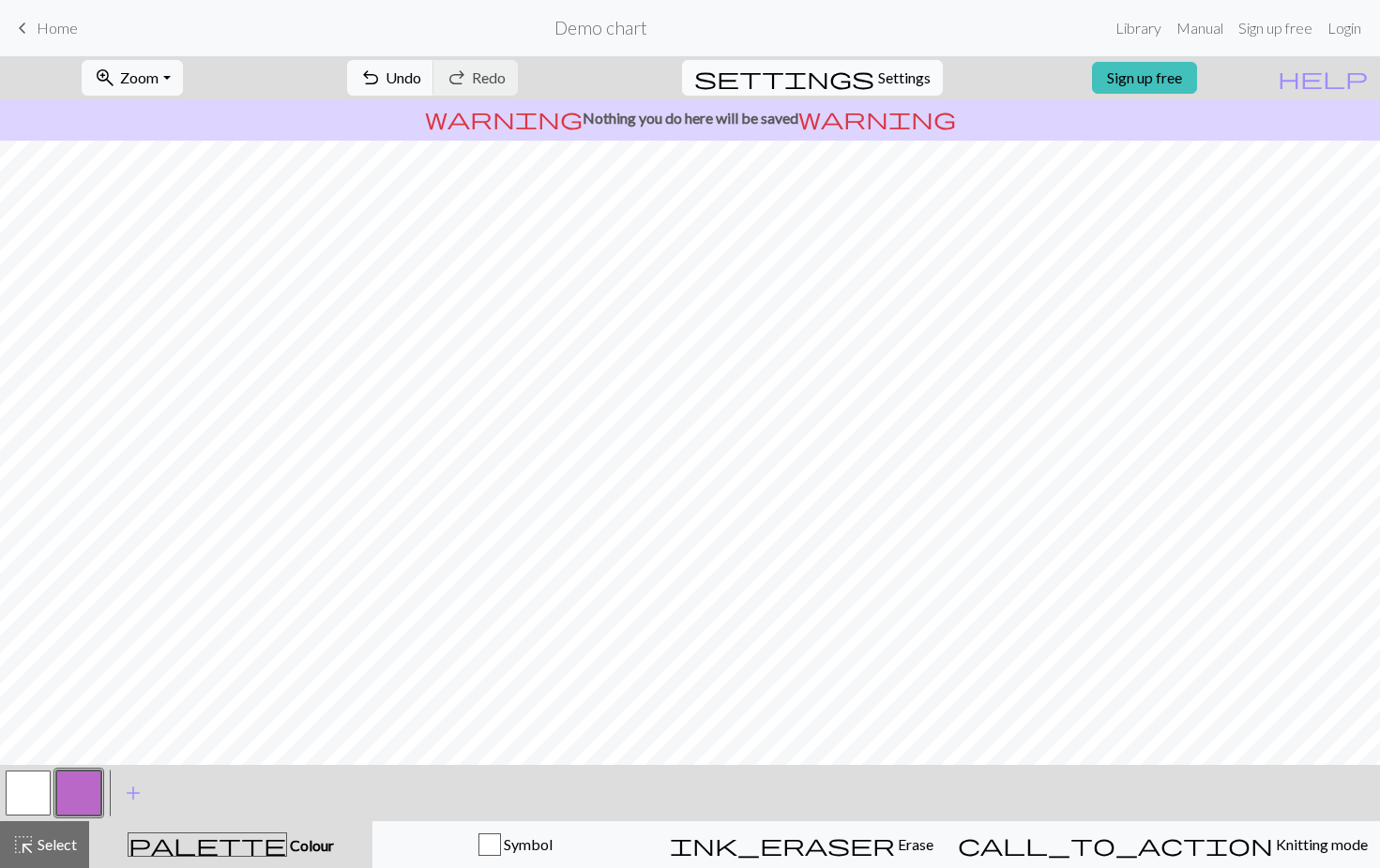
click at [846, 92] on button "settings Settings" at bounding box center [812, 78] width 260 height 36
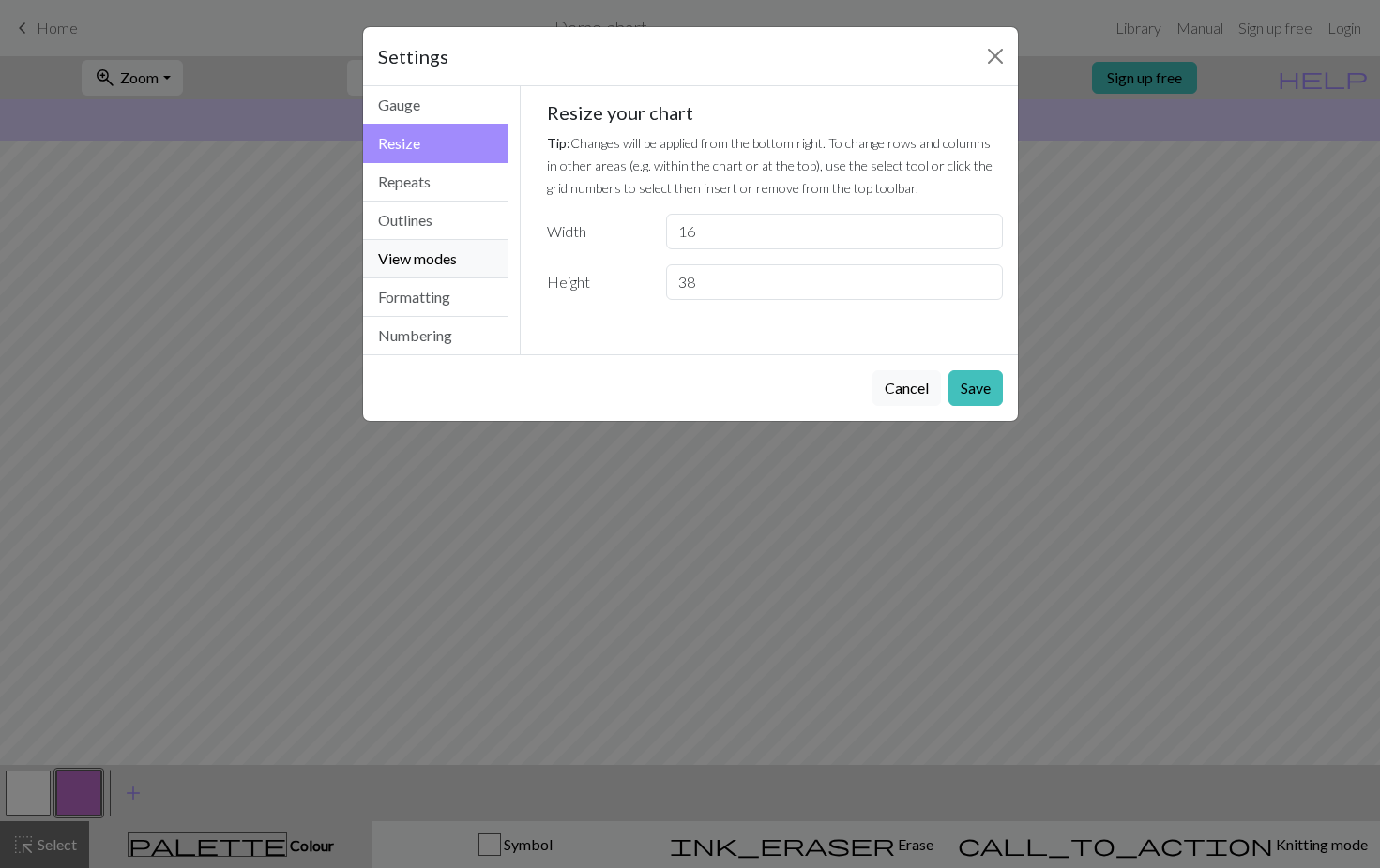
click at [417, 270] on button "View modes" at bounding box center [436, 258] width 146 height 38
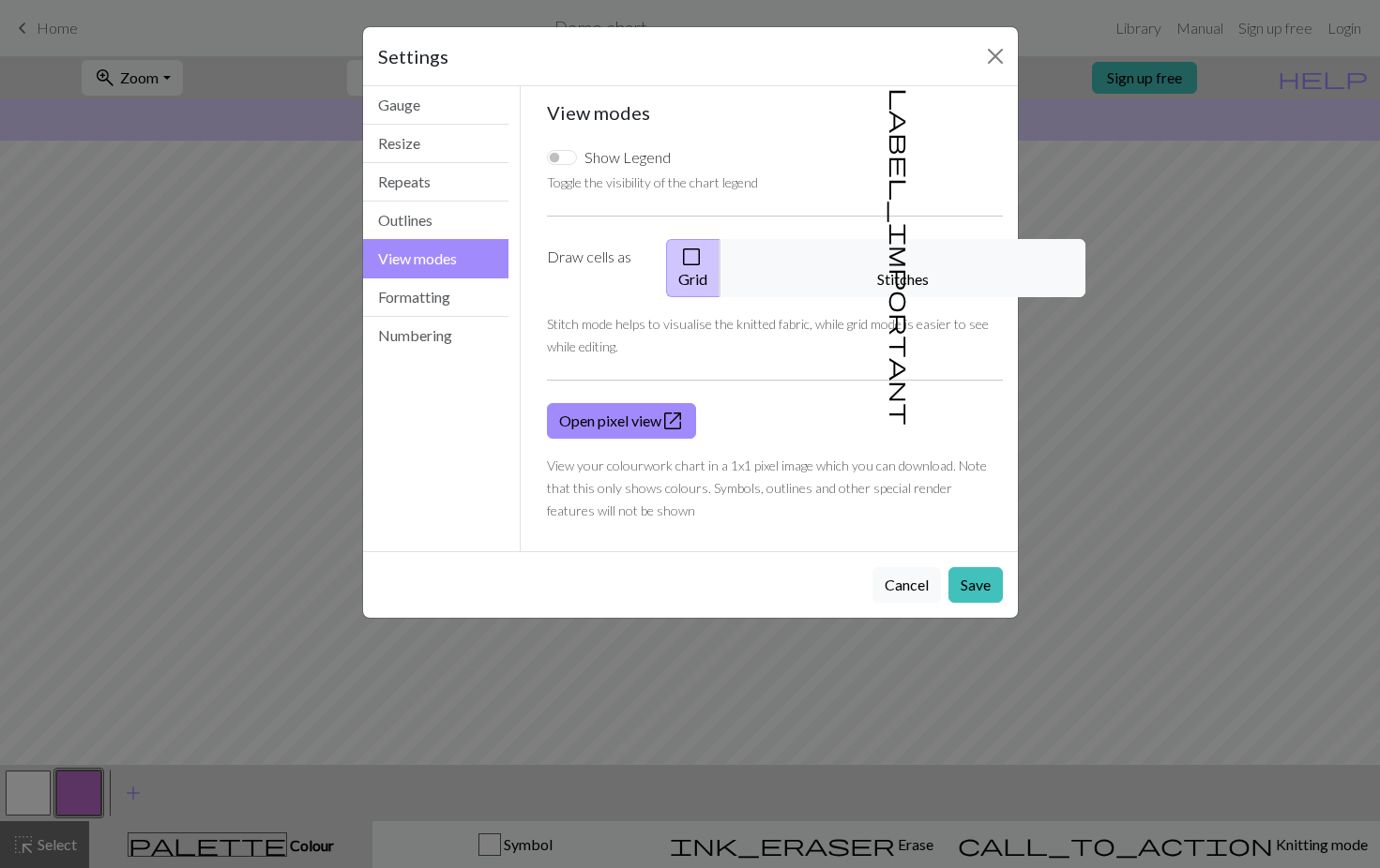
click at [702, 260] on span "check_box_outline_blank" at bounding box center [690, 256] width 23 height 27
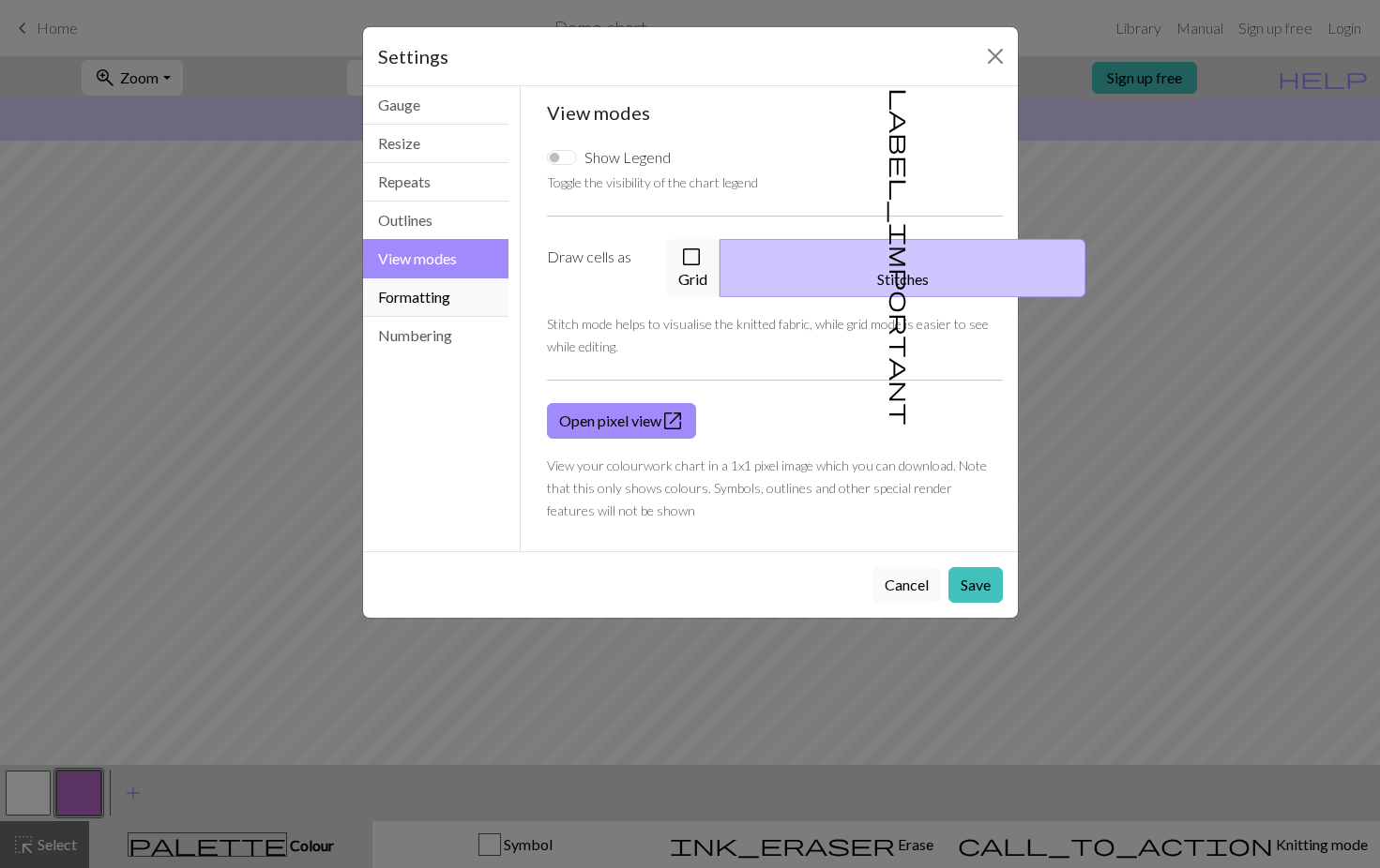
click at [461, 287] on button "Formatting" at bounding box center [436, 297] width 146 height 38
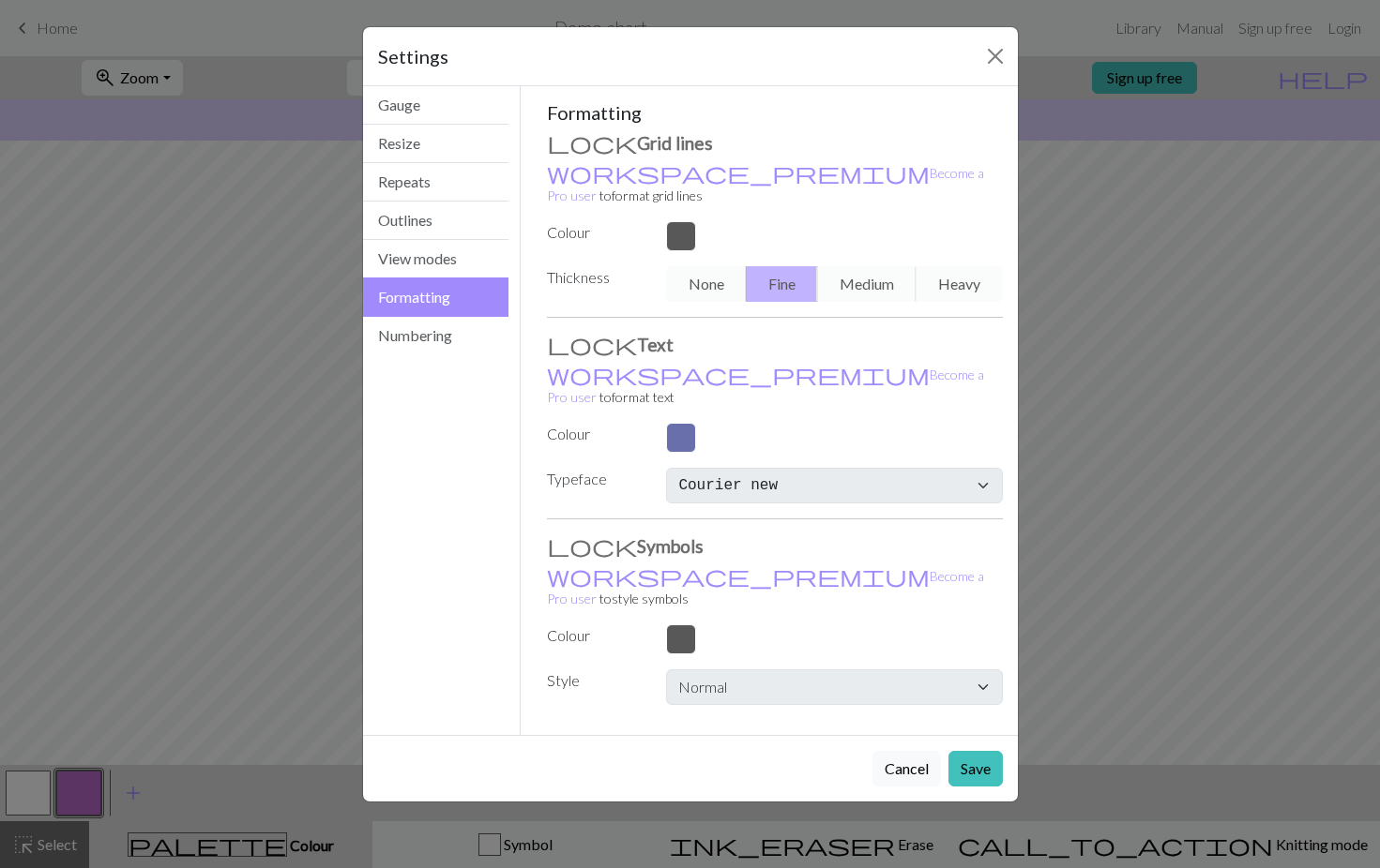
click at [670, 221] on div at bounding box center [834, 236] width 358 height 30
click at [964, 752] on button "Save" at bounding box center [975, 769] width 54 height 36
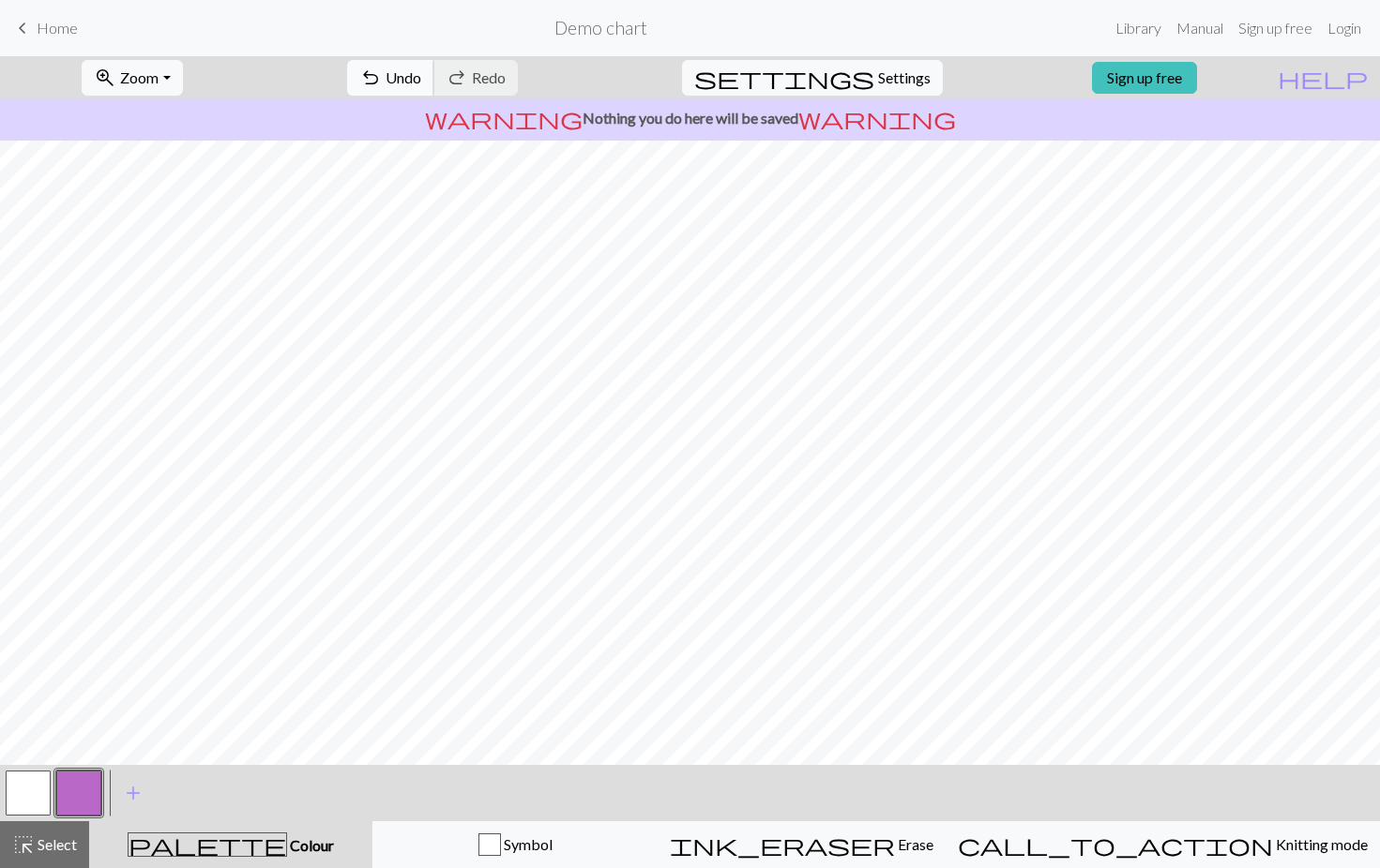
click at [434, 81] on button "undo Undo Undo" at bounding box center [391, 78] width 87 height 36
click at [74, 797] on button "button" at bounding box center [79, 794] width 45 height 45
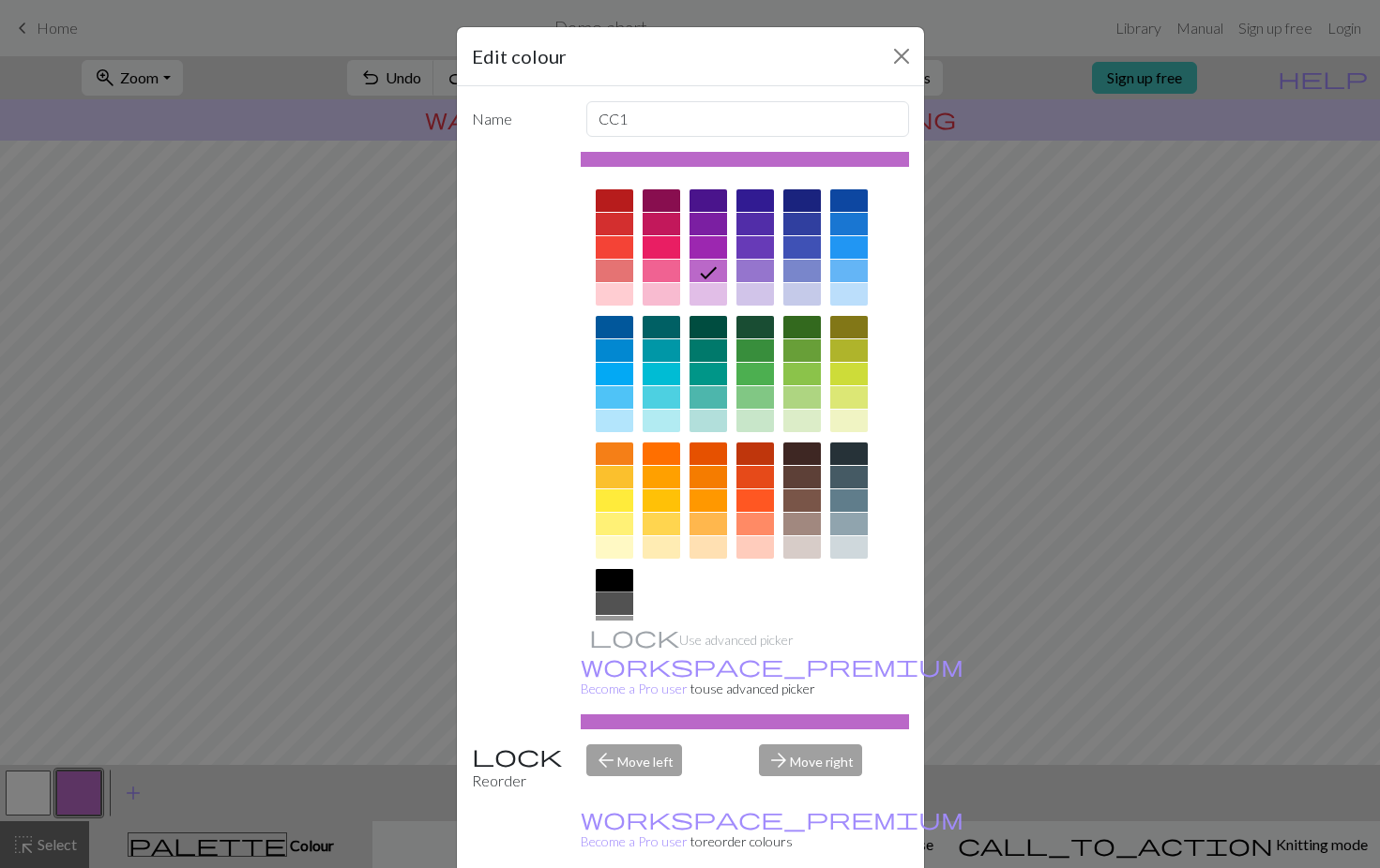
click at [609, 572] on div at bounding box center [615, 580] width 37 height 23
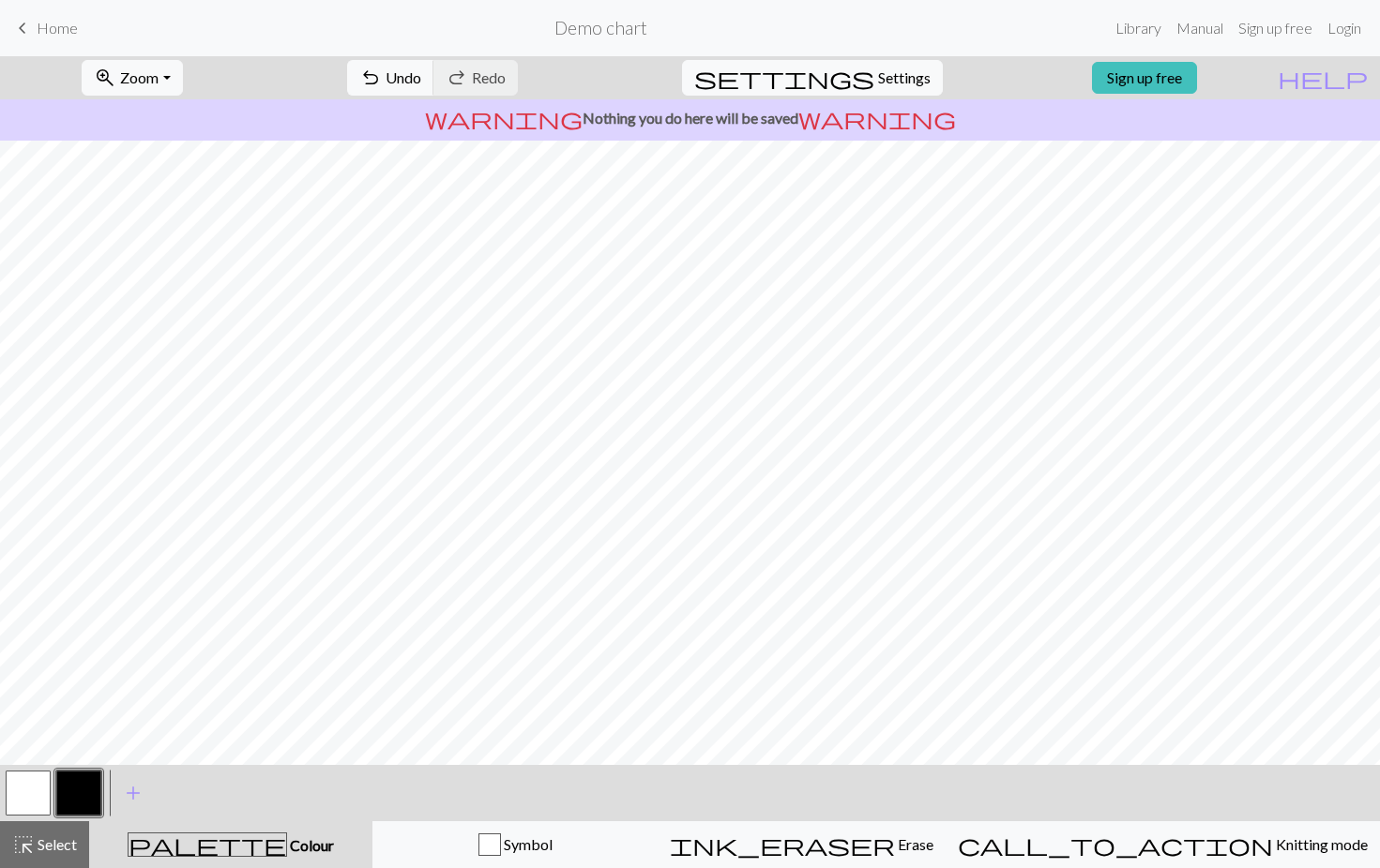
click at [76, 804] on button "button" at bounding box center [79, 794] width 45 height 45
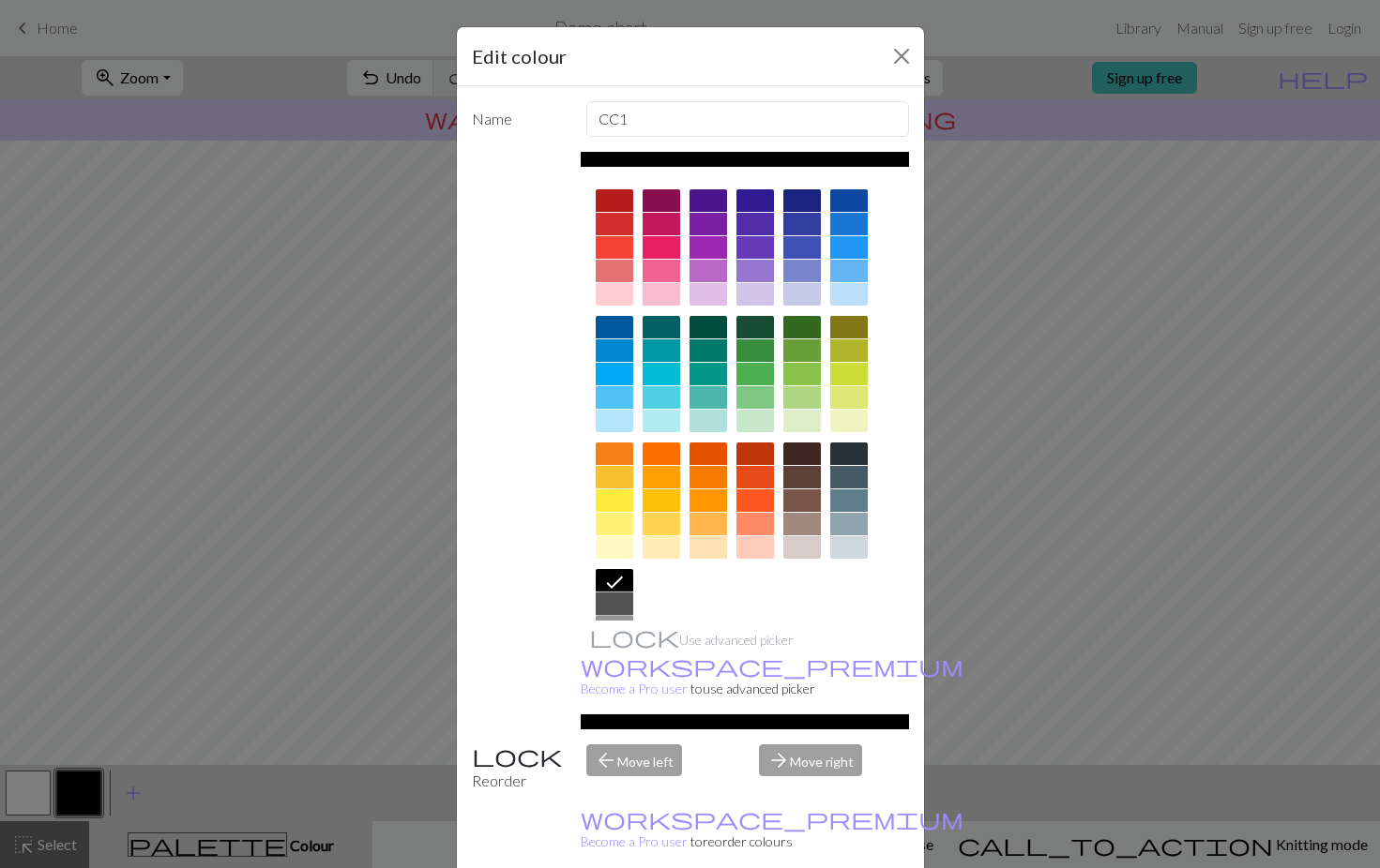
click at [626, 602] on div at bounding box center [615, 604] width 37 height 23
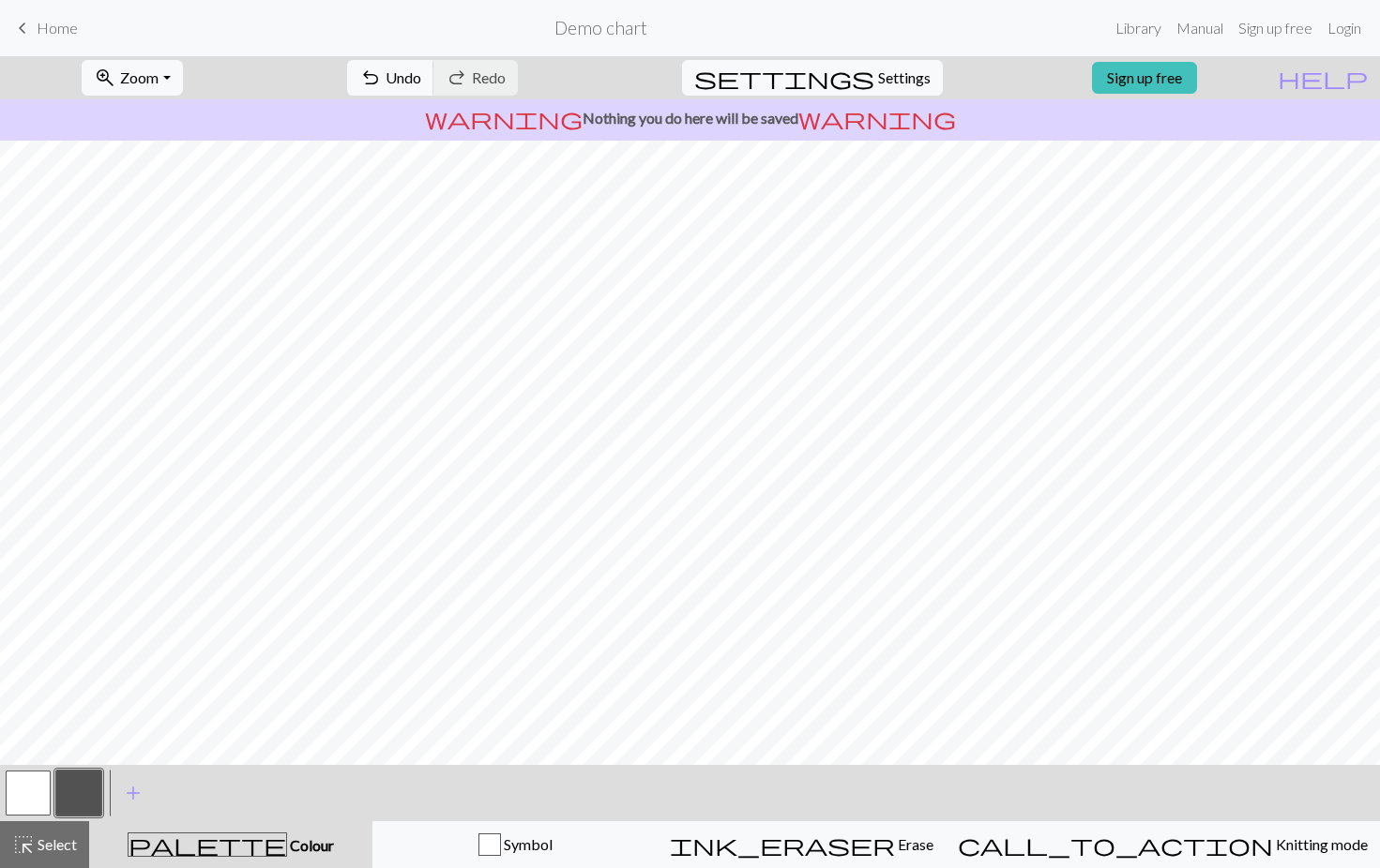
click at [74, 785] on button "button" at bounding box center [79, 794] width 45 height 45
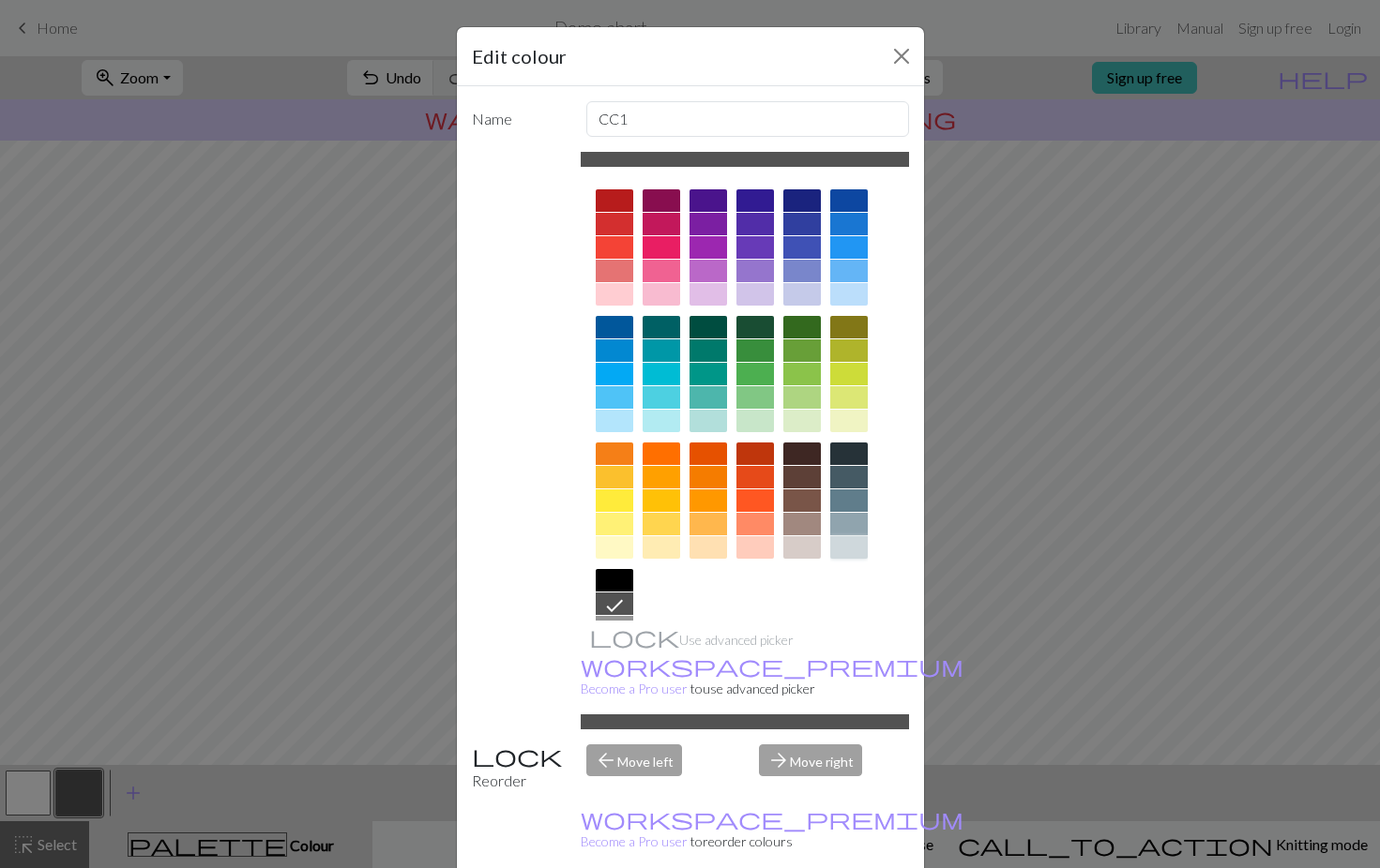
click at [849, 544] on div at bounding box center [848, 547] width 37 height 23
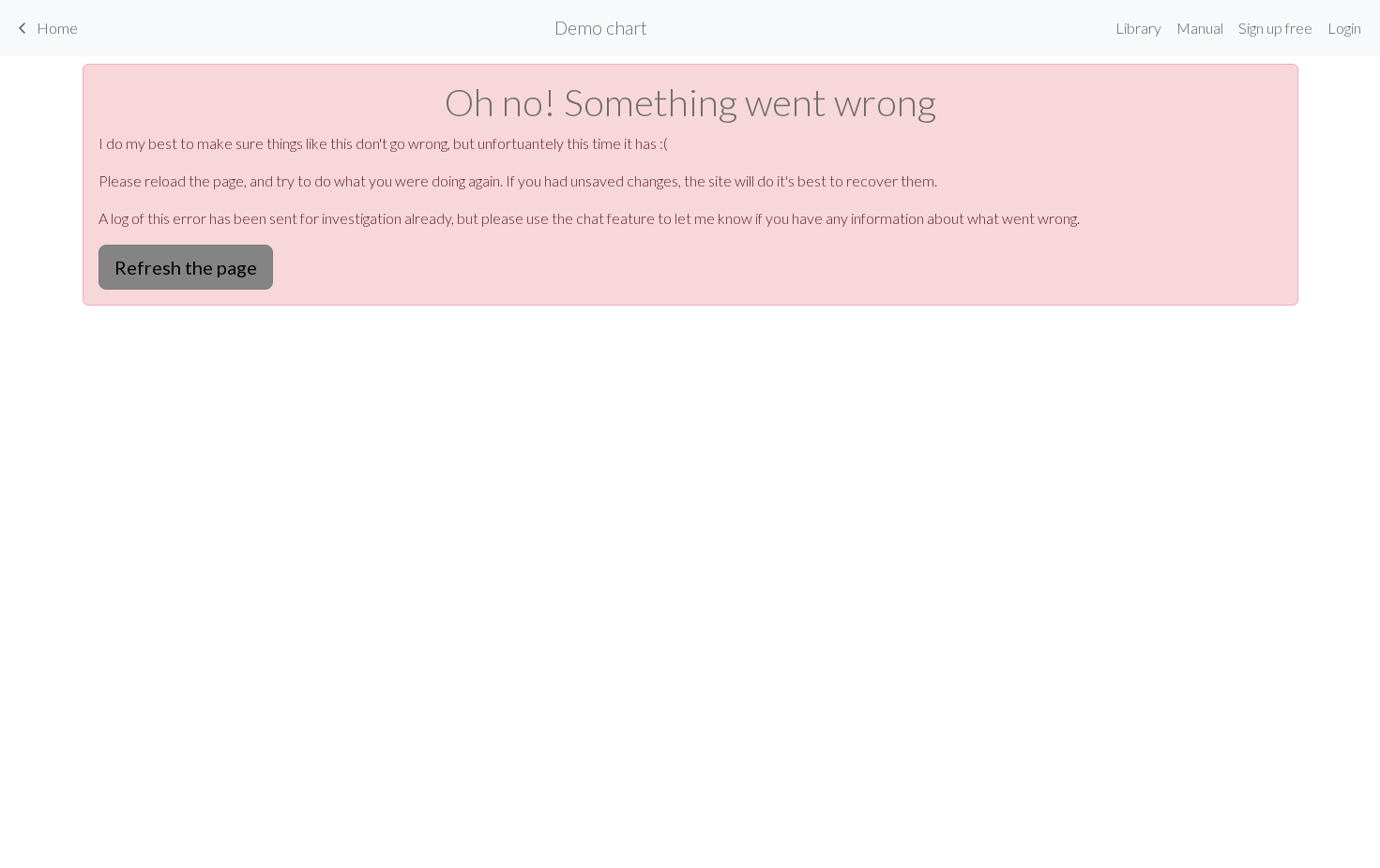
click at [190, 266] on button "Refresh the page" at bounding box center [185, 267] width 175 height 45
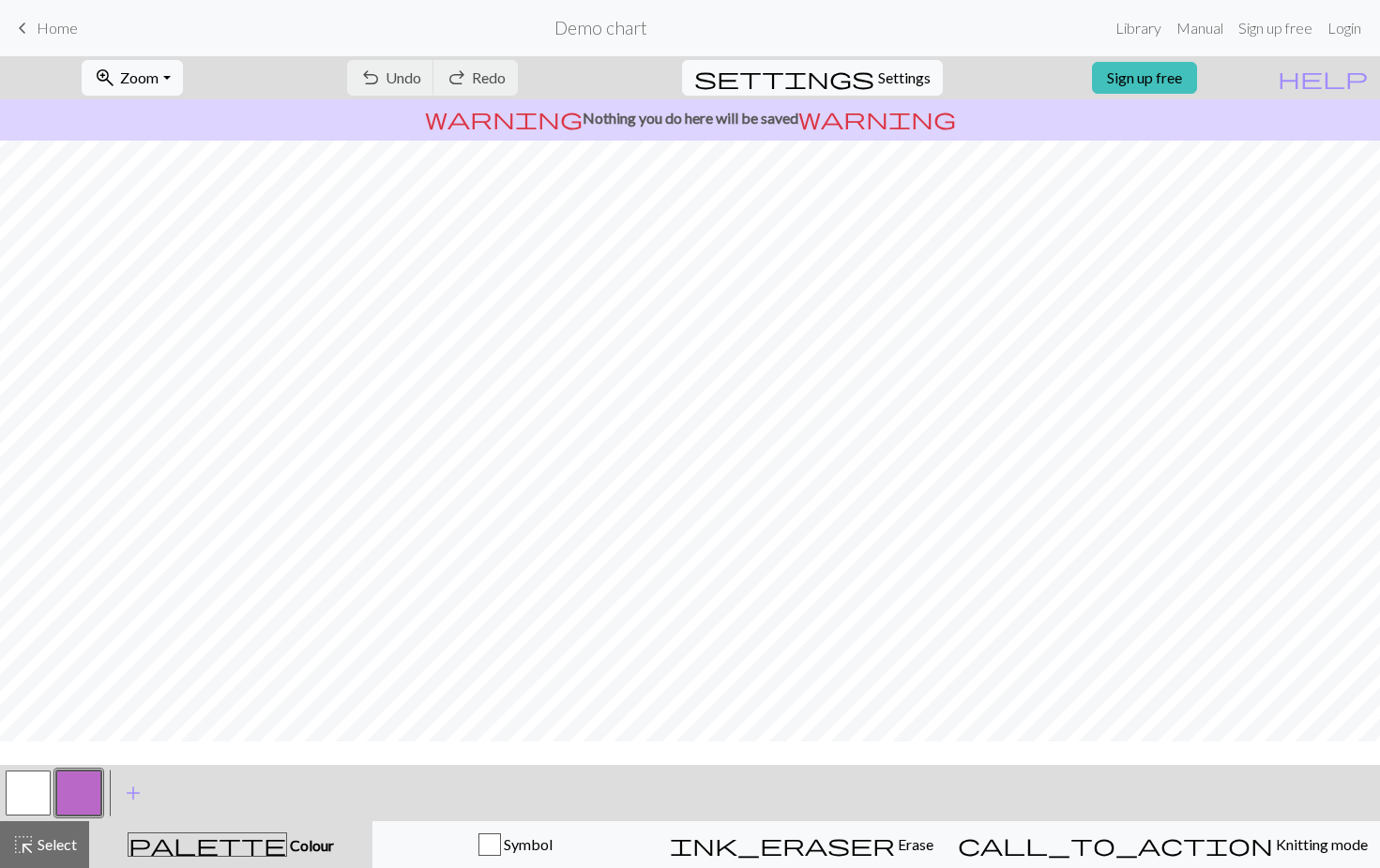
scroll to position [29, 0]
click at [182, 78] on button "zoom_in Zoom Zoom" at bounding box center [132, 78] width 101 height 36
click at [69, 22] on span "Home" at bounding box center [57, 28] width 41 height 18
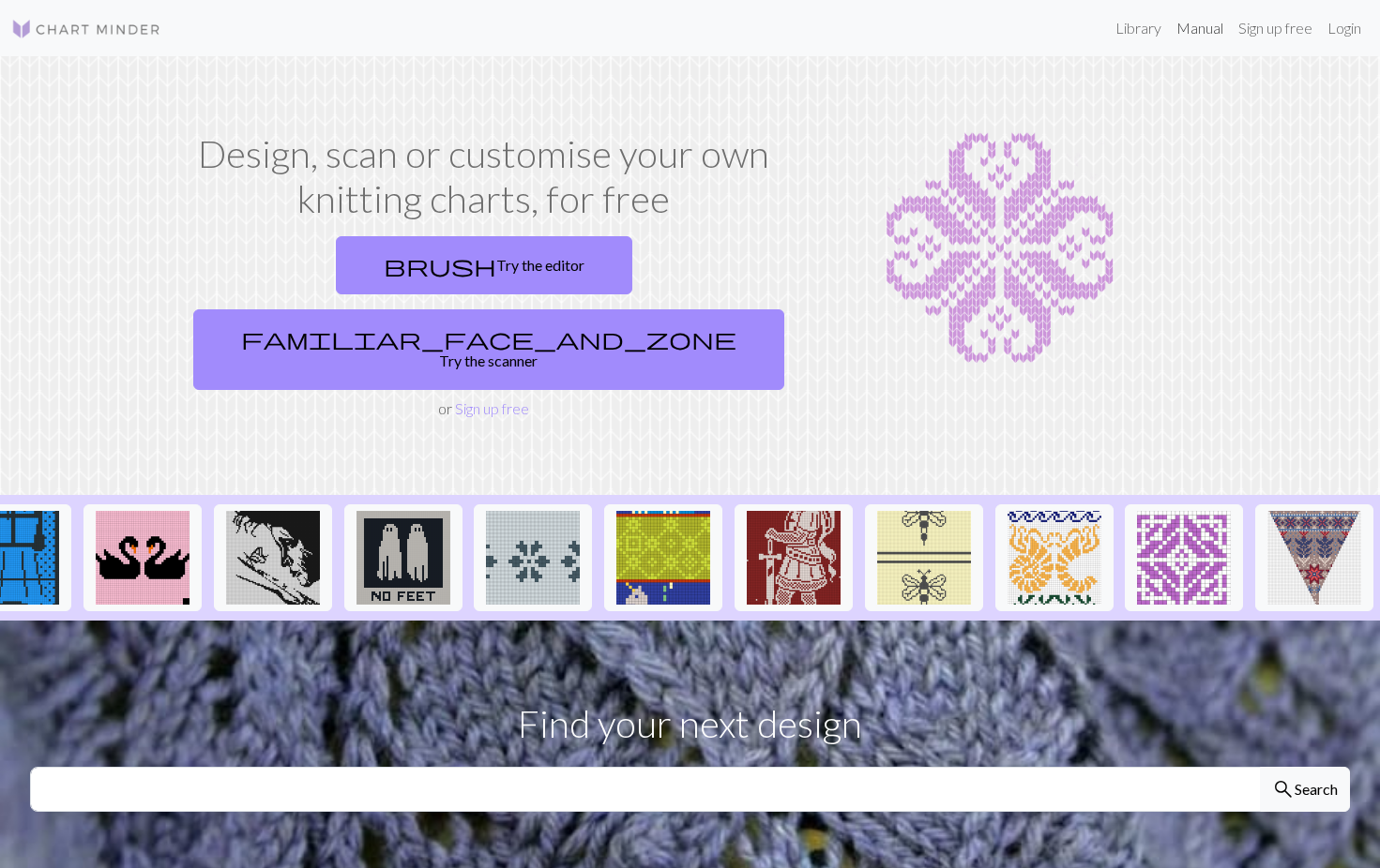
click at [1204, 25] on link "Manual" at bounding box center [1199, 29] width 62 height 37
